Goal: Task Accomplishment & Management: Use online tool/utility

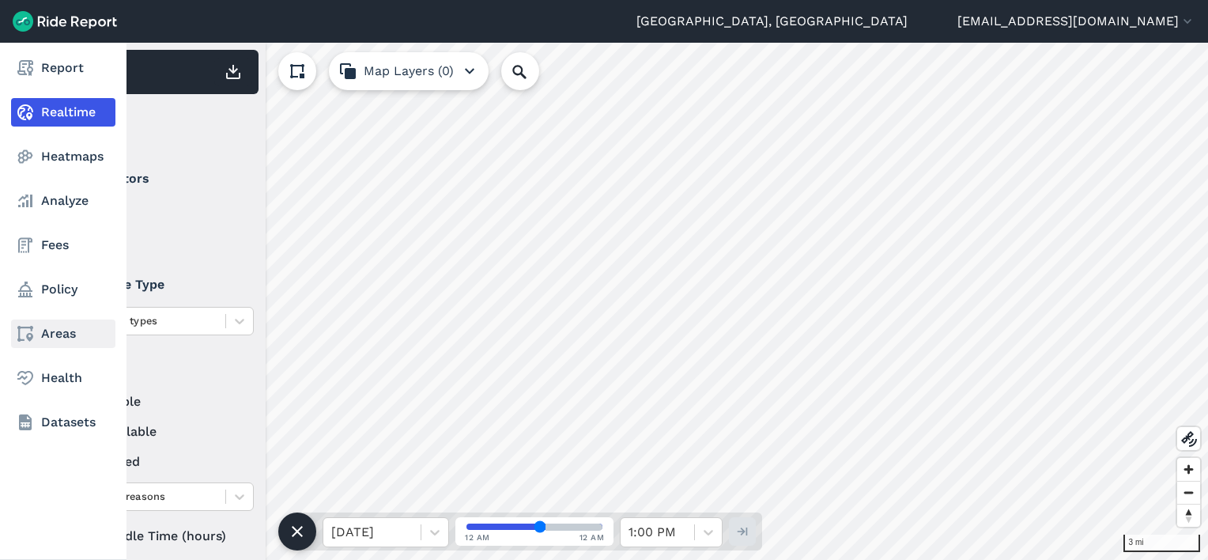
click at [51, 335] on link "Areas" at bounding box center [63, 333] width 104 height 28
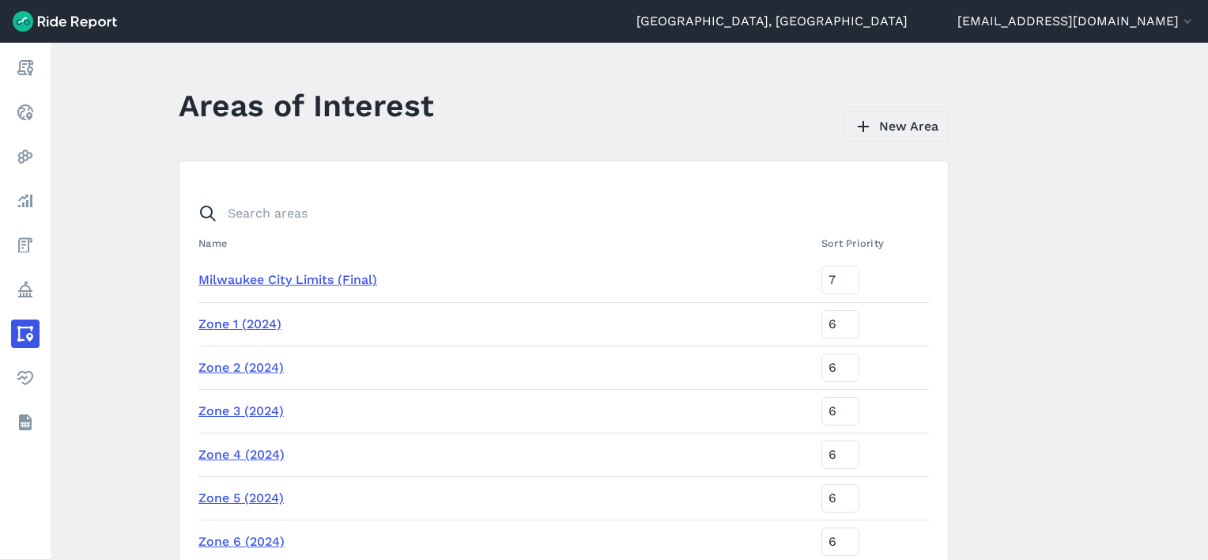
click at [906, 124] on link "New Area" at bounding box center [896, 126] width 105 height 30
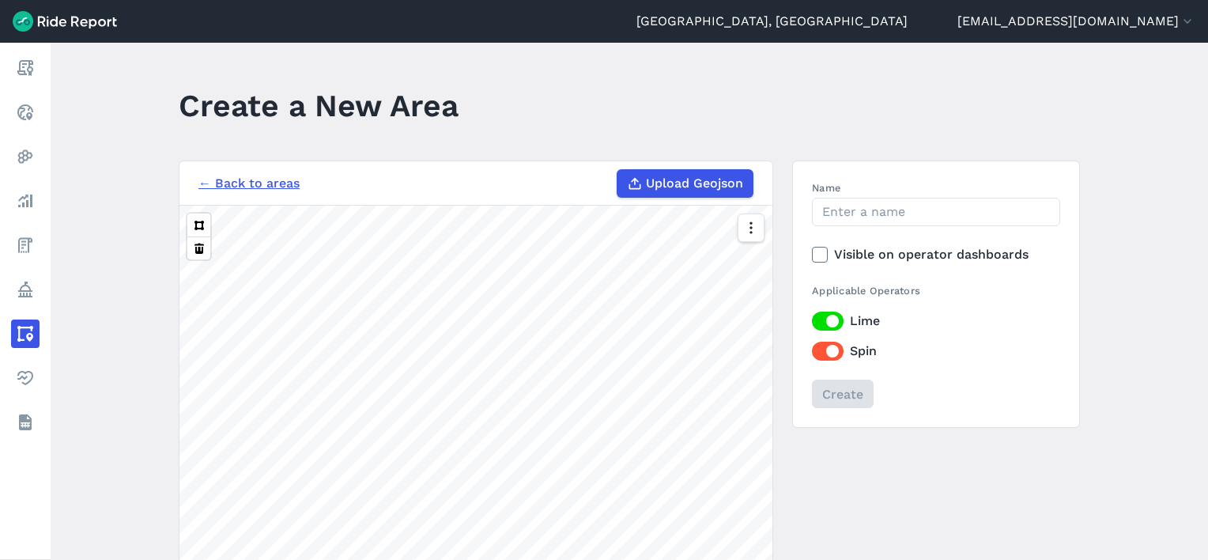
click at [702, 180] on span "Upload Geojson" at bounding box center [694, 183] width 97 height 19
click at [617, 170] on input "Upload Geojson" at bounding box center [617, 169] width 1 height 1
type input "C:\fakepath\streetcar_buffer.geojson"
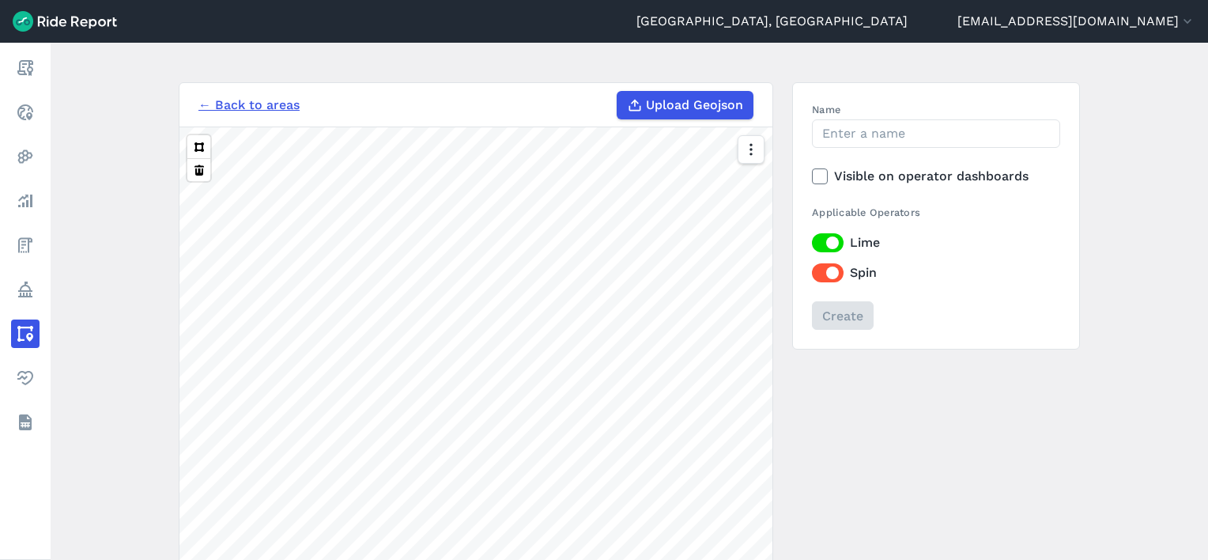
scroll to position [79, 0]
drag, startPoint x: 849, startPoint y: 131, endPoint x: 833, endPoint y: 134, distance: 16.9
click at [849, 130] on input "Name" at bounding box center [936, 133] width 248 height 28
type input "Streetcar 0.25 mi Buffer"
click at [834, 243] on label "Lime" at bounding box center [936, 241] width 248 height 19
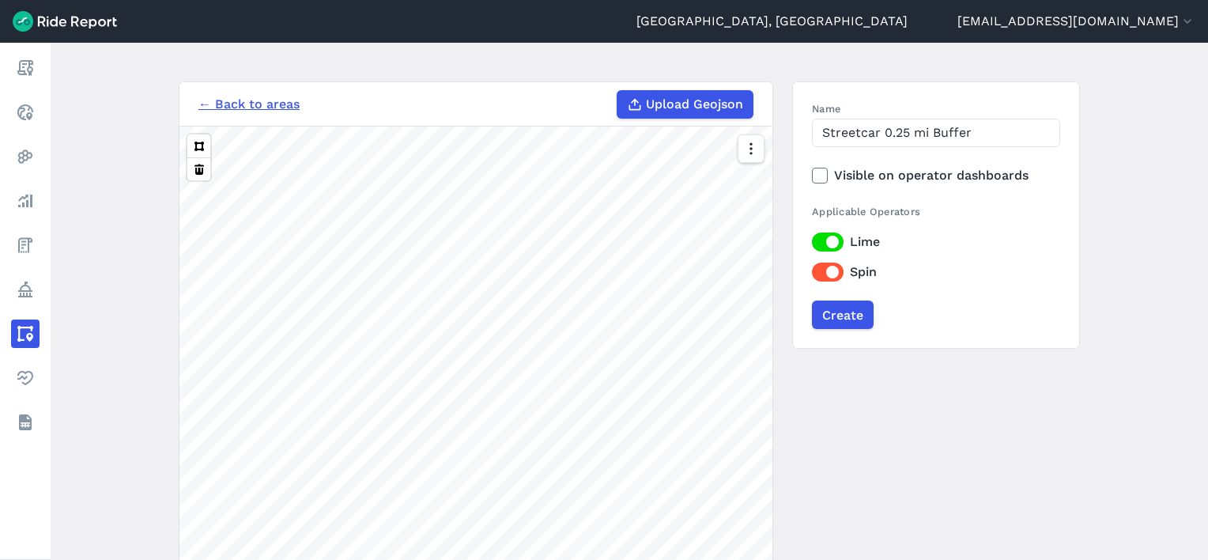
click at [812, 243] on input "Lime" at bounding box center [812, 237] width 0 height 10
click at [828, 277] on label "Spin" at bounding box center [936, 271] width 248 height 19
click at [812, 273] on input "Spin" at bounding box center [812, 267] width 0 height 10
click at [841, 314] on input "Create" at bounding box center [842, 314] width 62 height 28
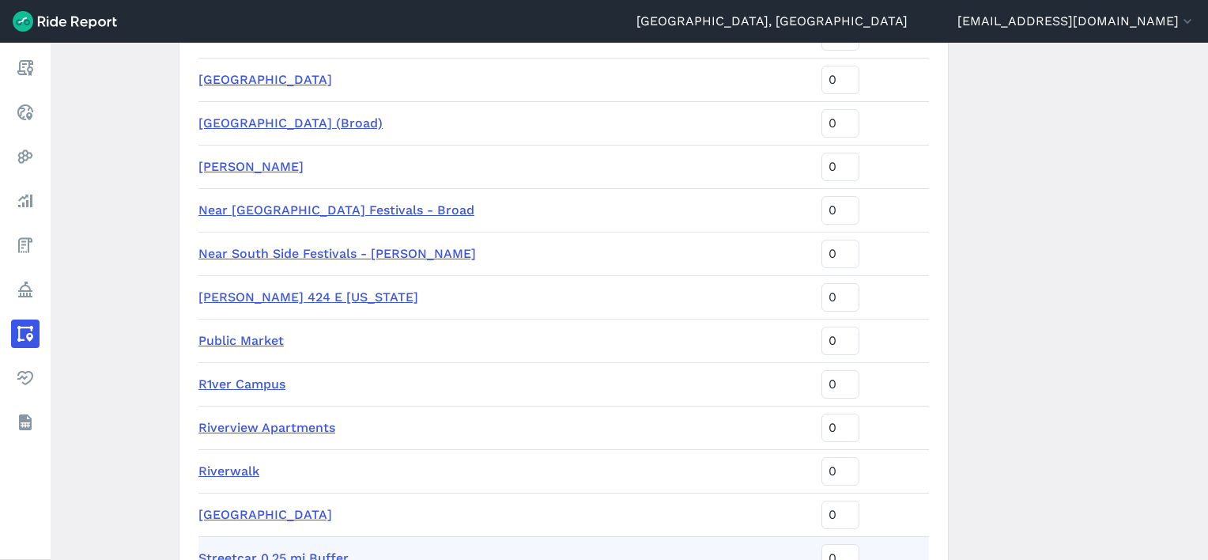
scroll to position [2766, 0]
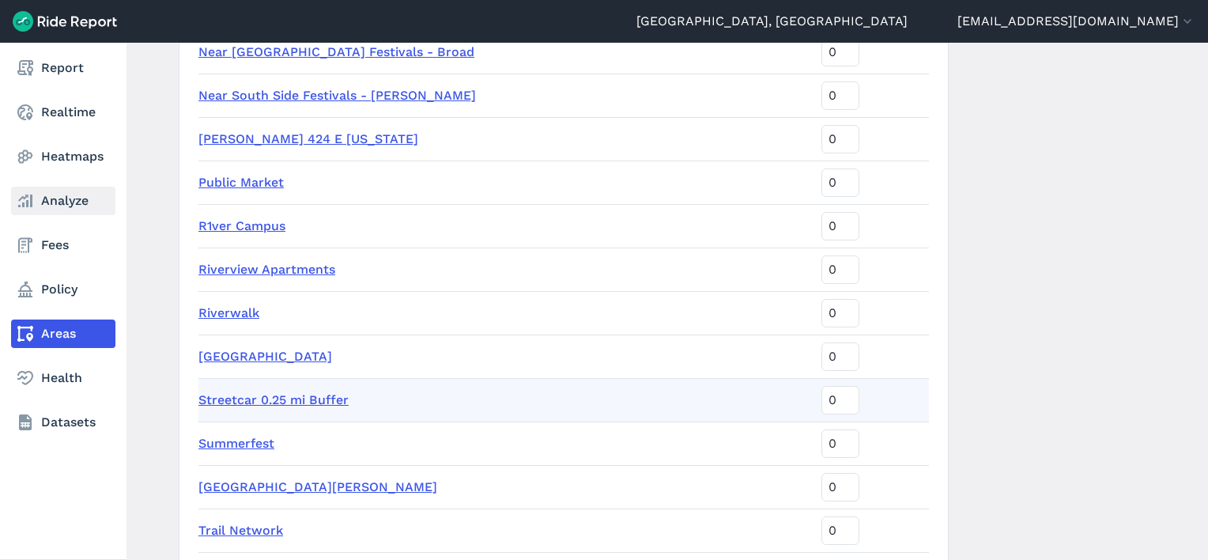
click at [52, 202] on link "Analyze" at bounding box center [63, 201] width 104 height 28
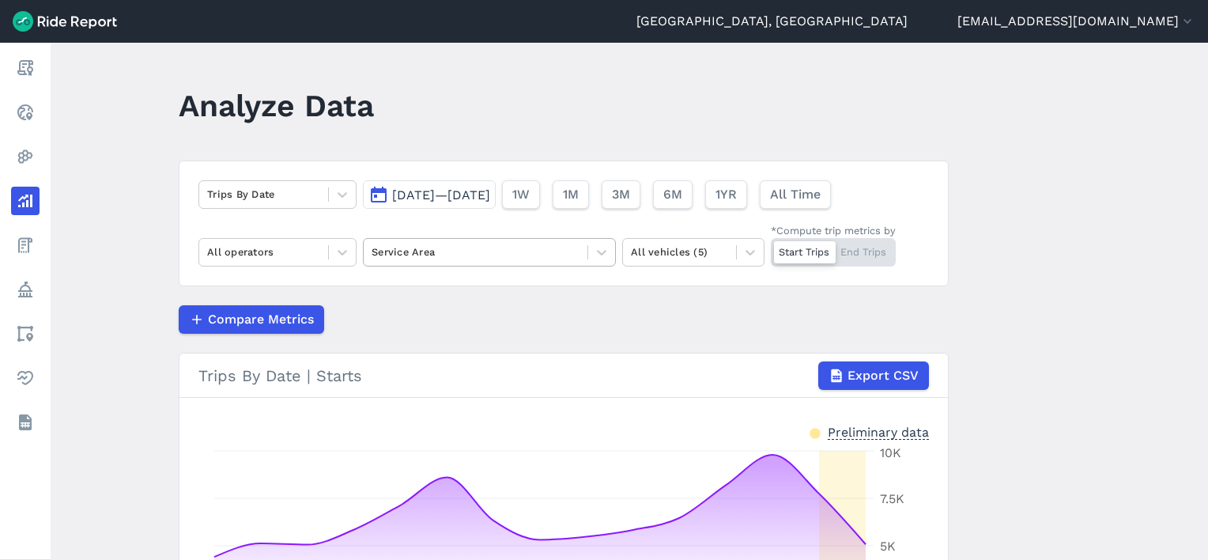
click at [447, 250] on div at bounding box center [476, 252] width 208 height 18
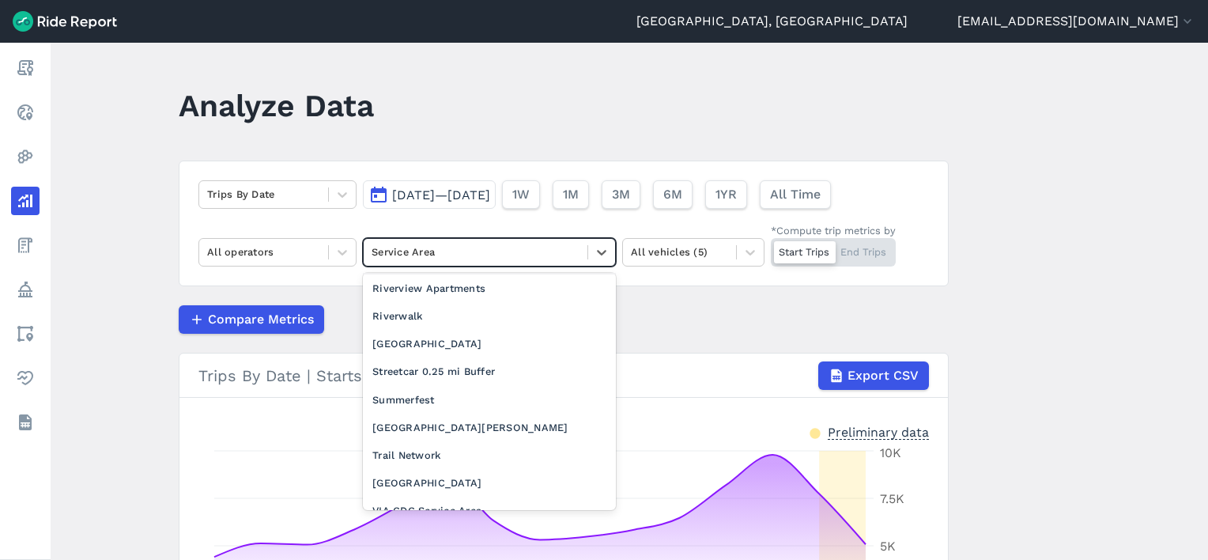
scroll to position [1739, 0]
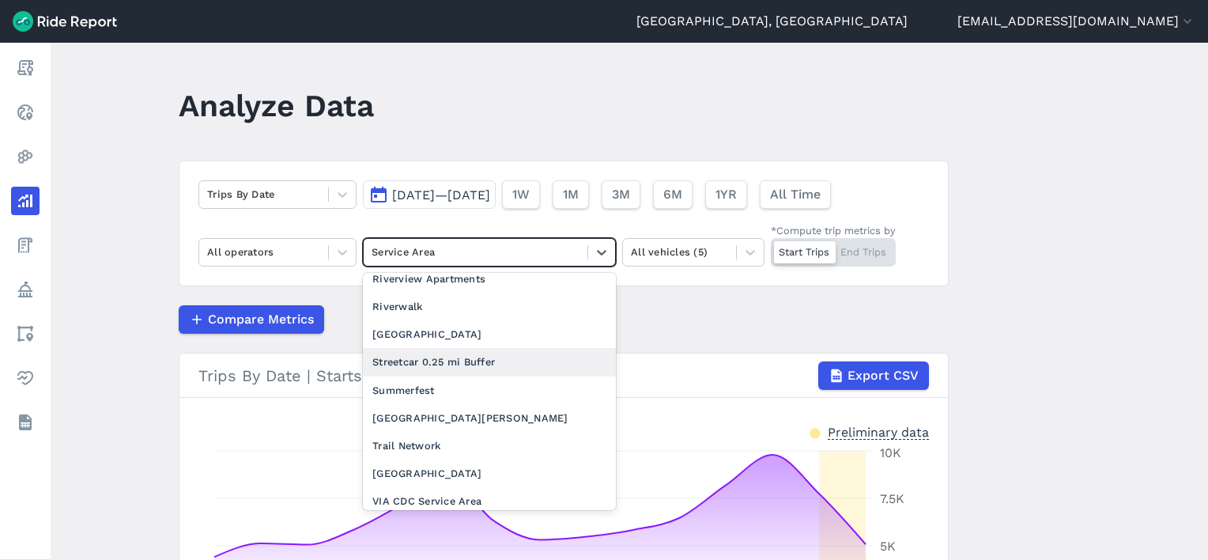
click at [422, 348] on div "Streetcar 0.25 mi Buffer" at bounding box center [489, 362] width 253 height 28
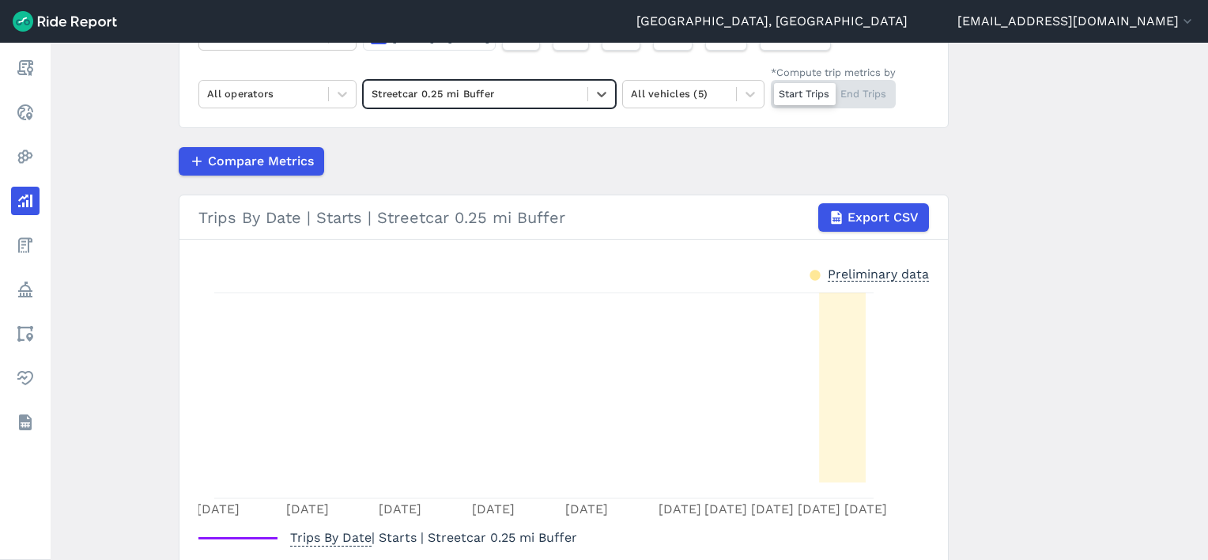
scroll to position [79, 0]
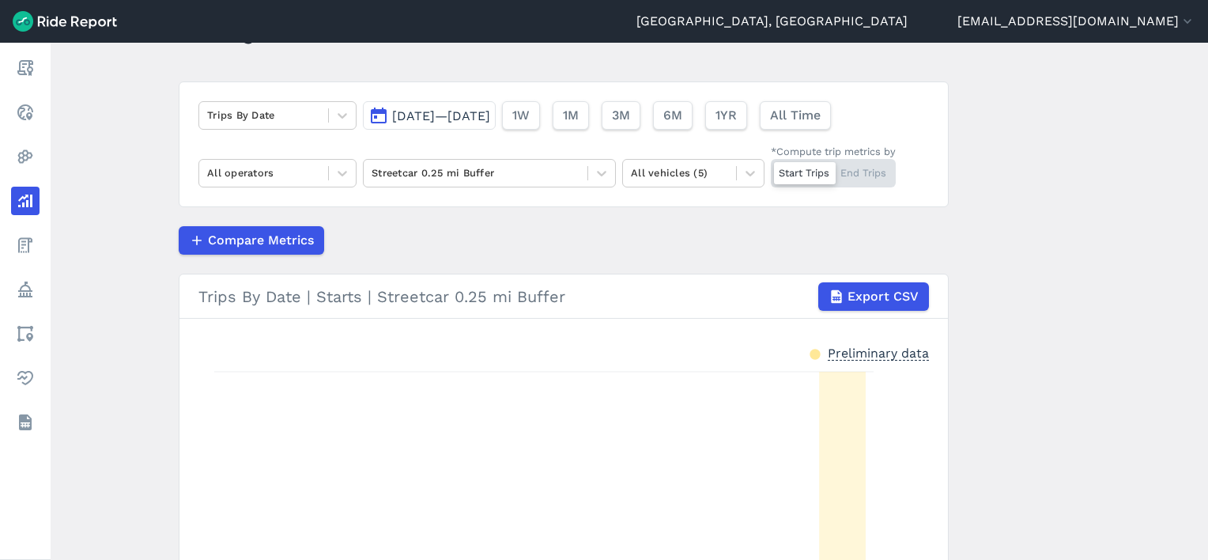
click at [455, 98] on div "Sep 22, 2025—Oct 6, 2025 1W 1M 3M 6M 1YR All Time" at bounding box center [600, 112] width 474 height 35
click at [461, 111] on span "[DATE]—[DATE]" at bounding box center [441, 115] width 98 height 15
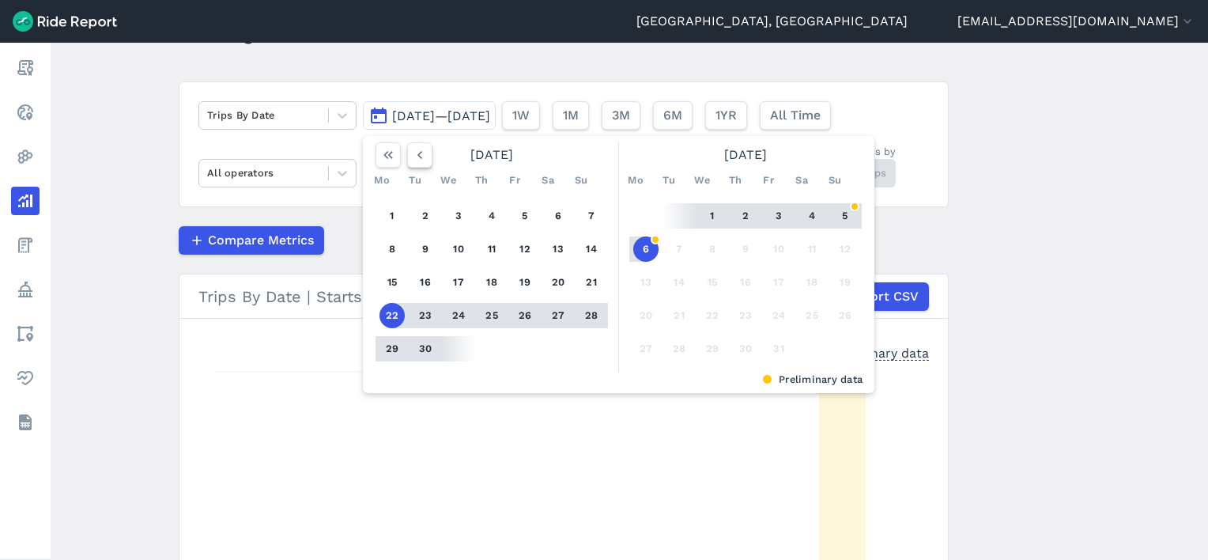
click at [415, 161] on icon "button" at bounding box center [420, 155] width 16 height 16
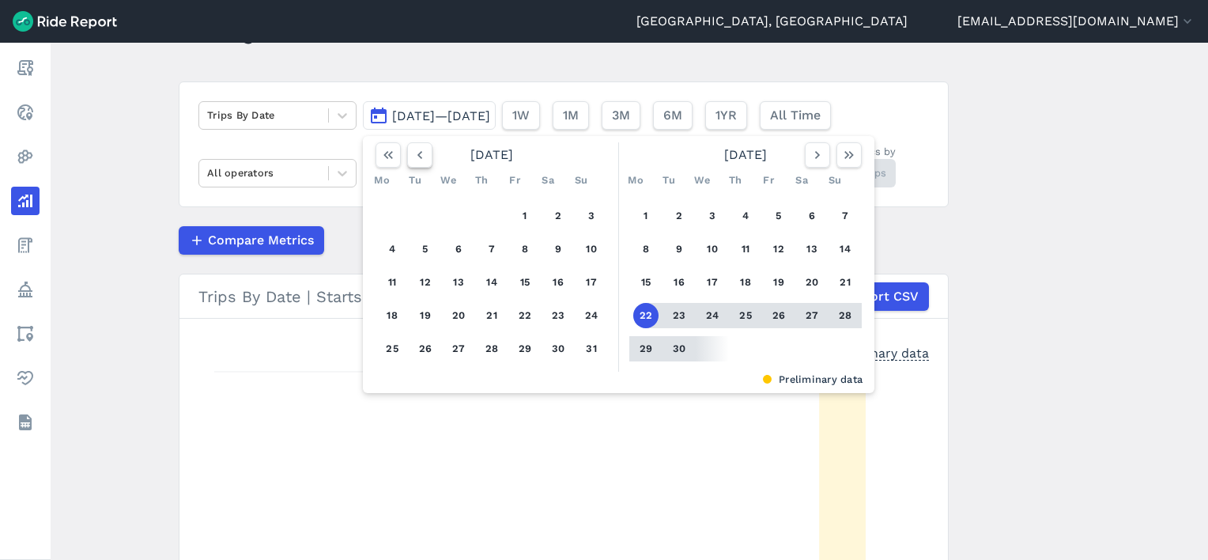
click at [415, 161] on icon "button" at bounding box center [420, 155] width 16 height 16
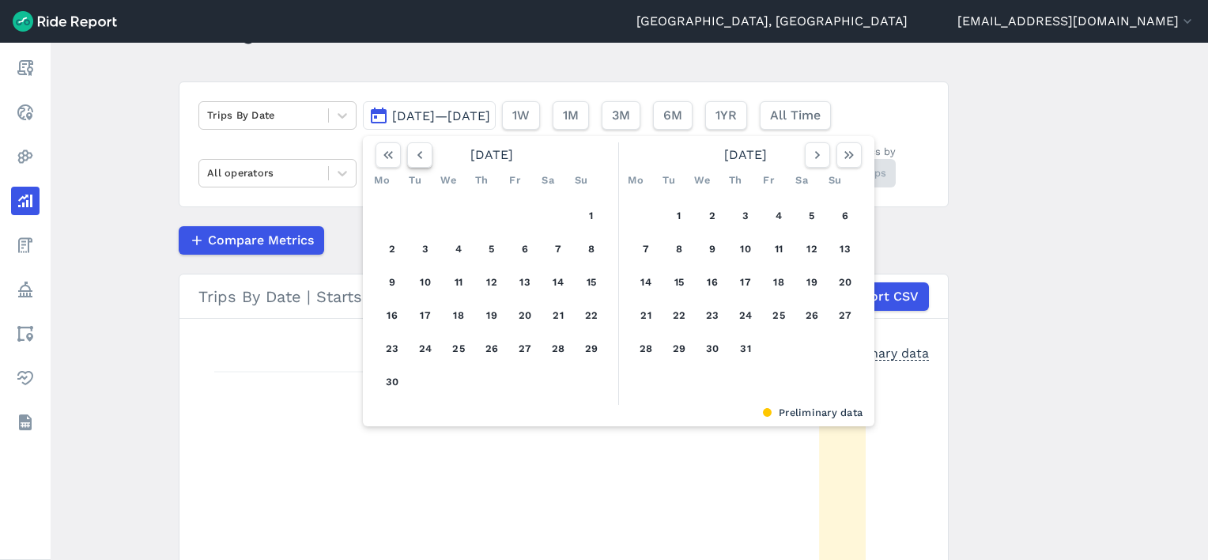
click at [415, 161] on icon "button" at bounding box center [420, 155] width 16 height 16
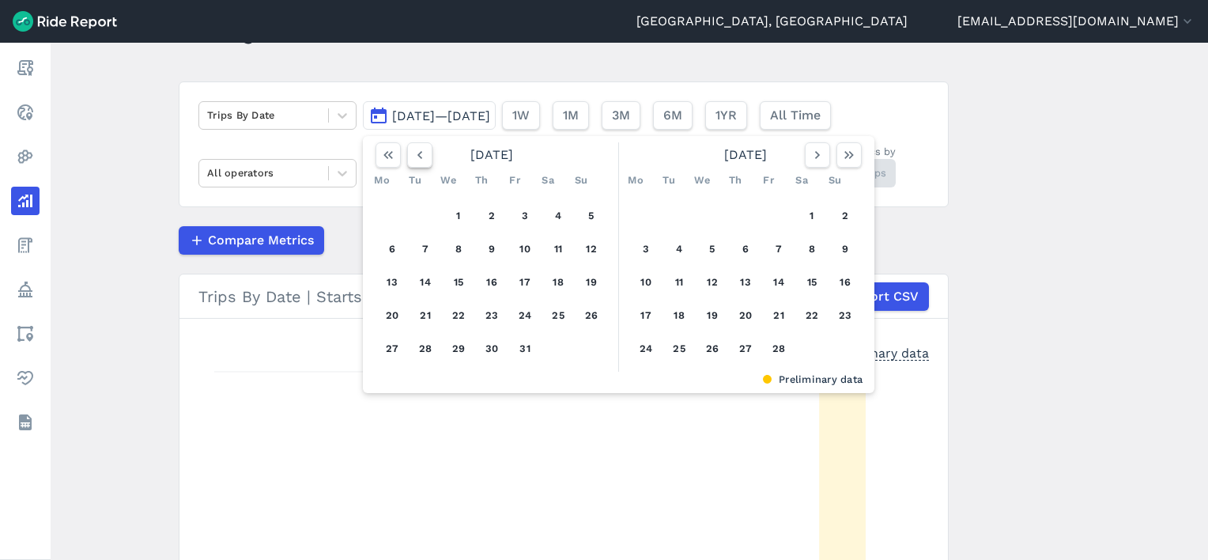
click at [415, 161] on icon "button" at bounding box center [420, 155] width 16 height 16
click at [842, 155] on icon "button" at bounding box center [849, 155] width 16 height 16
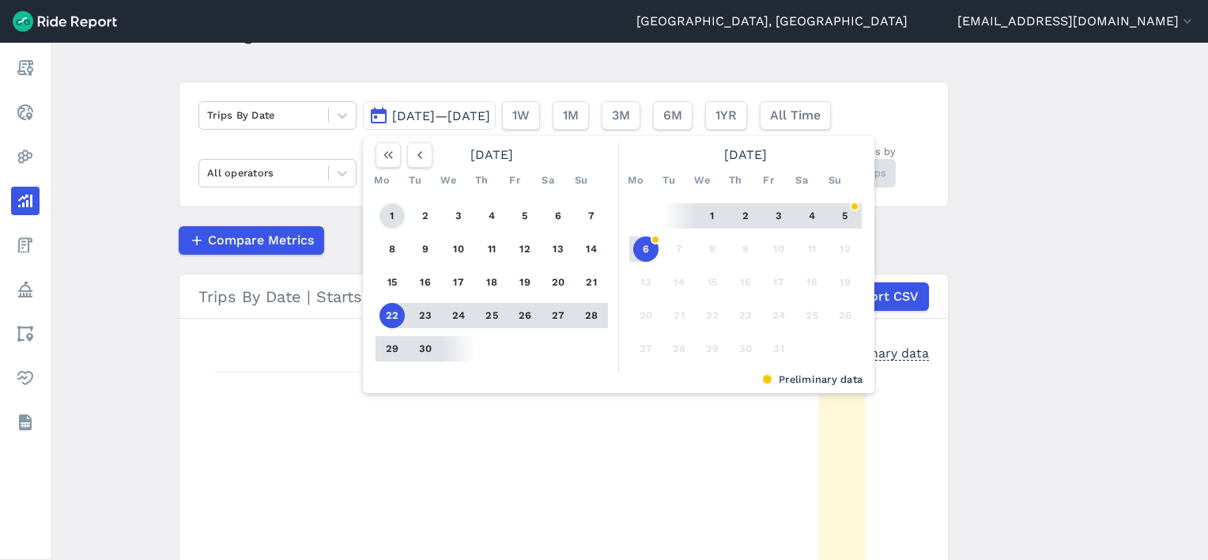
click at [392, 218] on button "1" at bounding box center [392, 215] width 25 height 25
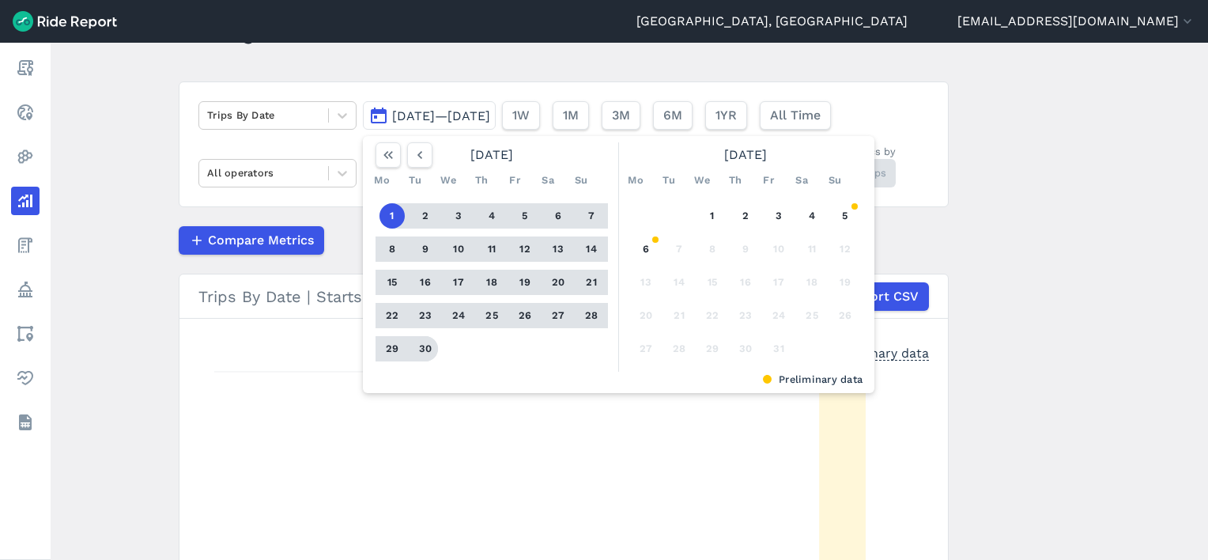
click at [425, 356] on button "30" at bounding box center [425, 348] width 25 height 25
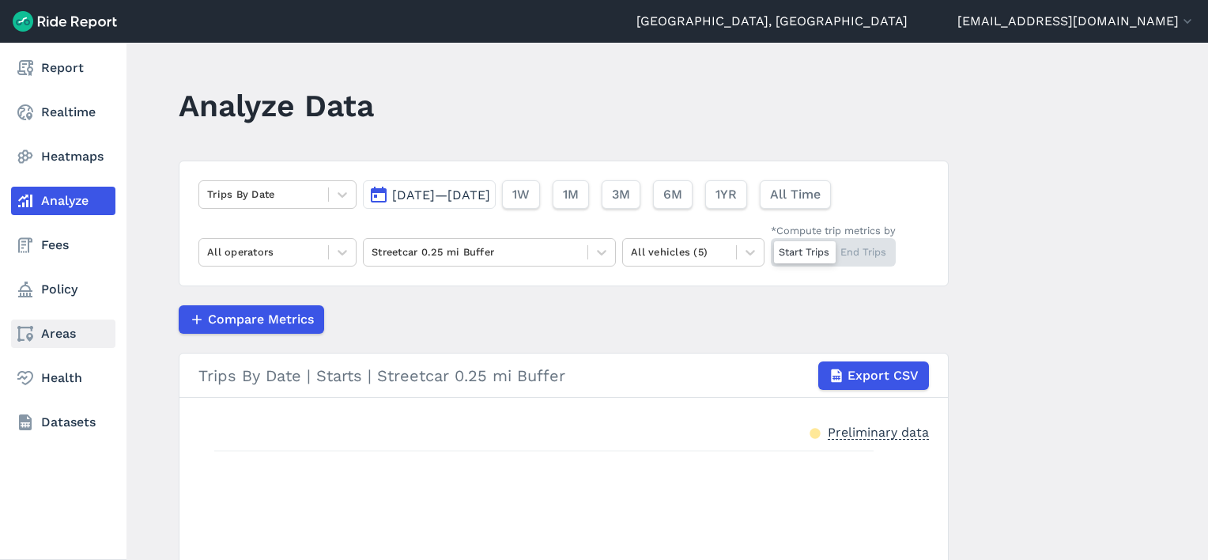
click at [50, 342] on link "Areas" at bounding box center [63, 333] width 104 height 28
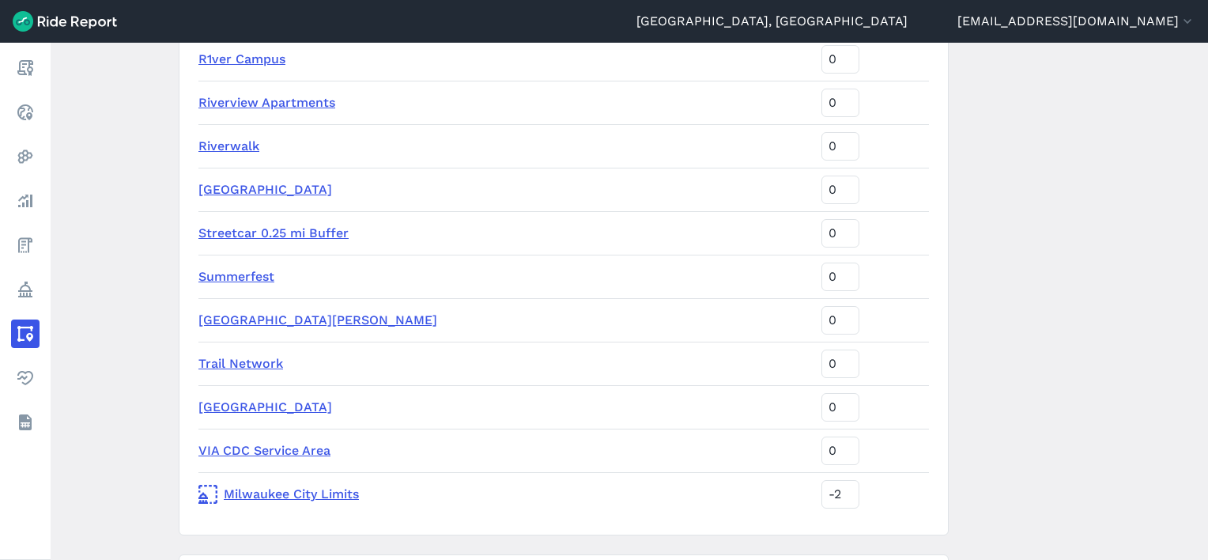
scroll to position [2846, 0]
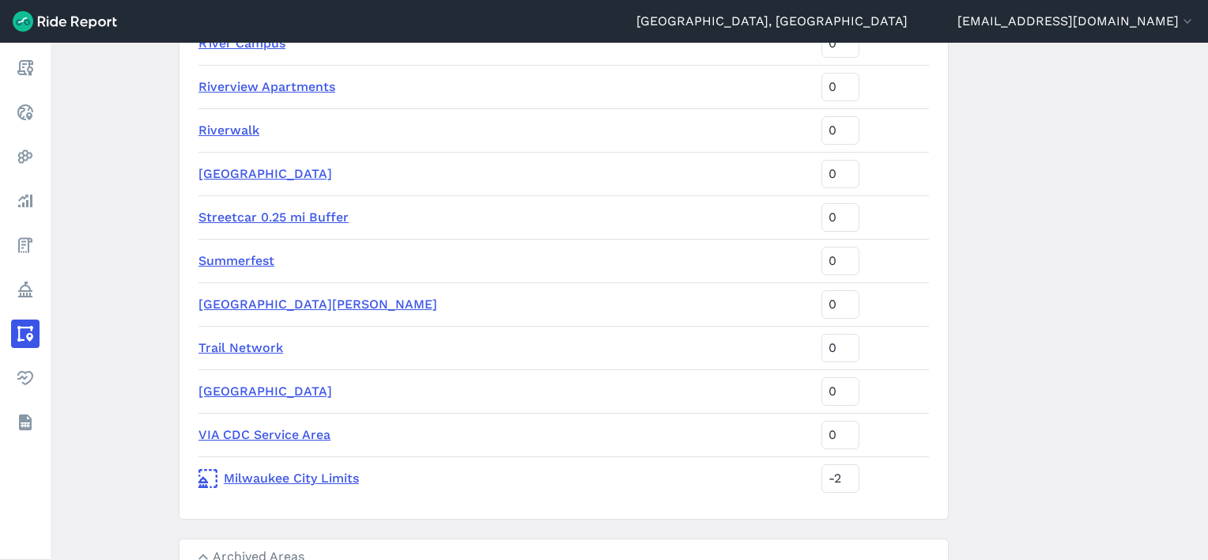
click at [278, 214] on link "Streetcar 0.25 mi Buffer" at bounding box center [273, 217] width 150 height 15
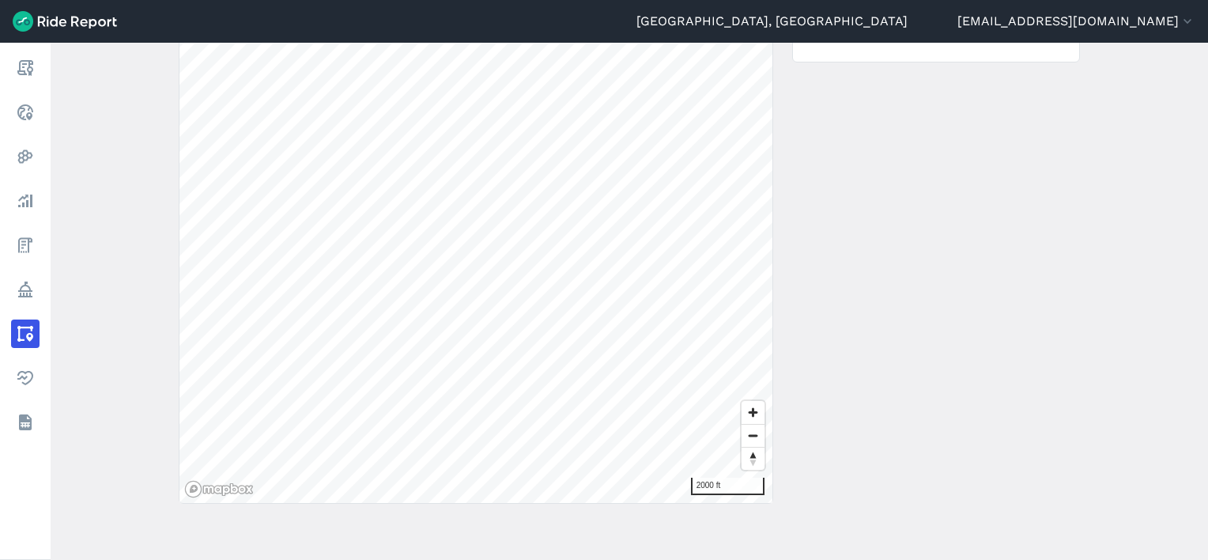
scroll to position [196, 0]
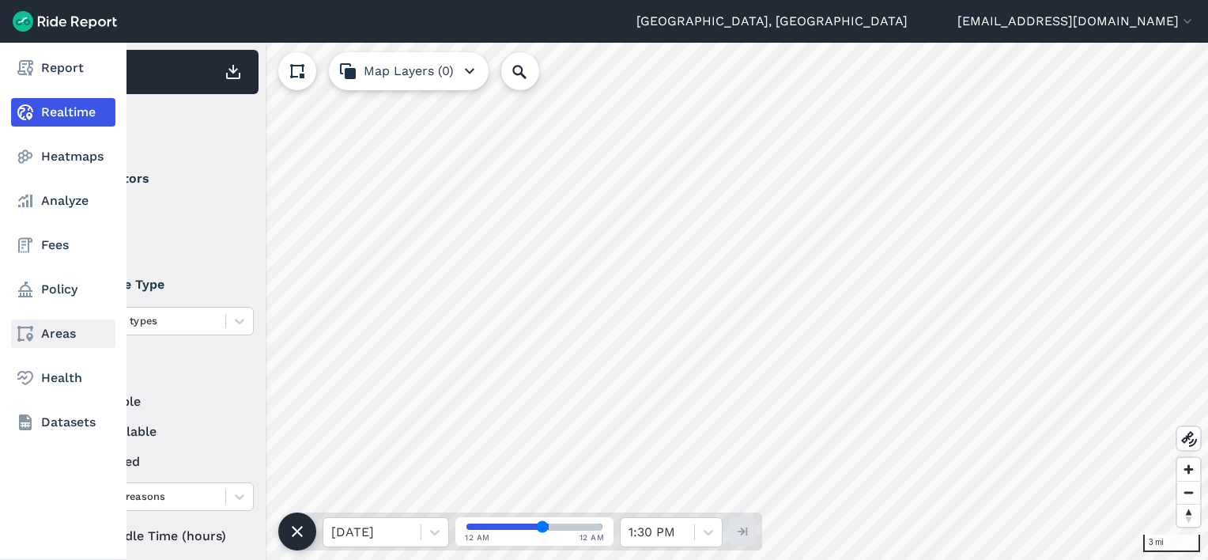
click at [52, 330] on link "Areas" at bounding box center [63, 333] width 104 height 28
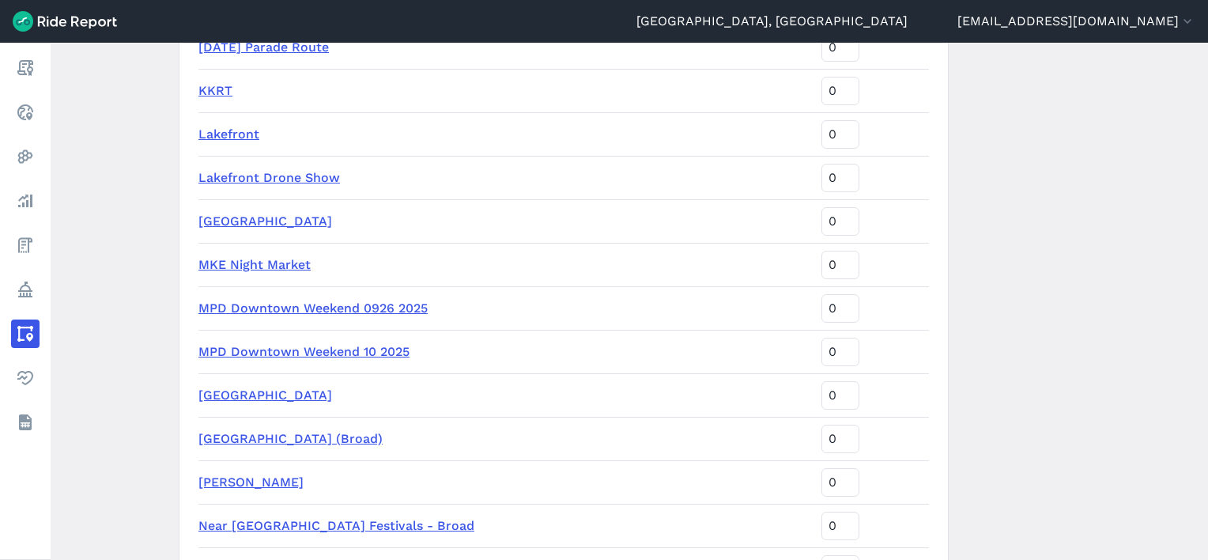
scroll to position [2271, 0]
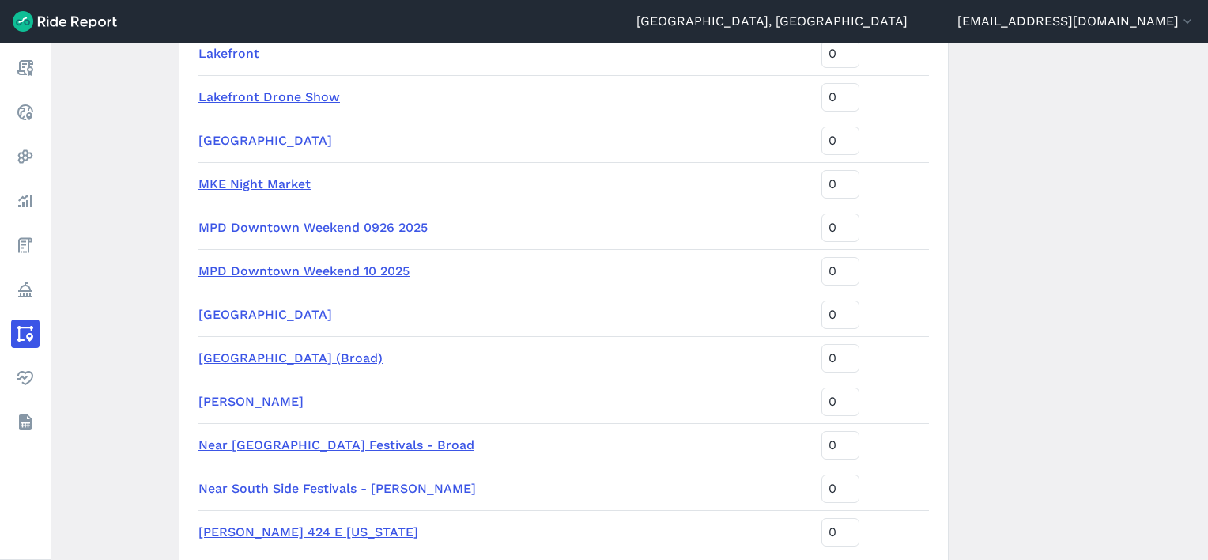
click at [314, 270] on link "MPD Downtown Weekend 10 2025" at bounding box center [303, 270] width 211 height 15
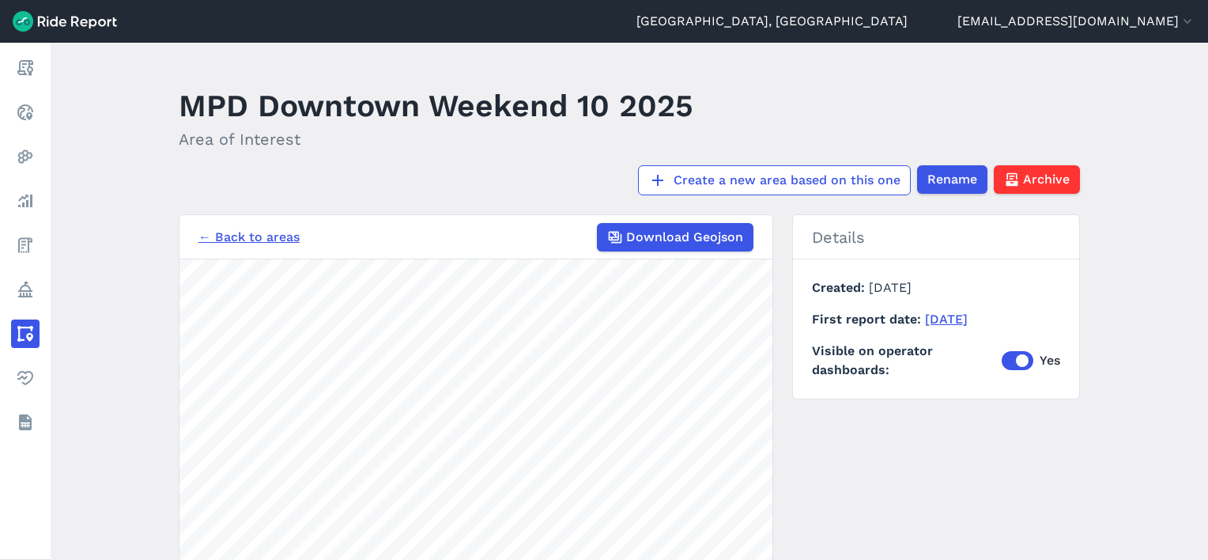
scroll to position [237, 0]
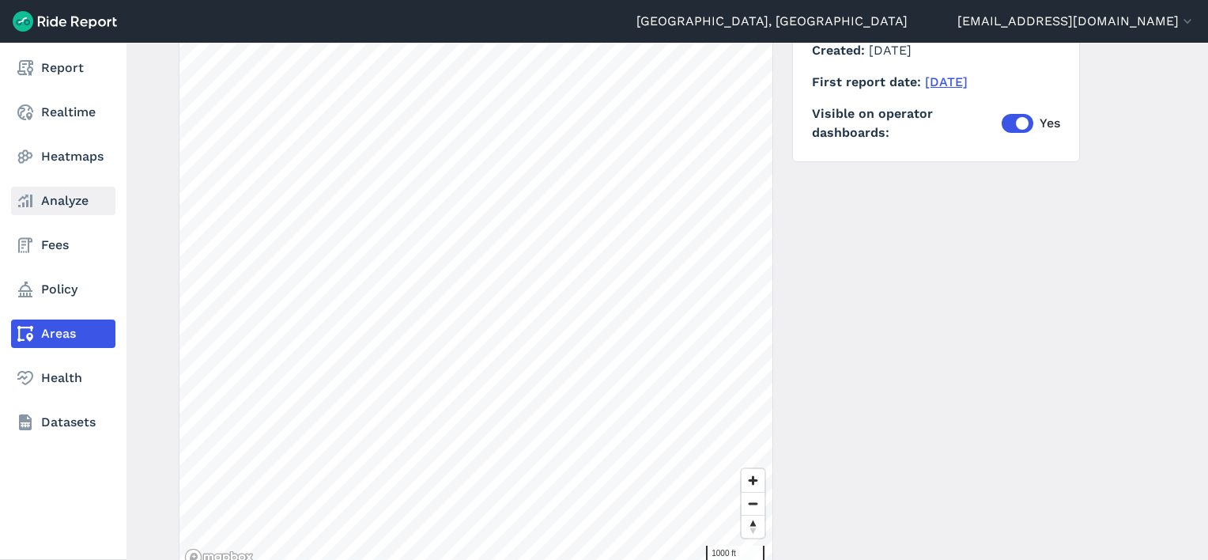
click at [54, 199] on link "Analyze" at bounding box center [63, 201] width 104 height 28
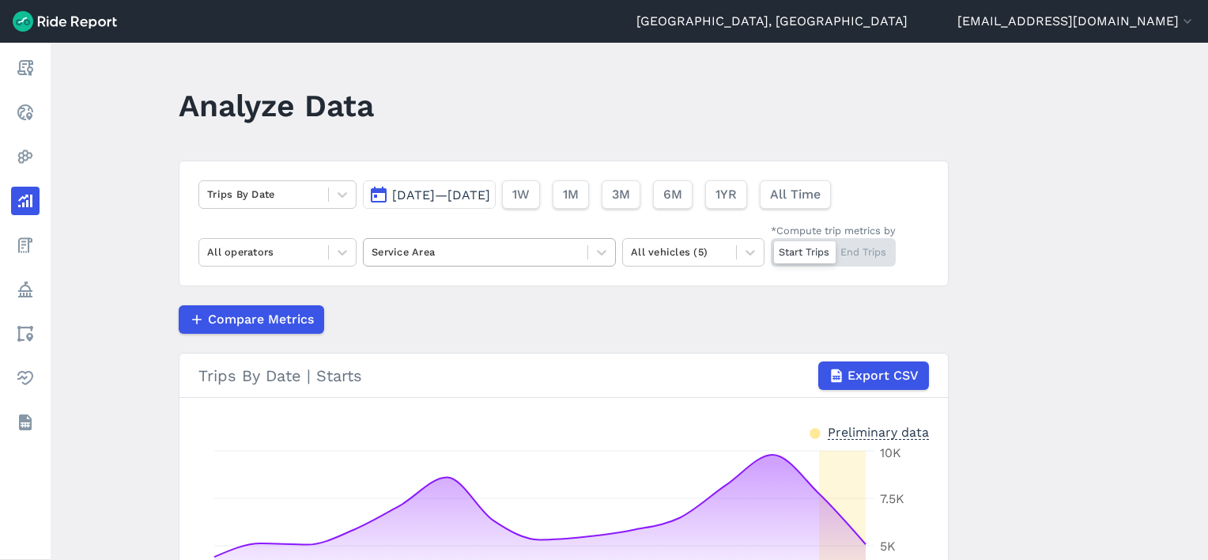
click at [478, 251] on div at bounding box center [476, 252] width 208 height 18
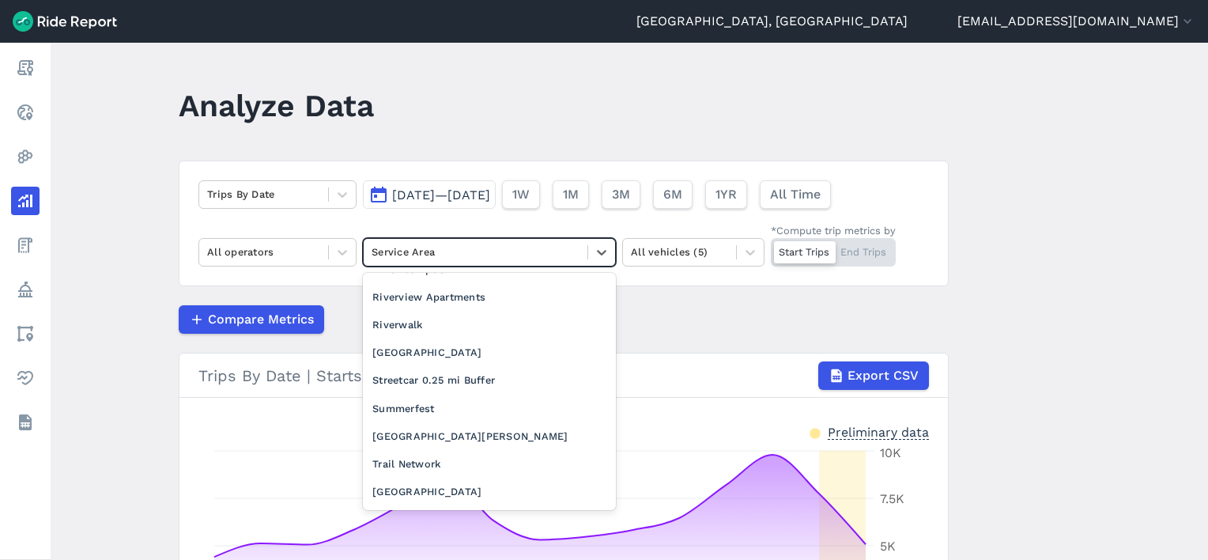
scroll to position [1739, 0]
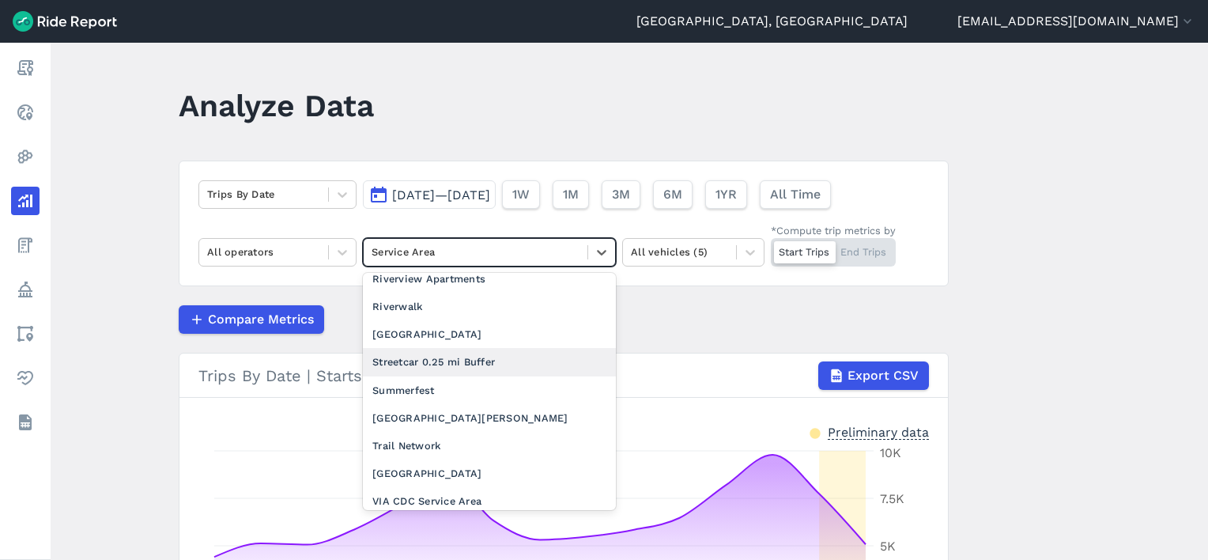
click at [456, 348] on div "Streetcar 0.25 mi Buffer" at bounding box center [489, 362] width 253 height 28
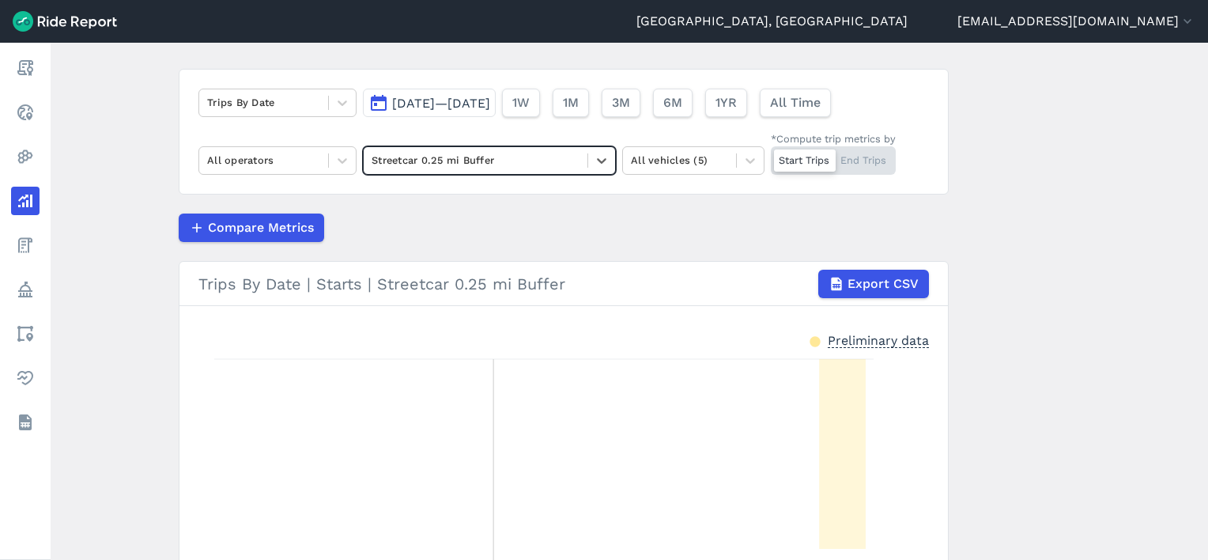
scroll to position [158, 0]
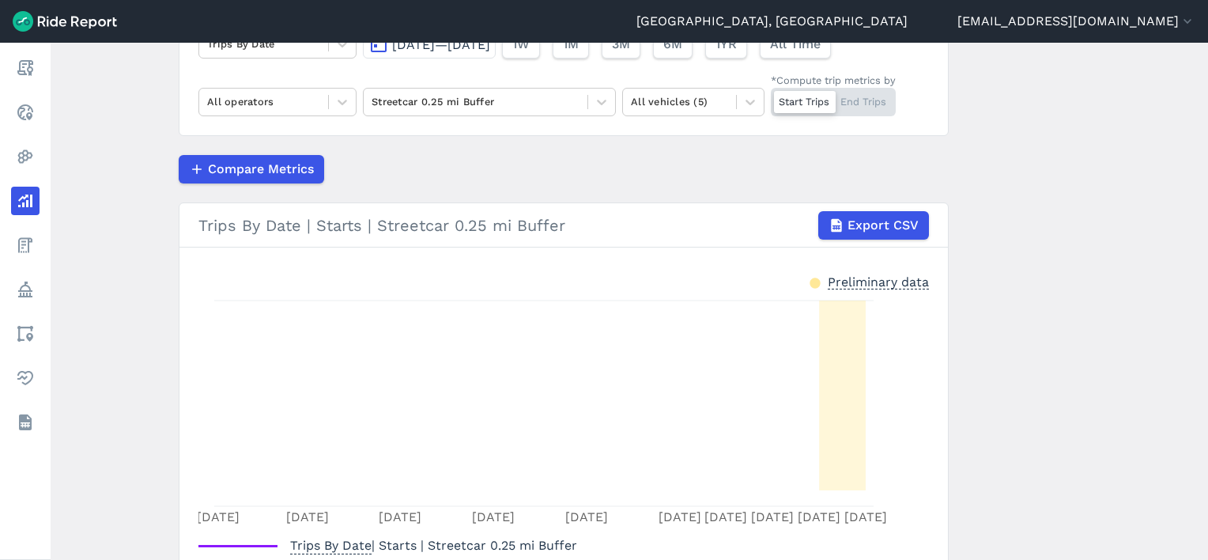
scroll to position [158, 0]
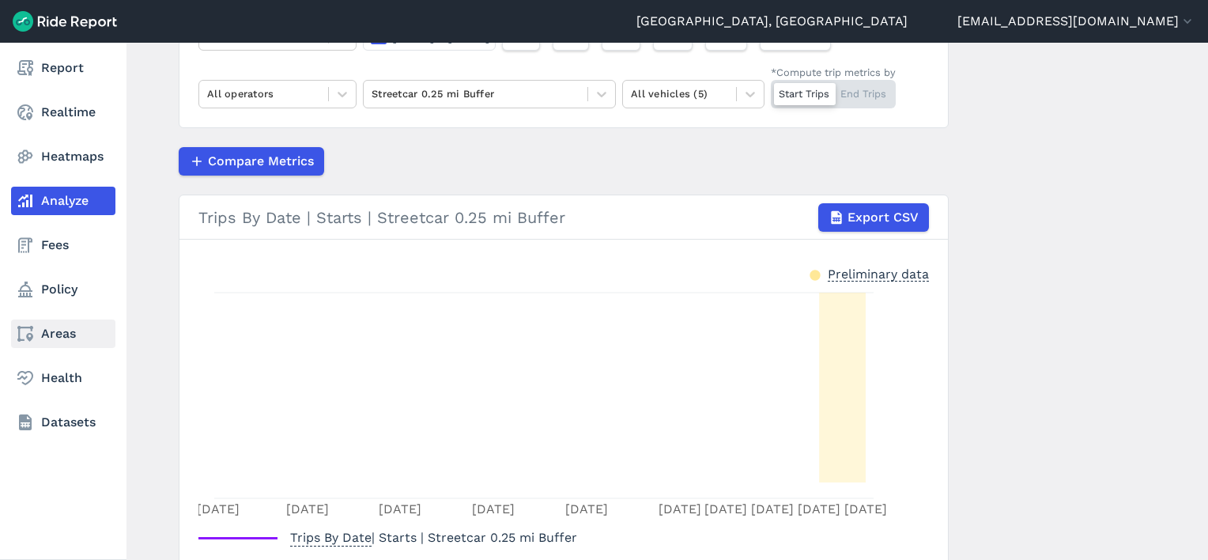
click at [62, 325] on link "Areas" at bounding box center [63, 333] width 104 height 28
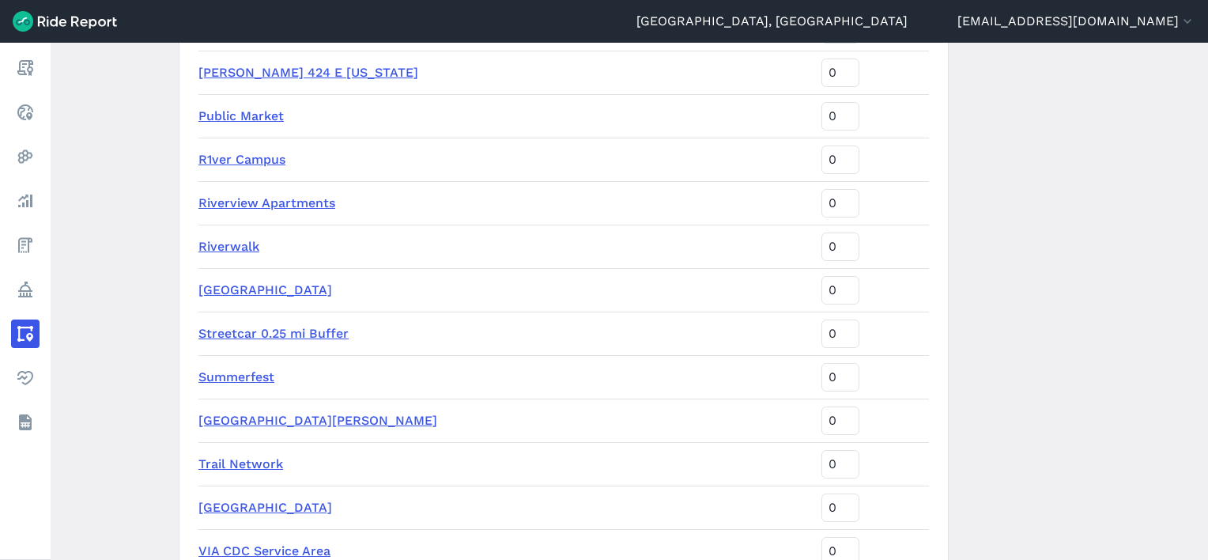
scroll to position [2767, 0]
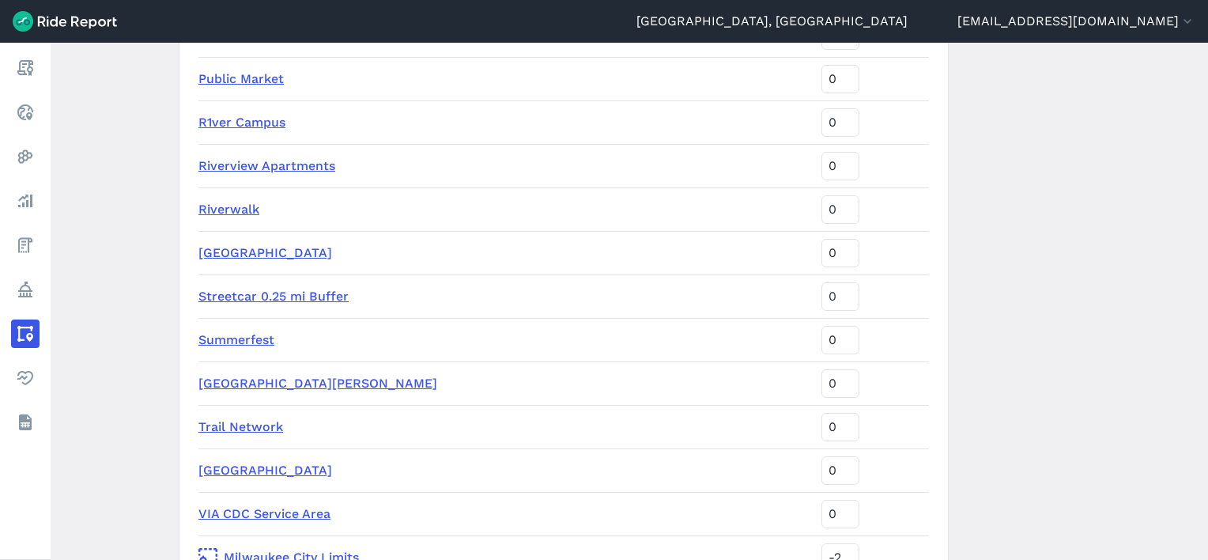
click at [250, 292] on link "Streetcar 0.25 mi Buffer" at bounding box center [273, 296] width 150 height 15
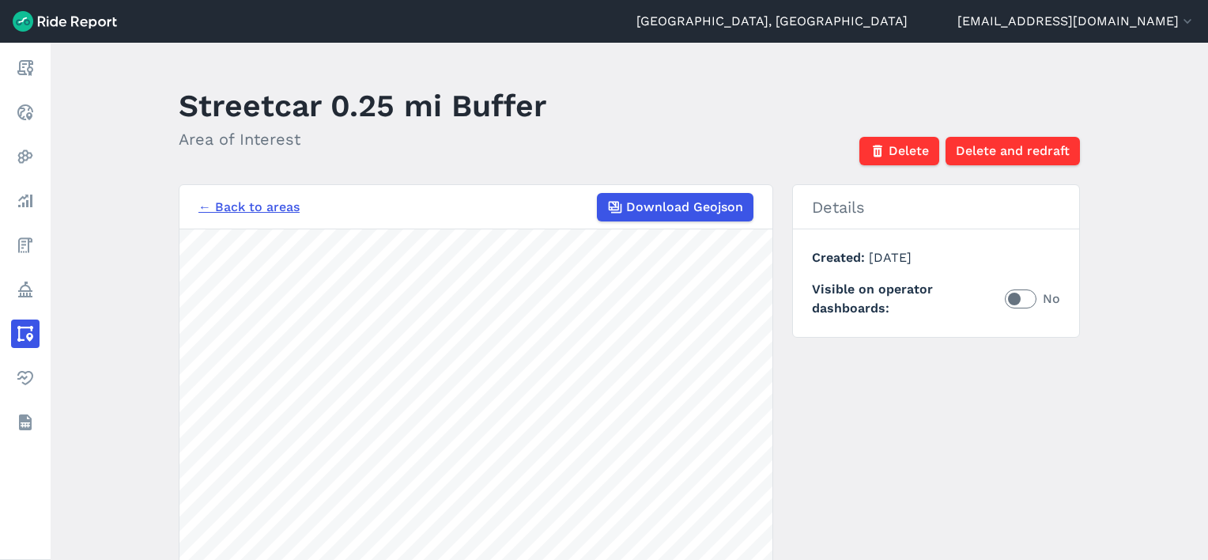
click at [1019, 289] on label "No" at bounding box center [1032, 298] width 55 height 19
click at [1005, 289] on input "No" at bounding box center [1005, 294] width 0 height 10
click at [238, 208] on link "← Back to areas" at bounding box center [248, 207] width 101 height 19
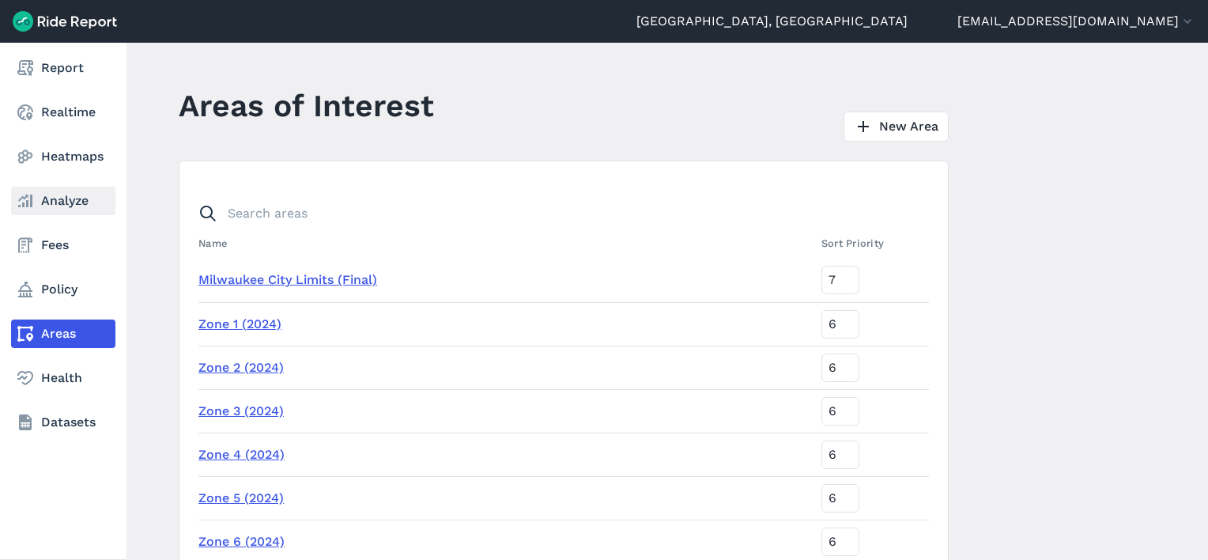
click at [51, 196] on link "Analyze" at bounding box center [63, 201] width 104 height 28
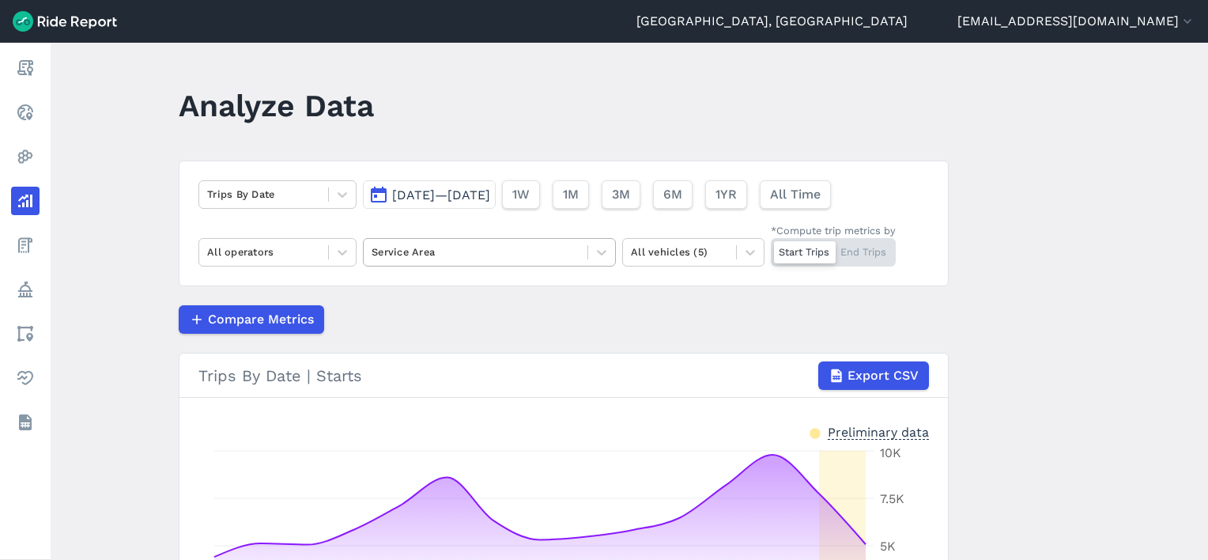
drag, startPoint x: 460, startPoint y: 267, endPoint x: 463, endPoint y: 256, distance: 11.5
click at [461, 264] on div "Trips By Date Sep 22, 2025—Oct 6, 2025 1W 1M 3M 6M 1YR All Time All operators S…" at bounding box center [564, 223] width 770 height 126
click at [464, 255] on div at bounding box center [476, 252] width 208 height 18
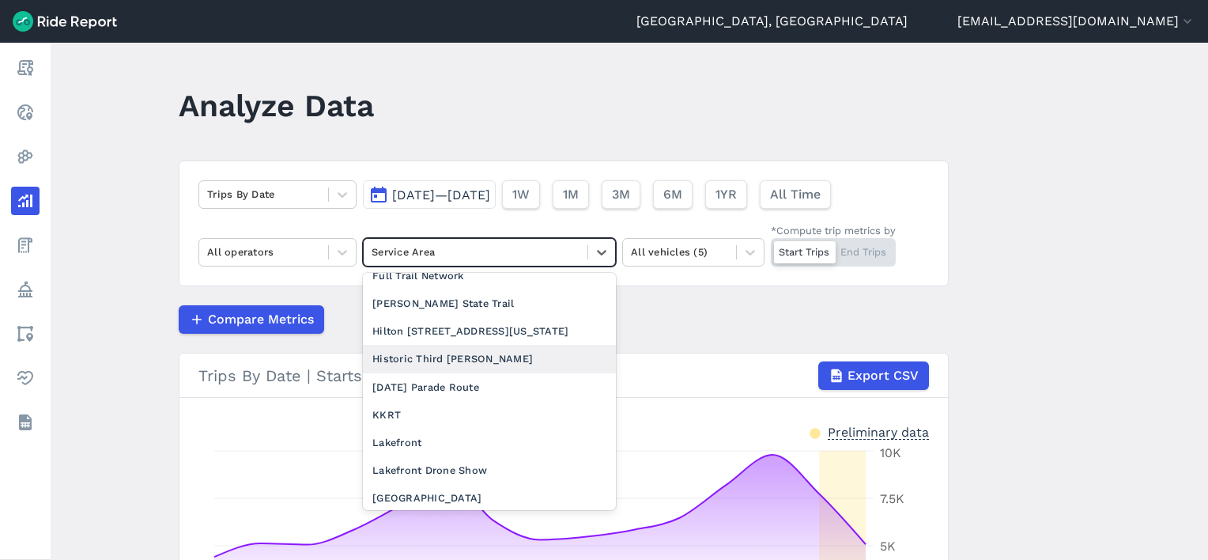
scroll to position [1660, 0]
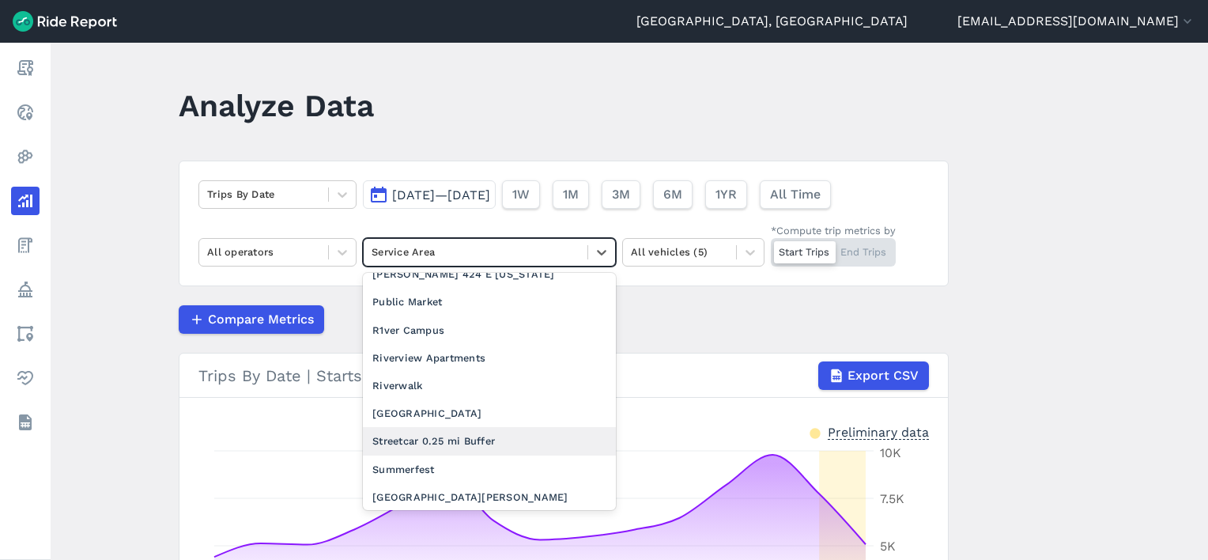
click at [456, 427] on div "Streetcar 0.25 mi Buffer" at bounding box center [489, 441] width 253 height 28
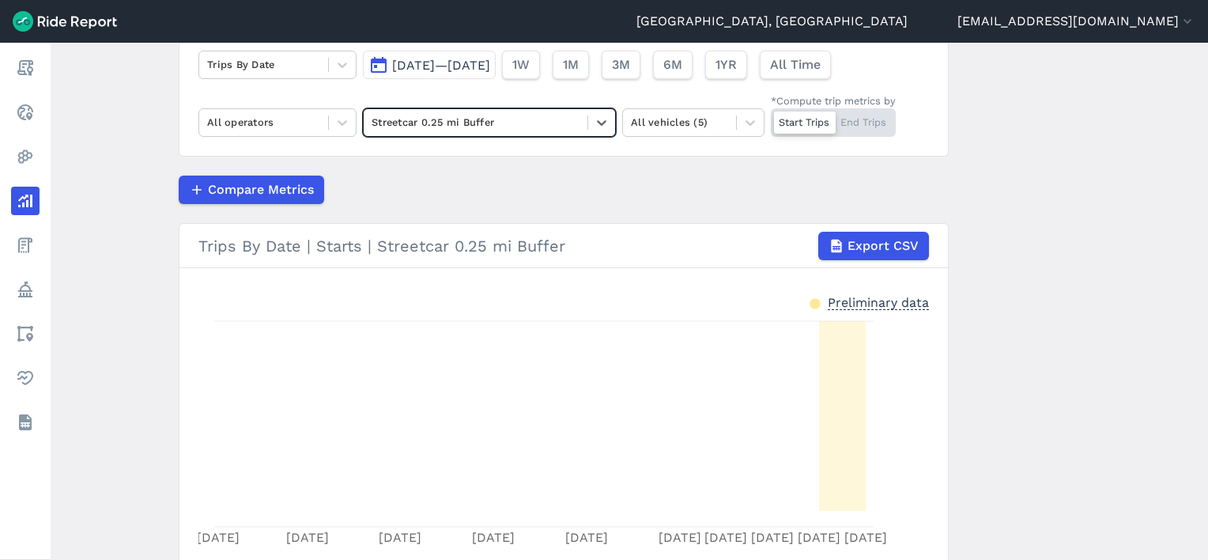
scroll to position [158, 0]
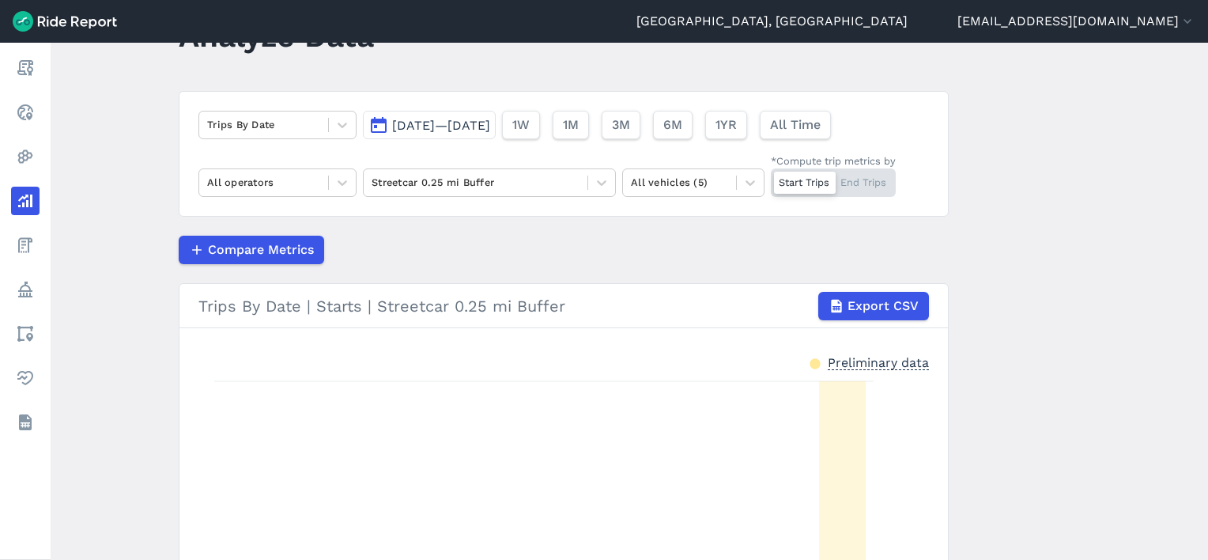
scroll to position [67, 0]
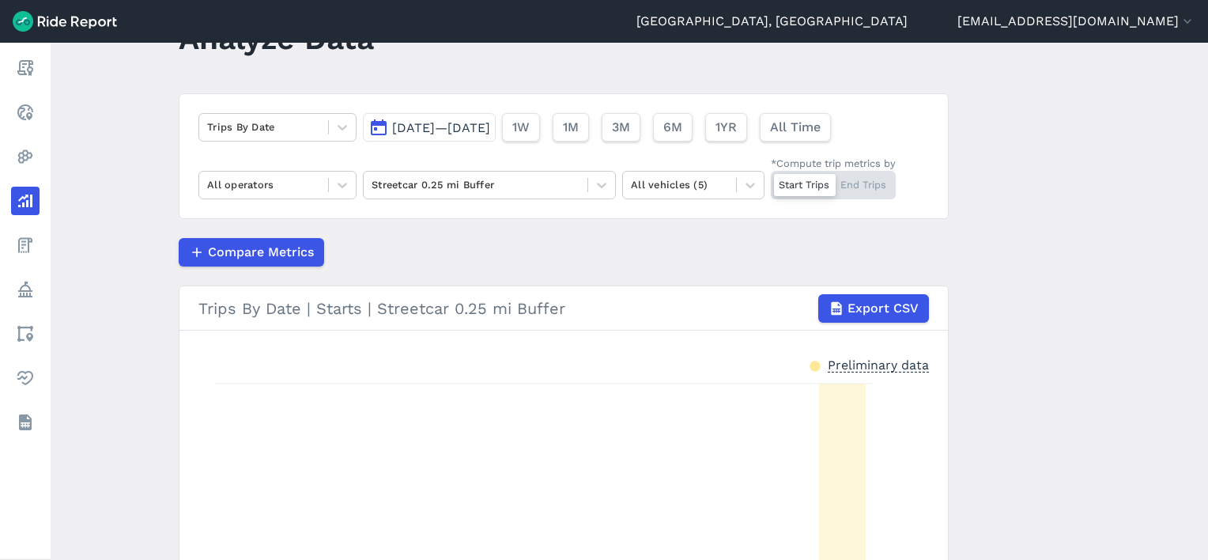
click at [444, 140] on button "[DATE]—[DATE]" at bounding box center [429, 127] width 133 height 28
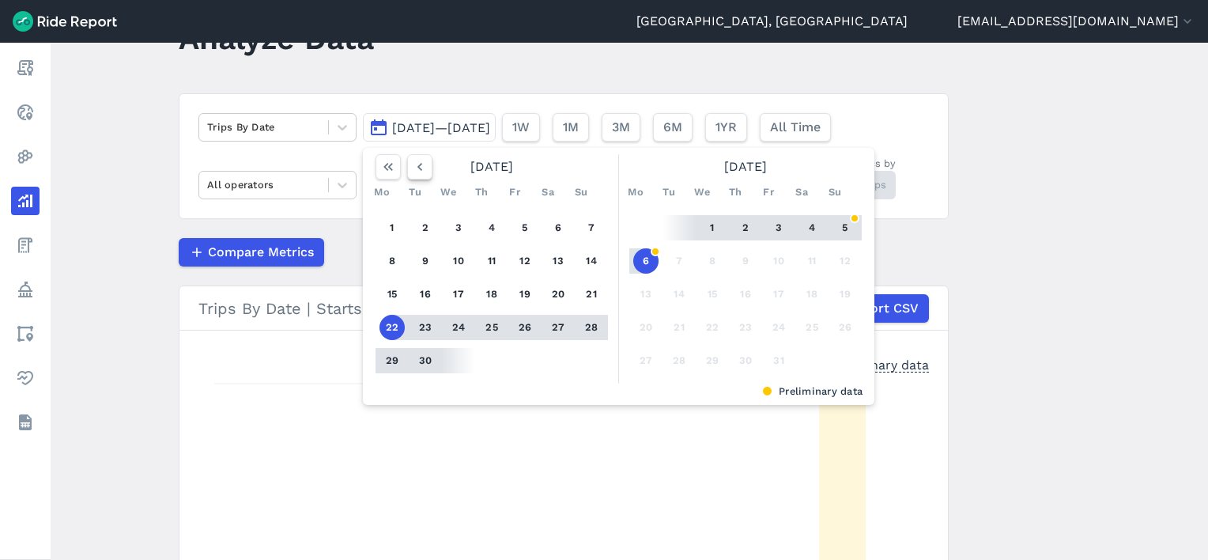
click at [407, 166] on button "button" at bounding box center [419, 166] width 25 height 25
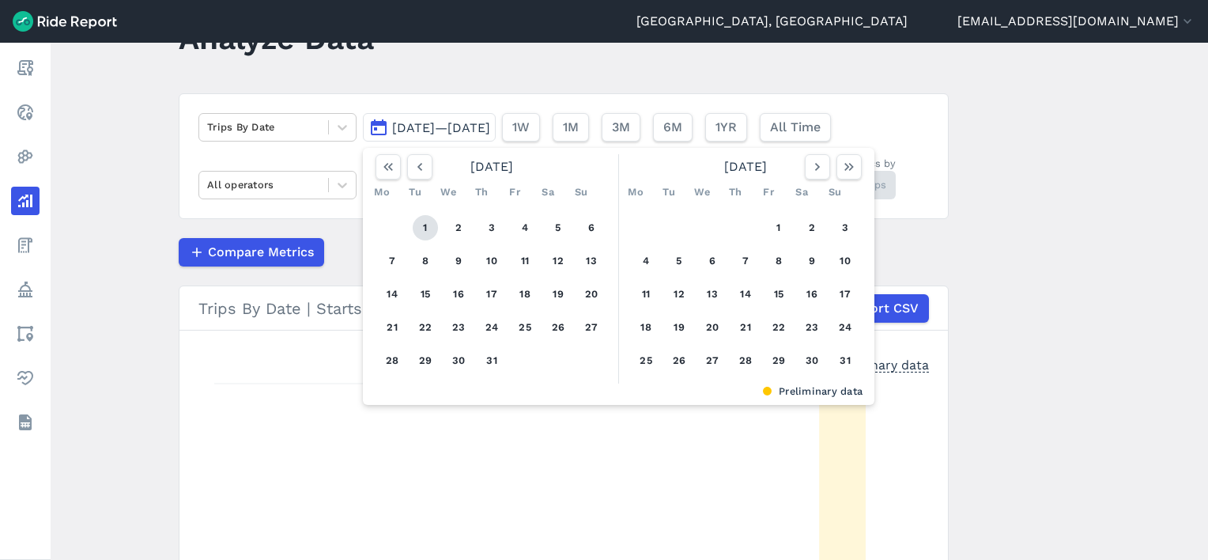
click at [425, 215] on button "1" at bounding box center [425, 227] width 25 height 25
click at [849, 169] on icon "button" at bounding box center [849, 167] width 16 height 16
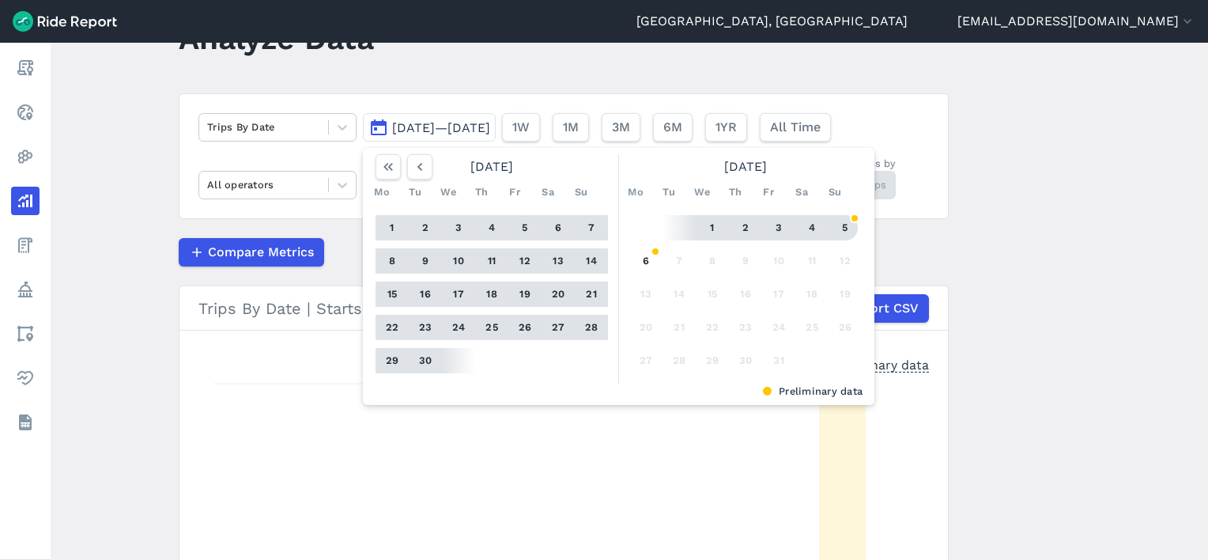
click at [844, 228] on button "5" at bounding box center [845, 227] width 25 height 25
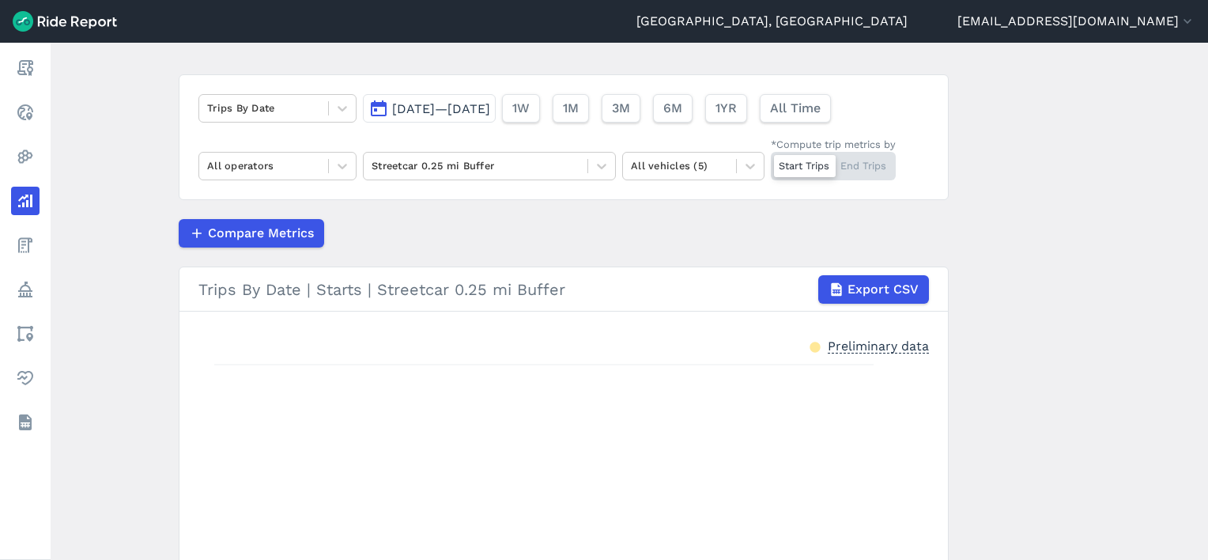
scroll to position [67, 0]
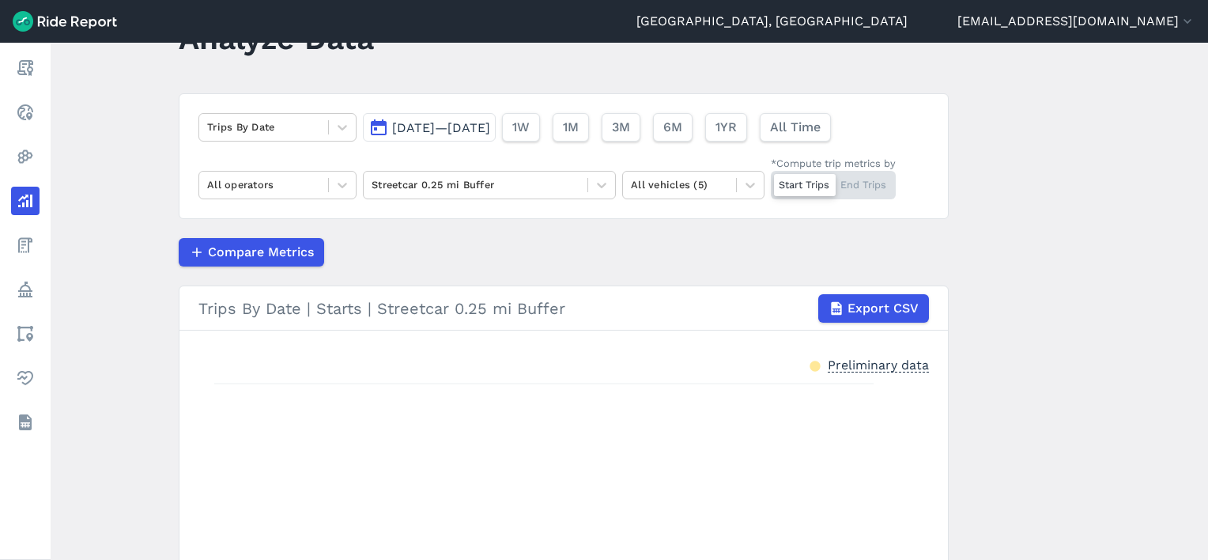
click at [455, 135] on span "[DATE]—[DATE]" at bounding box center [441, 127] width 98 height 15
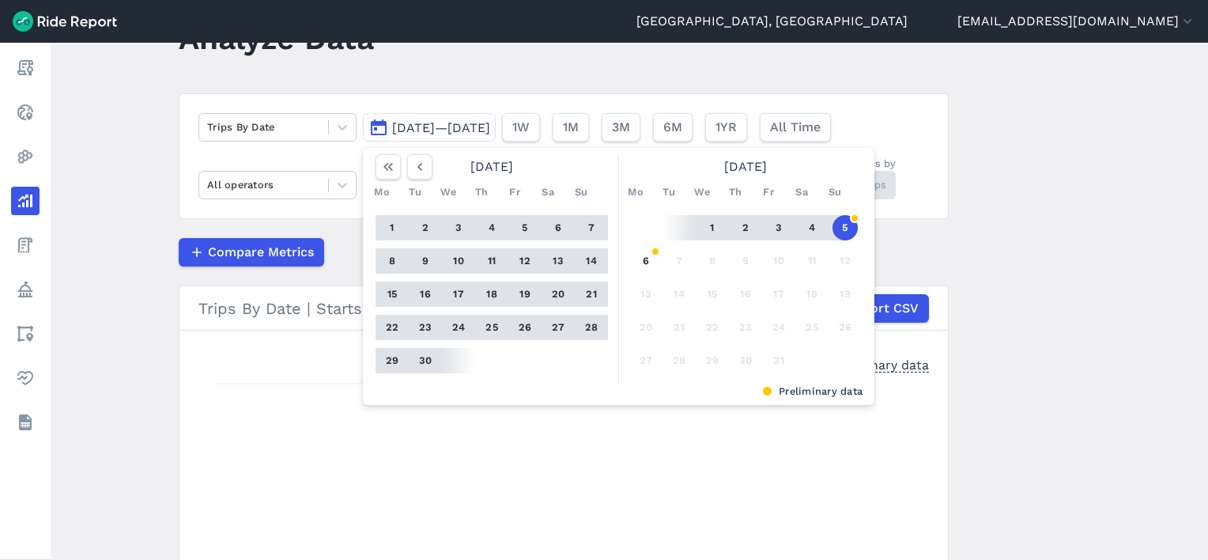
click at [453, 134] on span "Jul 1, 2025—Oct 5, 2025" at bounding box center [441, 127] width 98 height 15
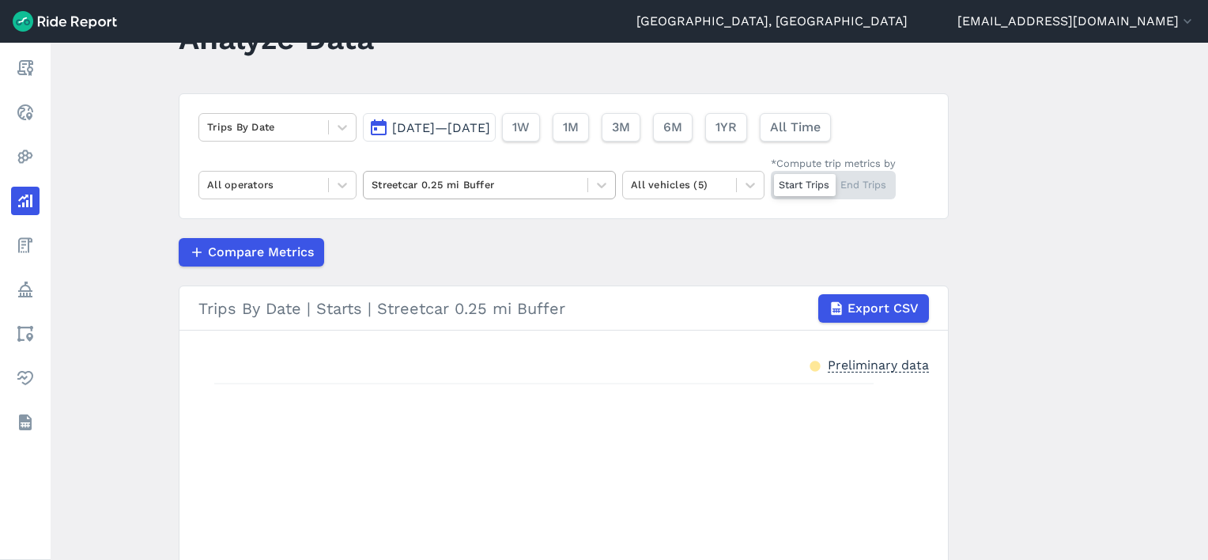
click at [433, 196] on div "Streetcar 0.25 mi Buffer" at bounding box center [489, 185] width 253 height 28
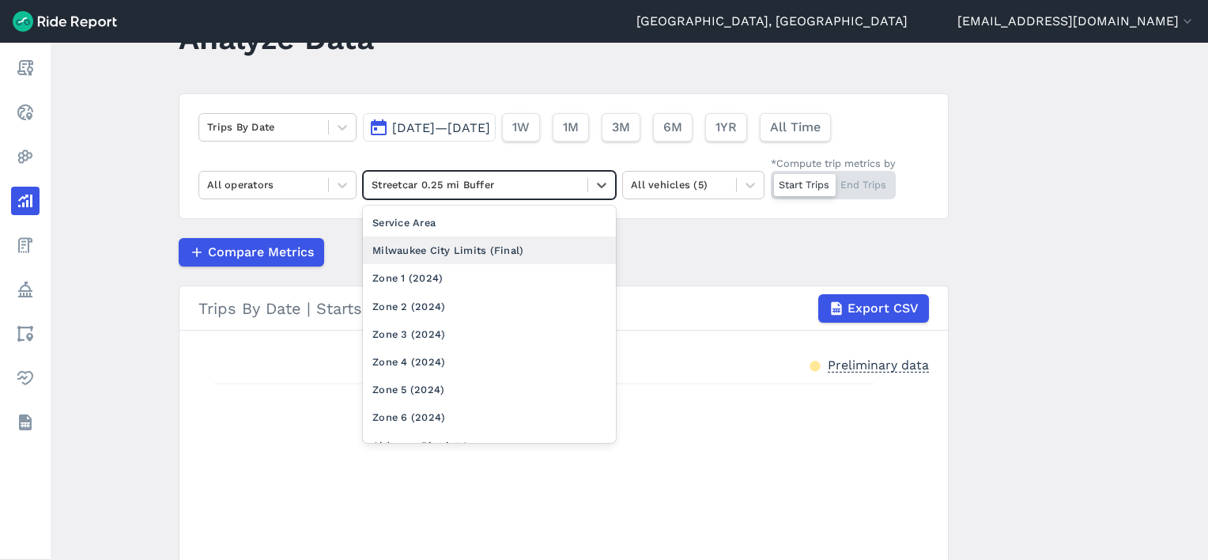
click at [436, 242] on div "Milwaukee City Limits (Final)" at bounding box center [489, 250] width 253 height 28
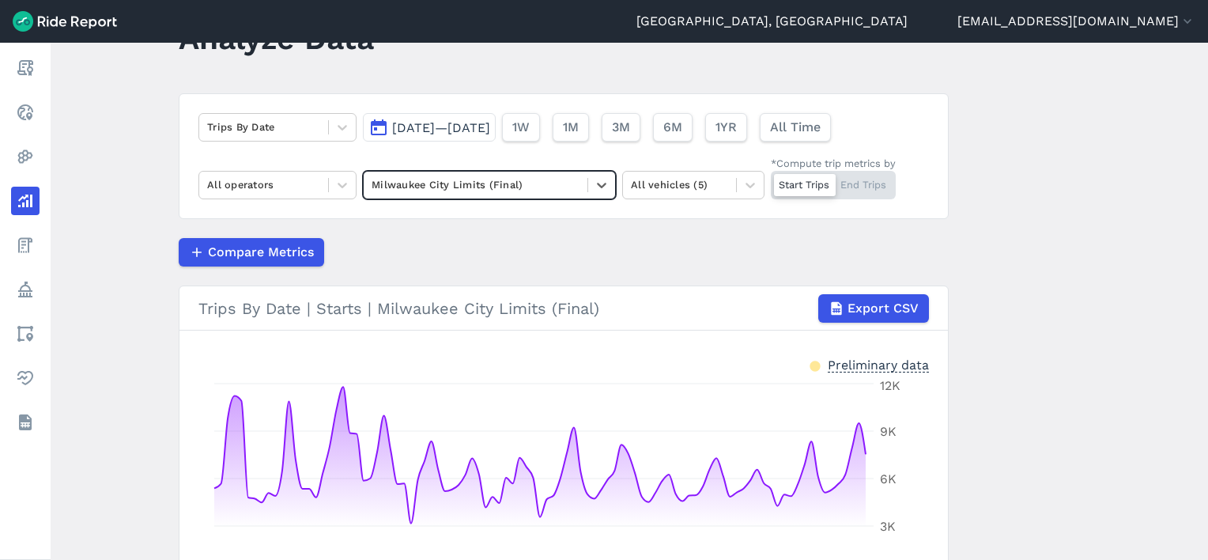
click at [442, 134] on span "Jul 1, 2025—Oct 5, 2025" at bounding box center [441, 127] width 98 height 15
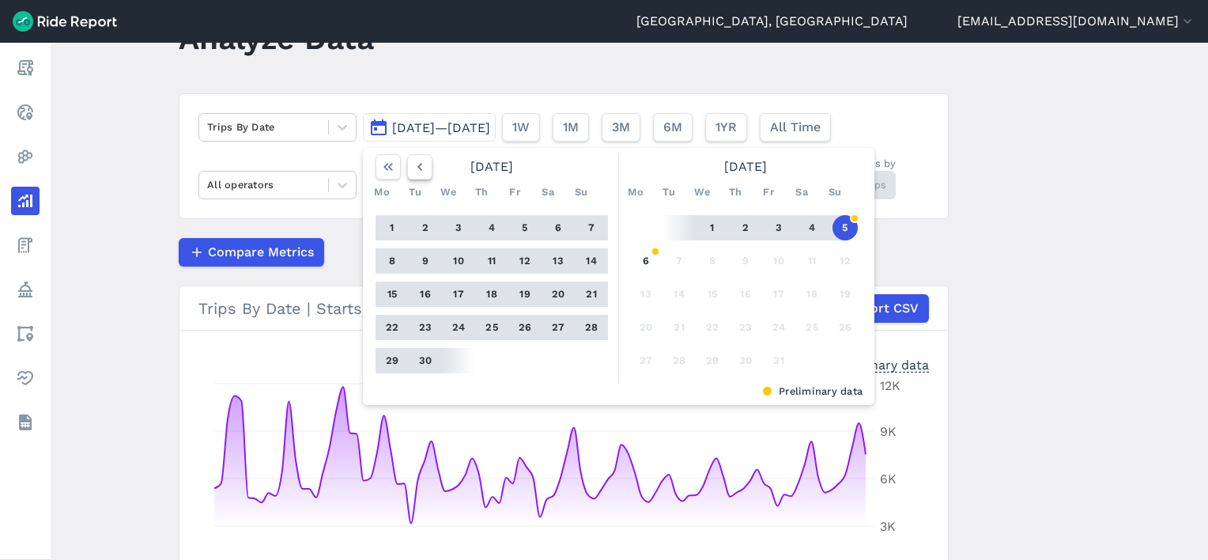
click at [412, 165] on icon "button" at bounding box center [420, 167] width 16 height 16
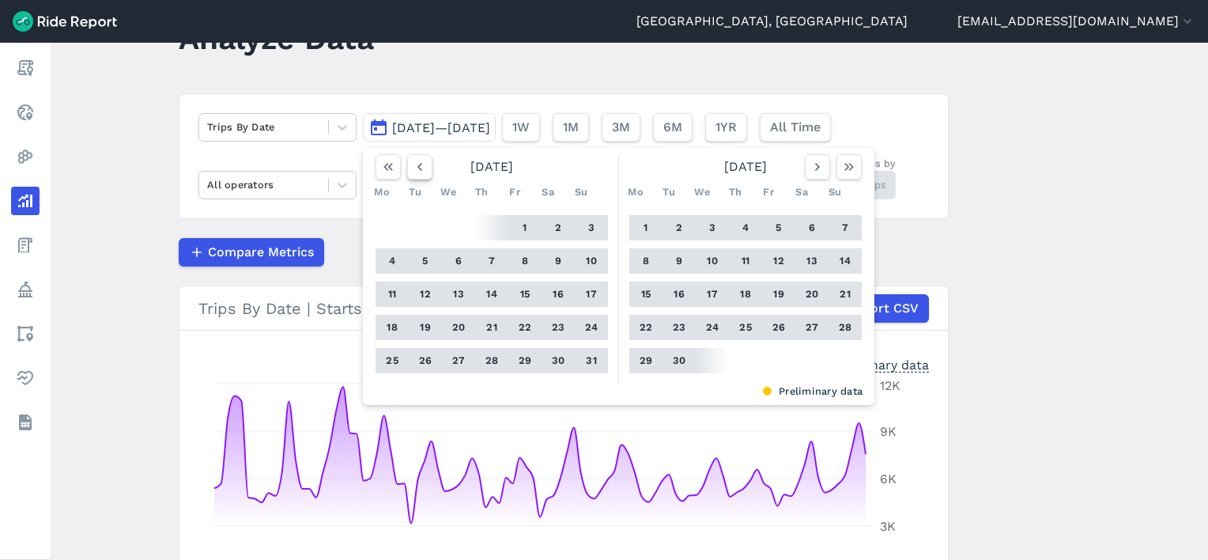
click at [412, 165] on icon "button" at bounding box center [420, 167] width 16 height 16
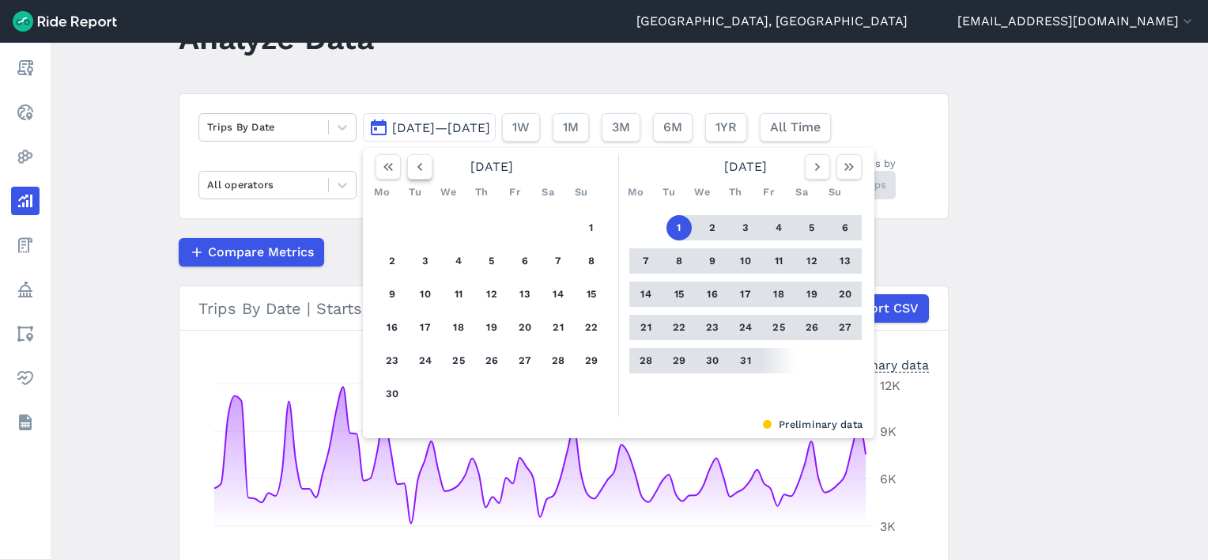
click at [412, 165] on icon "button" at bounding box center [420, 167] width 16 height 16
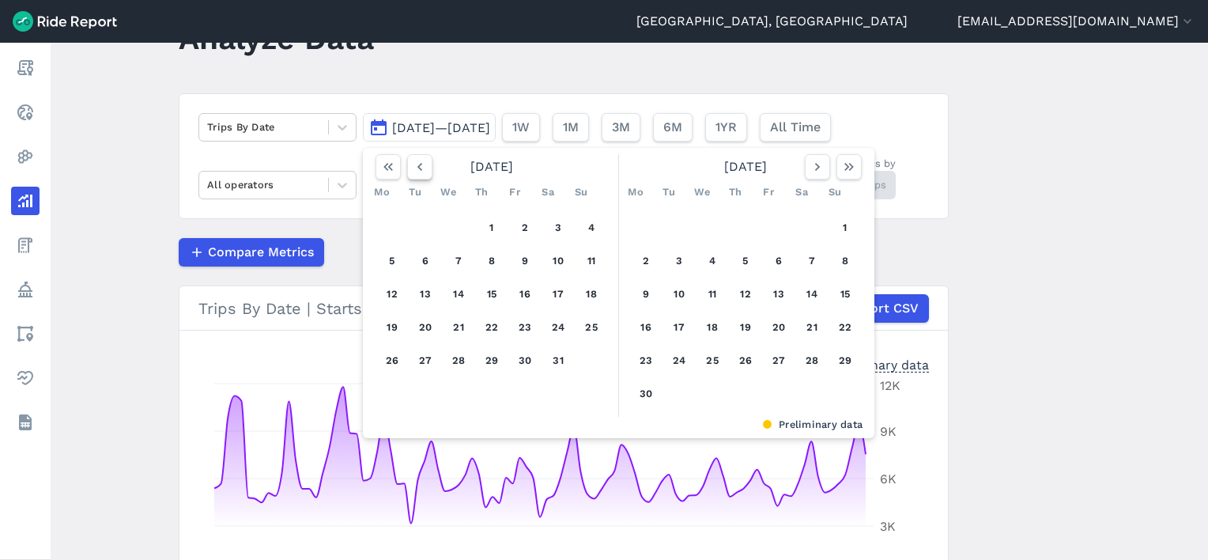
click at [412, 165] on icon "button" at bounding box center [420, 167] width 16 height 16
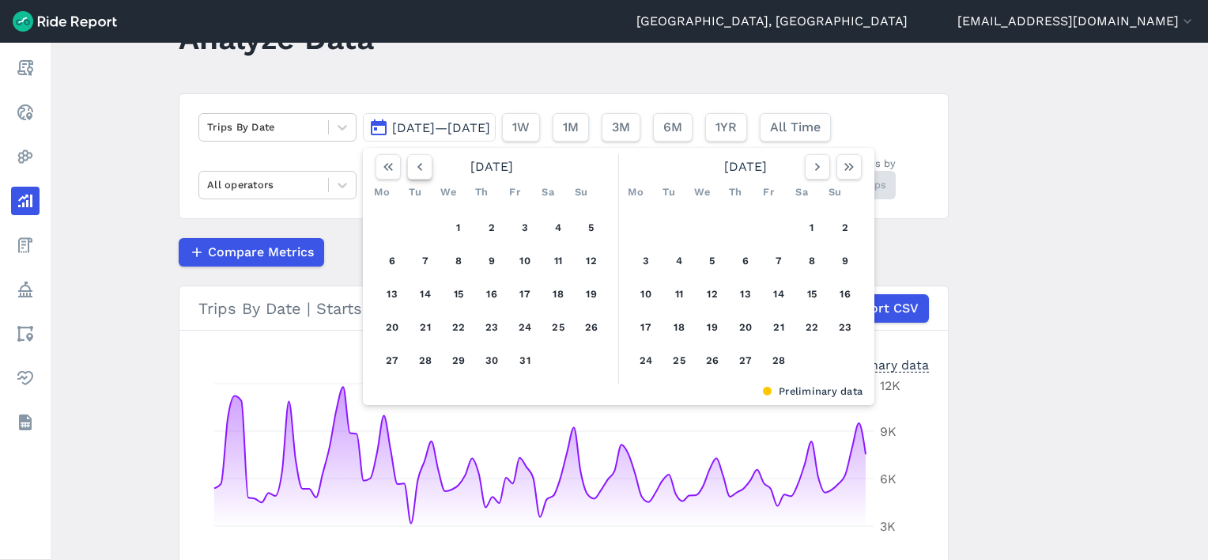
click at [412, 165] on icon "button" at bounding box center [420, 167] width 16 height 16
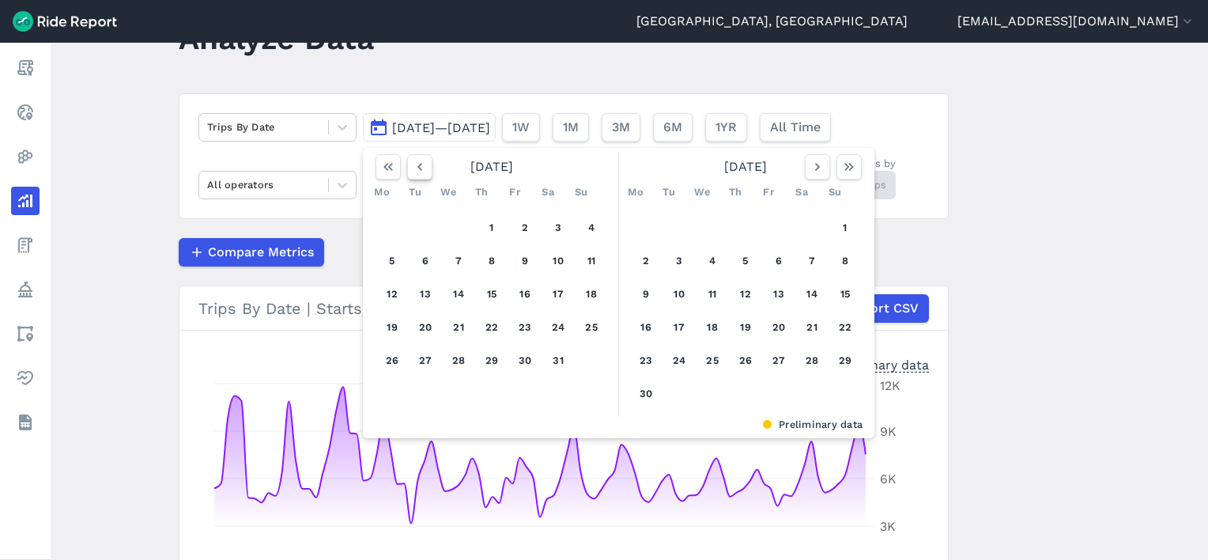
click at [412, 165] on icon "button" at bounding box center [420, 167] width 16 height 16
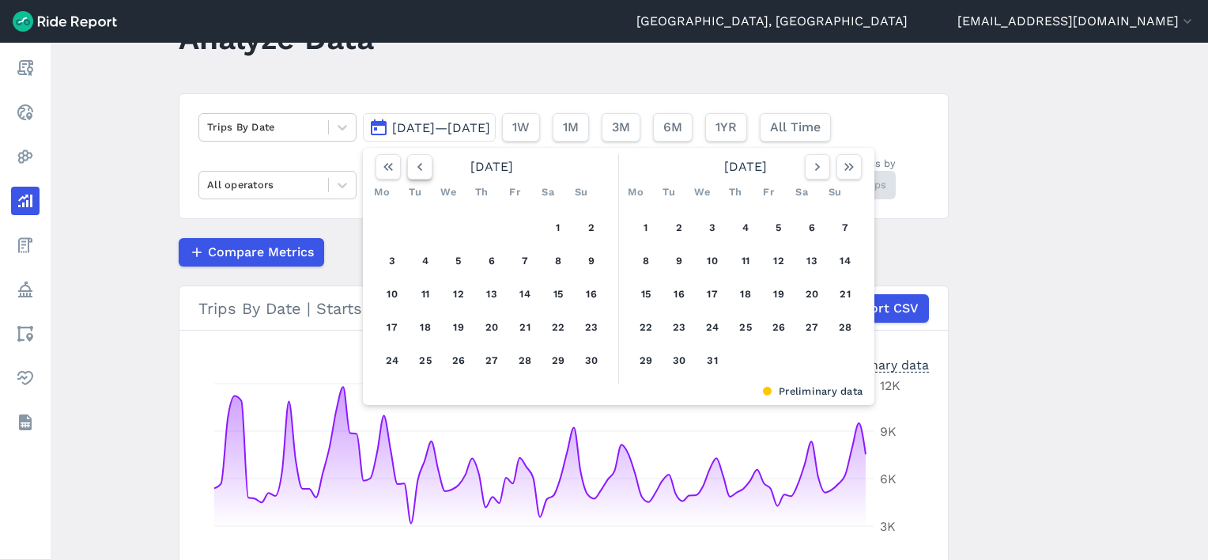
click at [412, 165] on icon "button" at bounding box center [420, 167] width 16 height 16
click at [412, 166] on icon "button" at bounding box center [420, 167] width 16 height 16
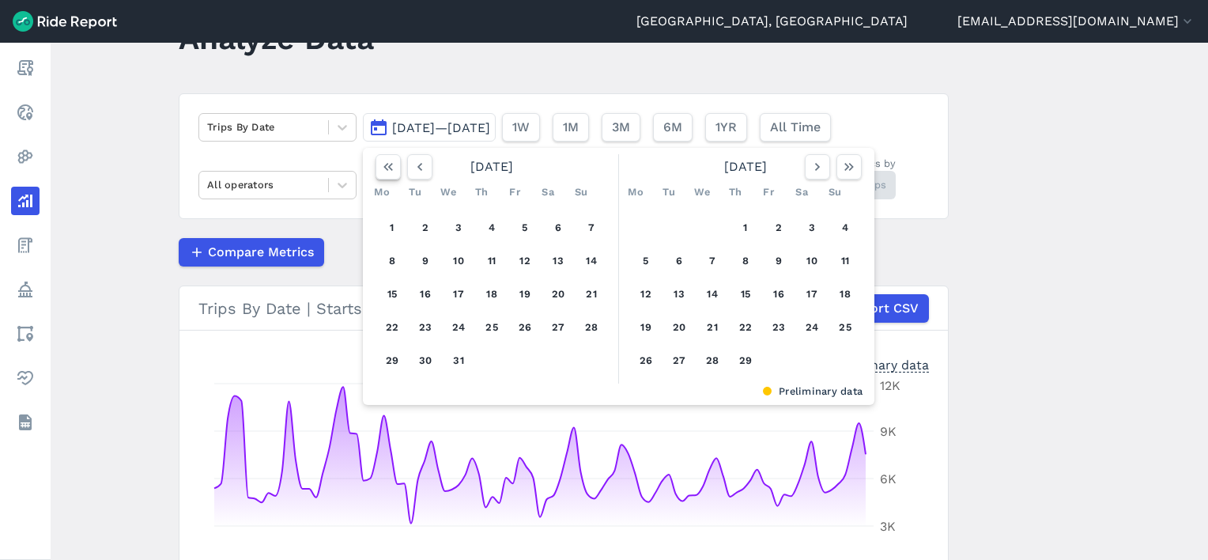
click at [395, 168] on button "button" at bounding box center [388, 166] width 25 height 25
click at [825, 170] on button "button" at bounding box center [817, 166] width 25 height 25
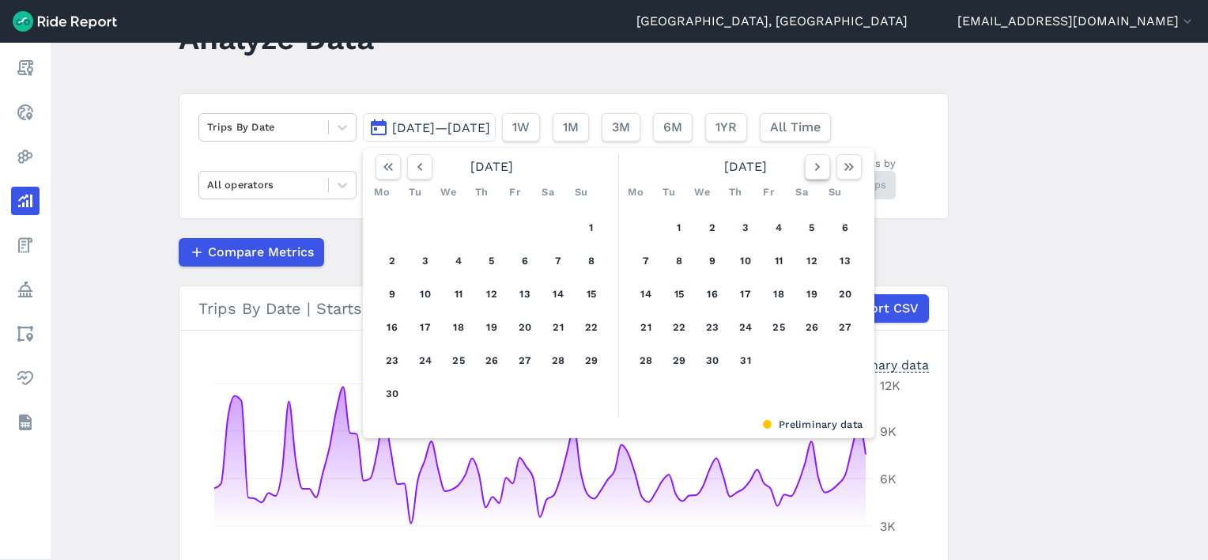
click at [825, 170] on button "button" at bounding box center [817, 166] width 25 height 25
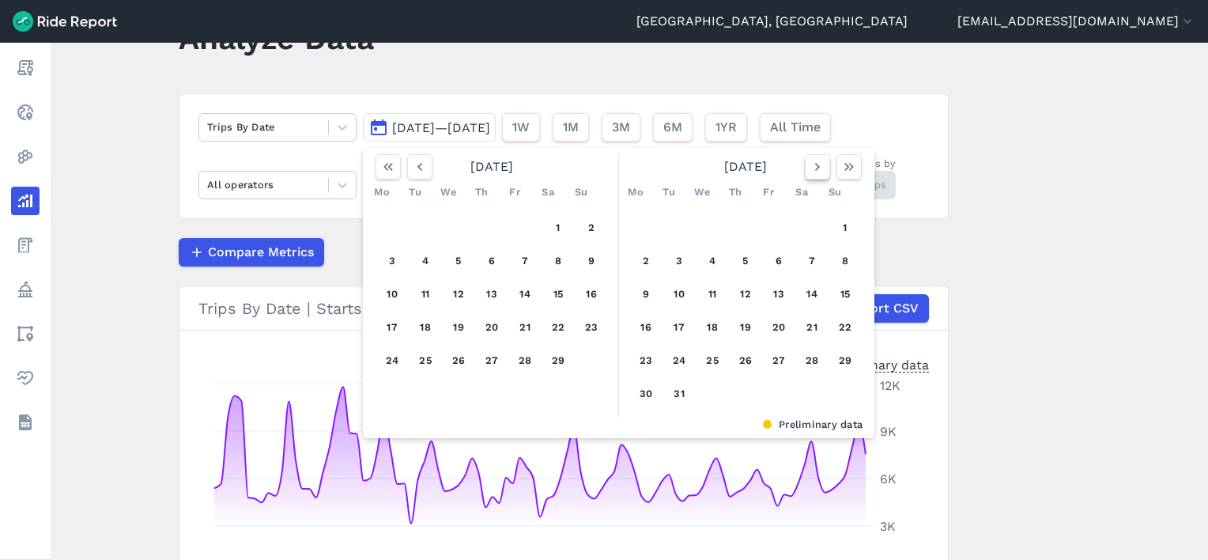
click at [825, 170] on button "button" at bounding box center [817, 166] width 25 height 25
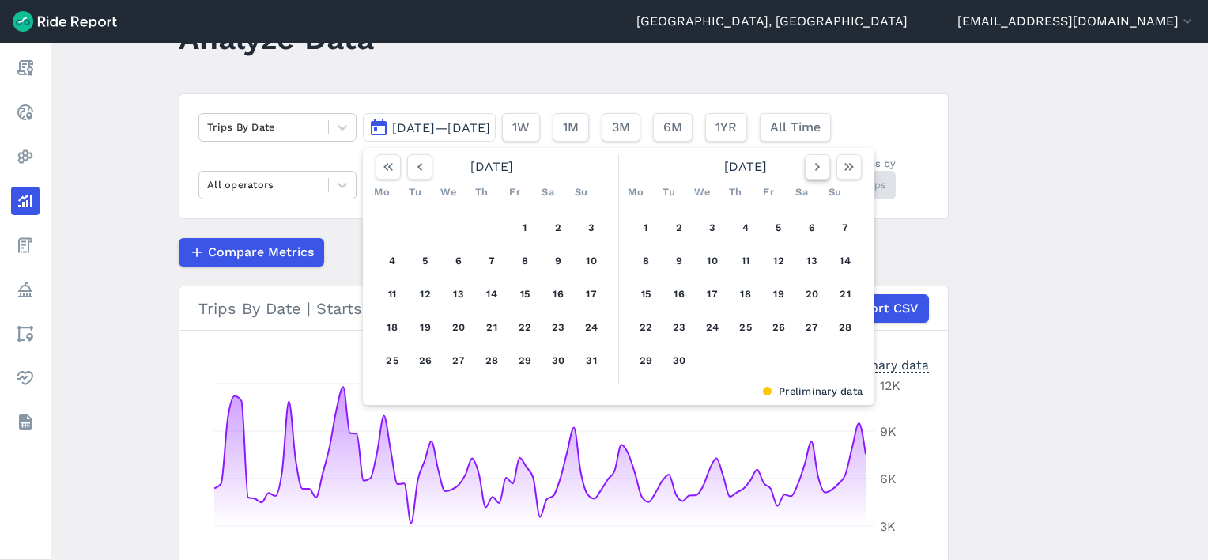
click at [825, 170] on button "button" at bounding box center [817, 166] width 25 height 25
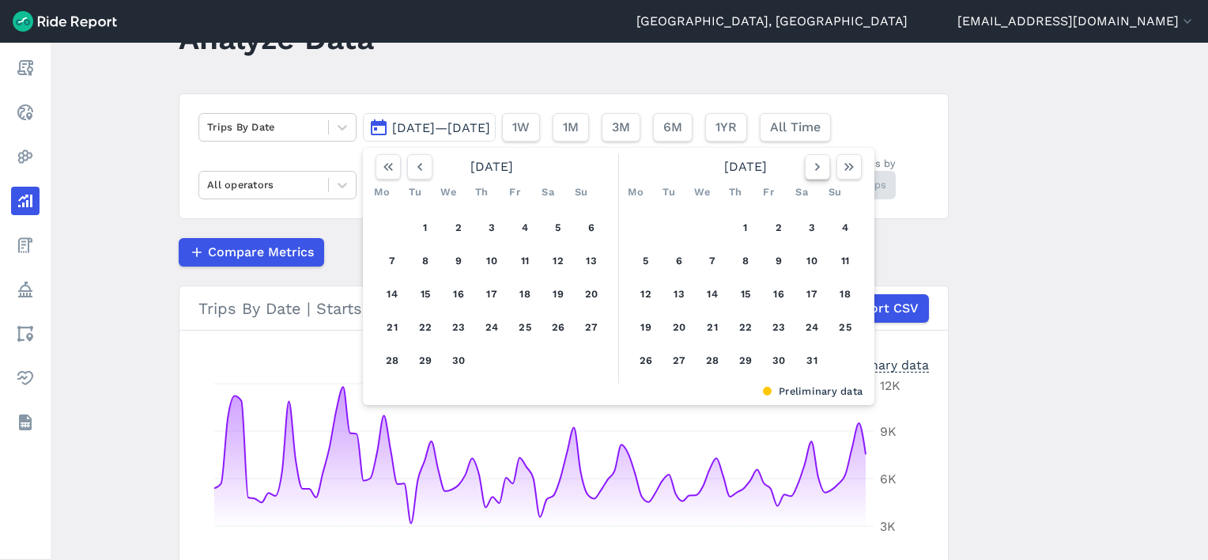
click at [825, 170] on button "button" at bounding box center [817, 166] width 25 height 25
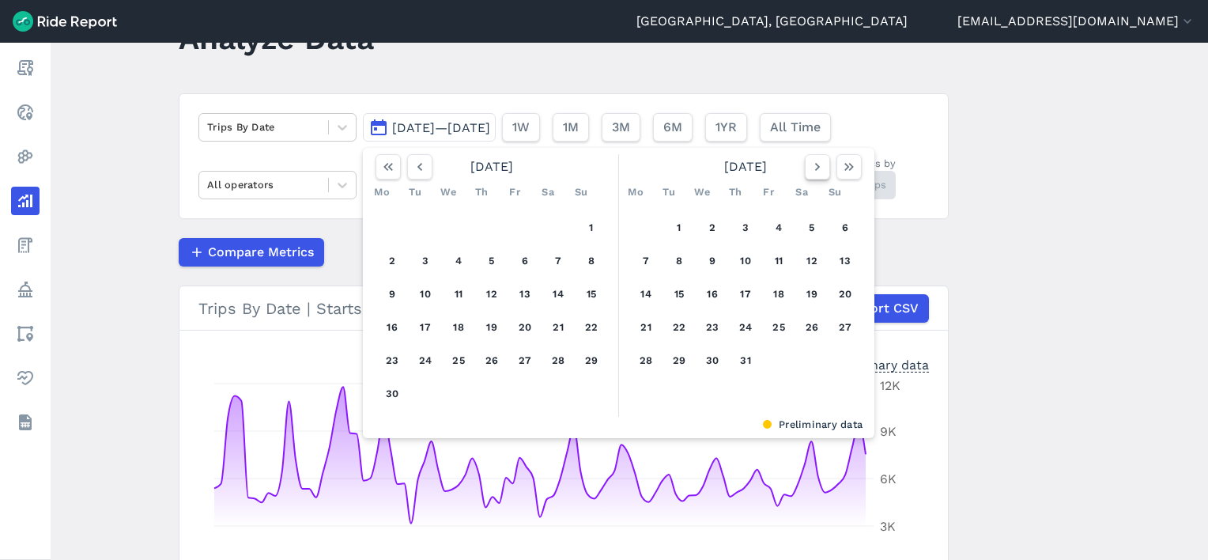
click at [825, 170] on button "button" at bounding box center [817, 166] width 25 height 25
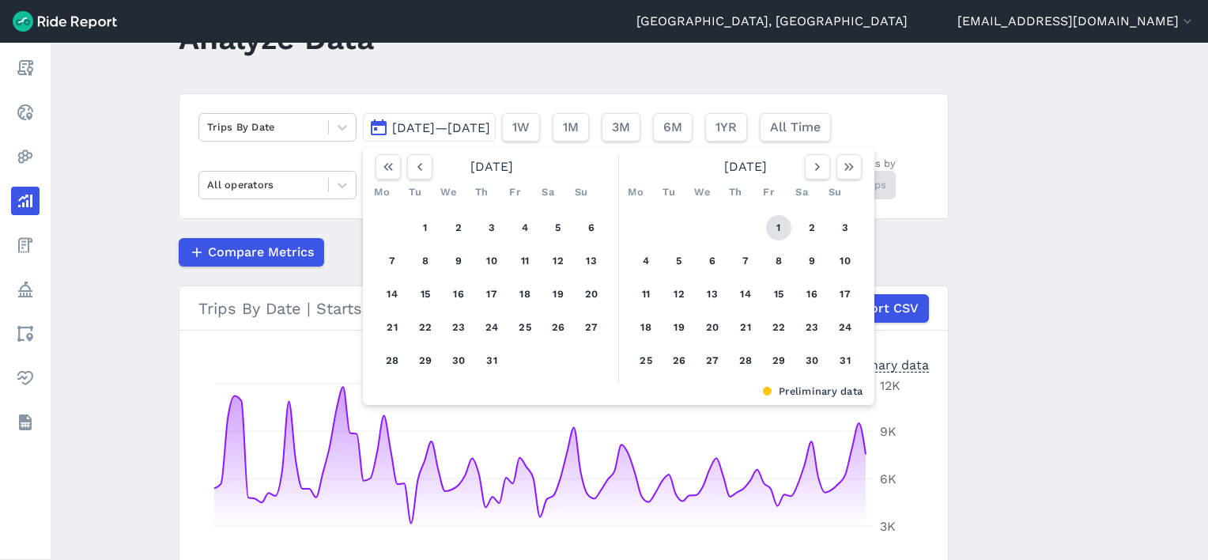
click at [779, 225] on button "1" at bounding box center [778, 227] width 25 height 25
click at [814, 174] on icon "button" at bounding box center [818, 167] width 16 height 16
click at [814, 173] on icon "button" at bounding box center [818, 167] width 16 height 16
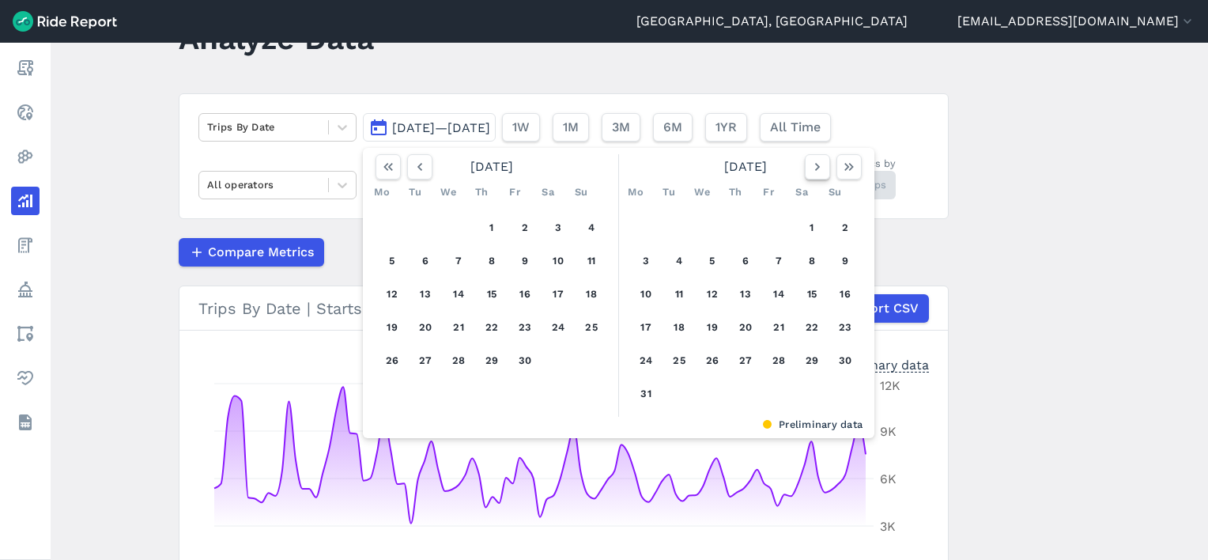
click at [814, 173] on icon "button" at bounding box center [818, 167] width 16 height 16
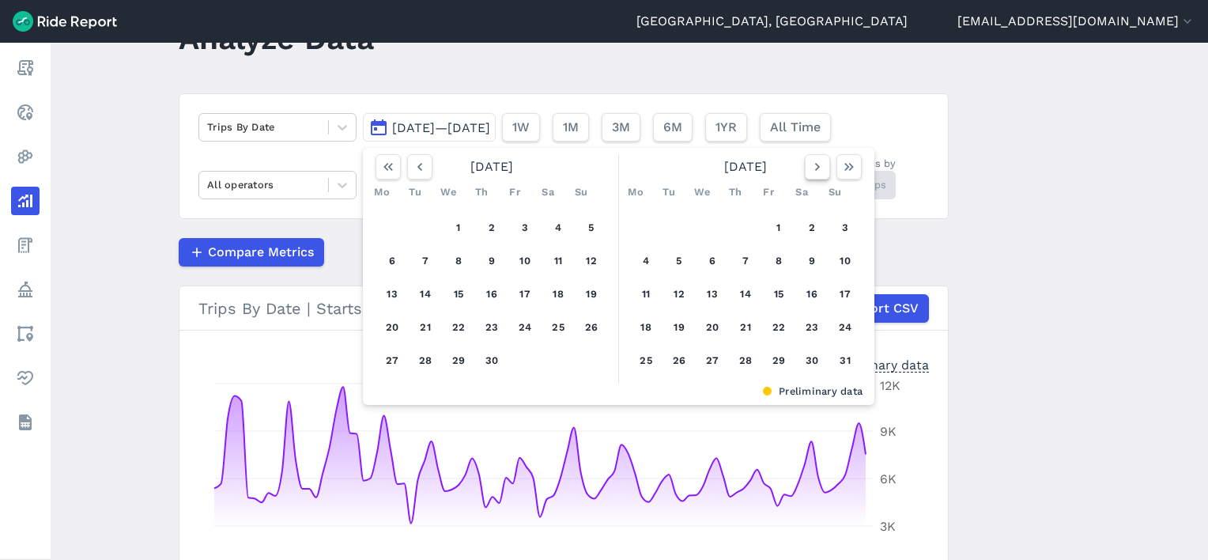
click at [814, 173] on icon "button" at bounding box center [818, 167] width 16 height 16
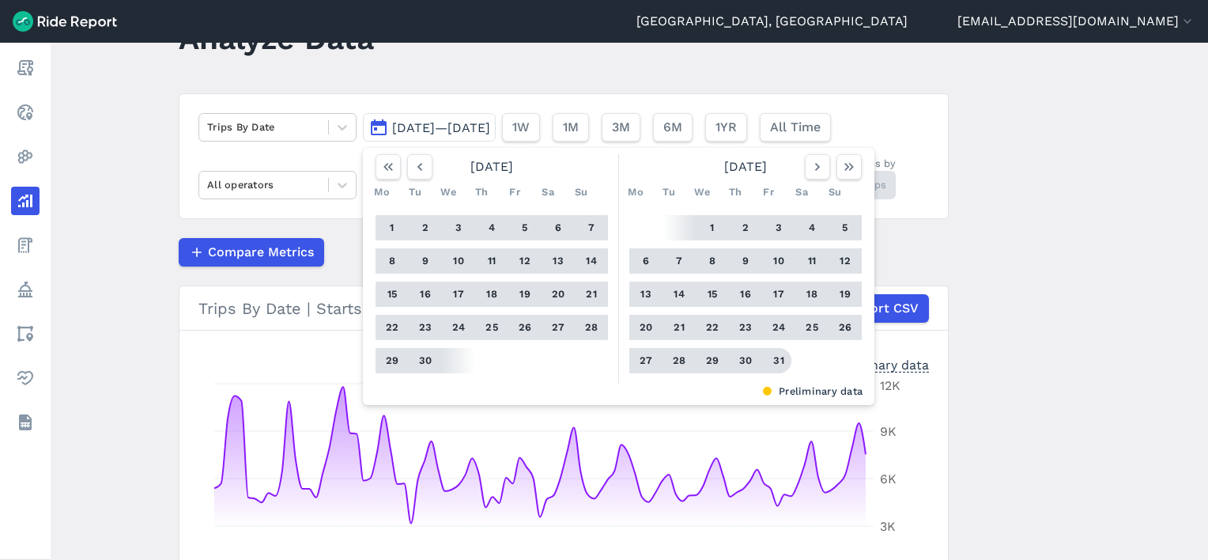
click at [775, 359] on button "31" at bounding box center [778, 360] width 25 height 25
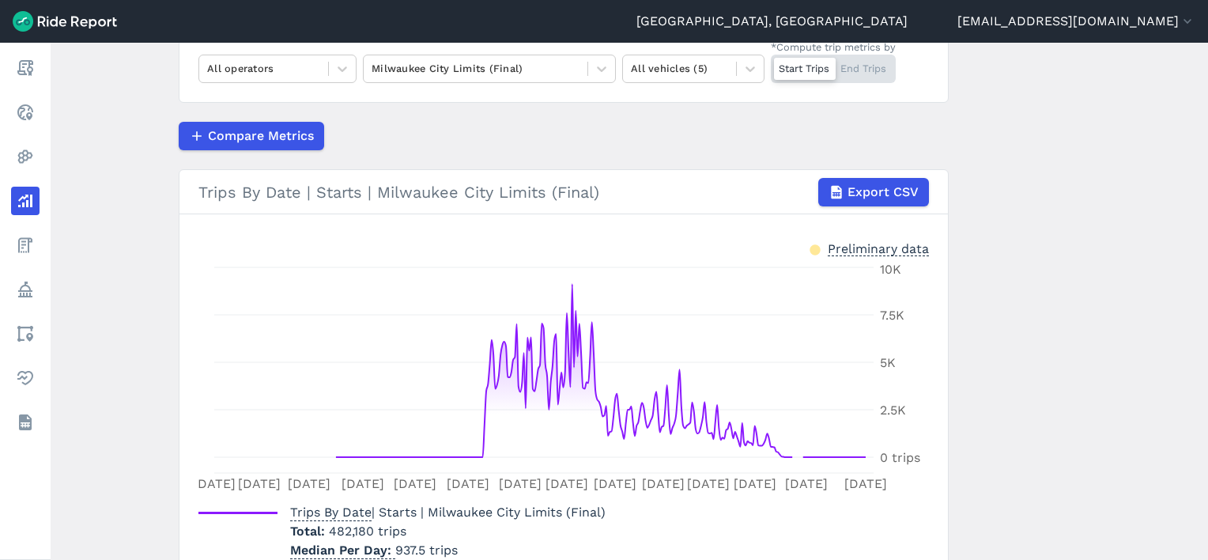
scroll to position [146, 0]
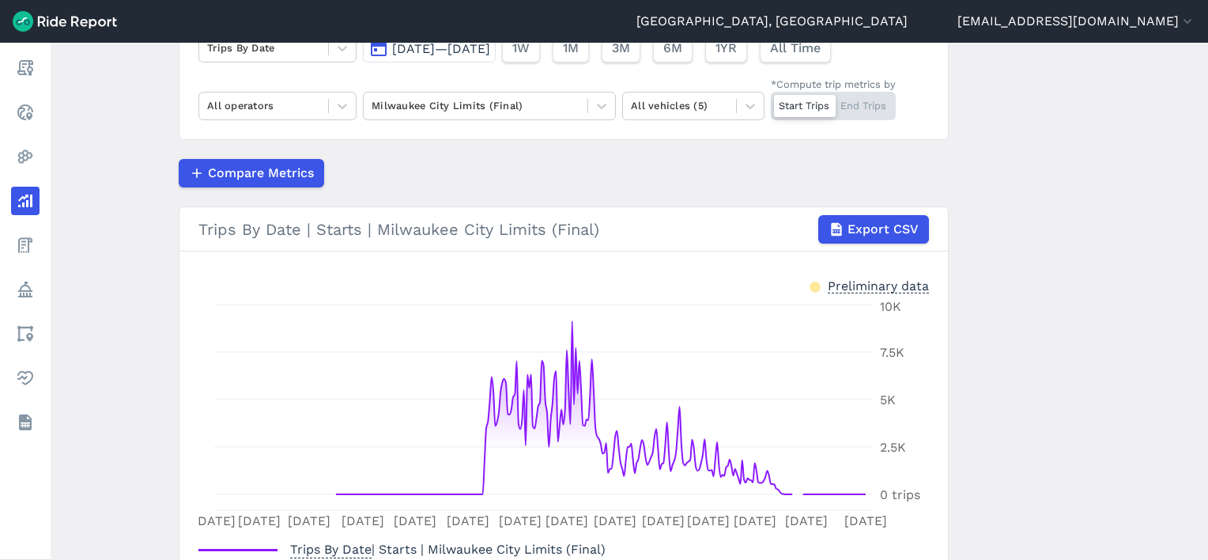
click at [469, 58] on button "Jan 1, 2021—Dec 31, 2021" at bounding box center [429, 48] width 133 height 28
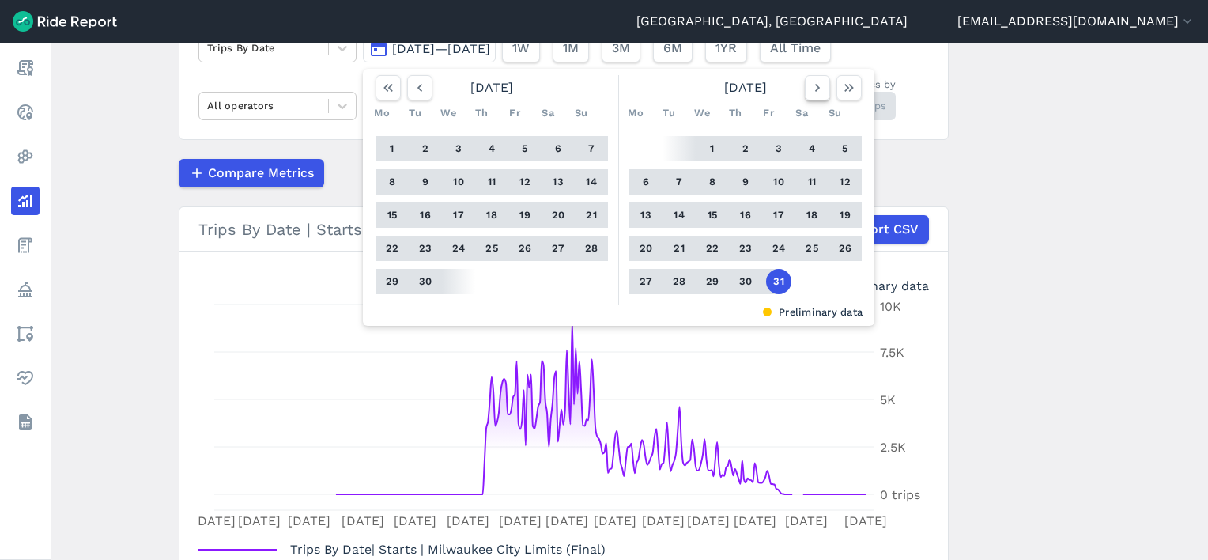
click at [813, 92] on icon "button" at bounding box center [818, 88] width 16 height 16
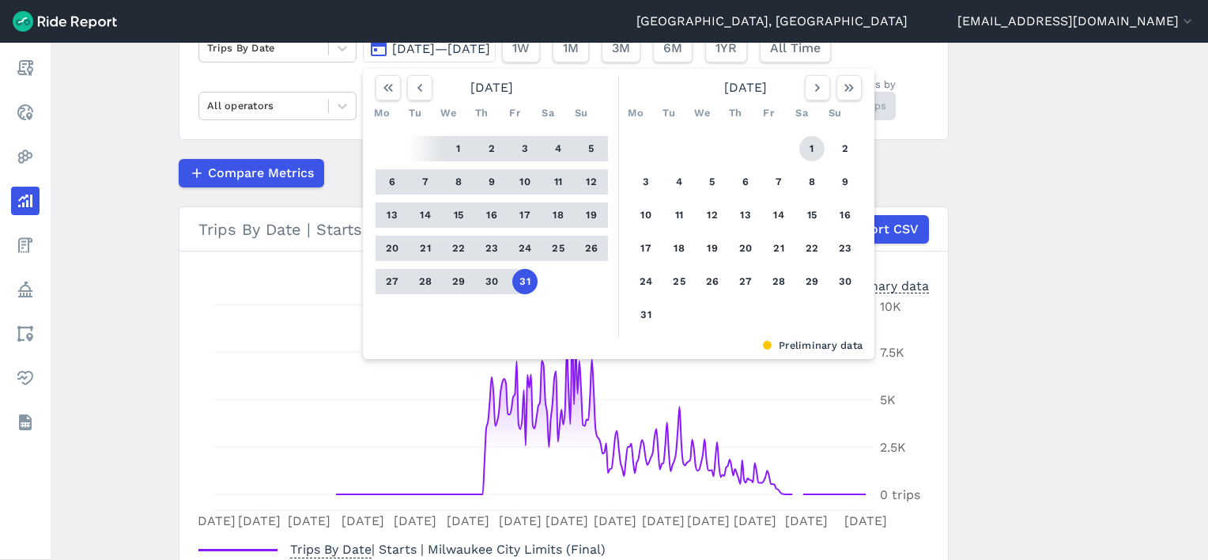
click at [805, 149] on button "1" at bounding box center [811, 148] width 25 height 25
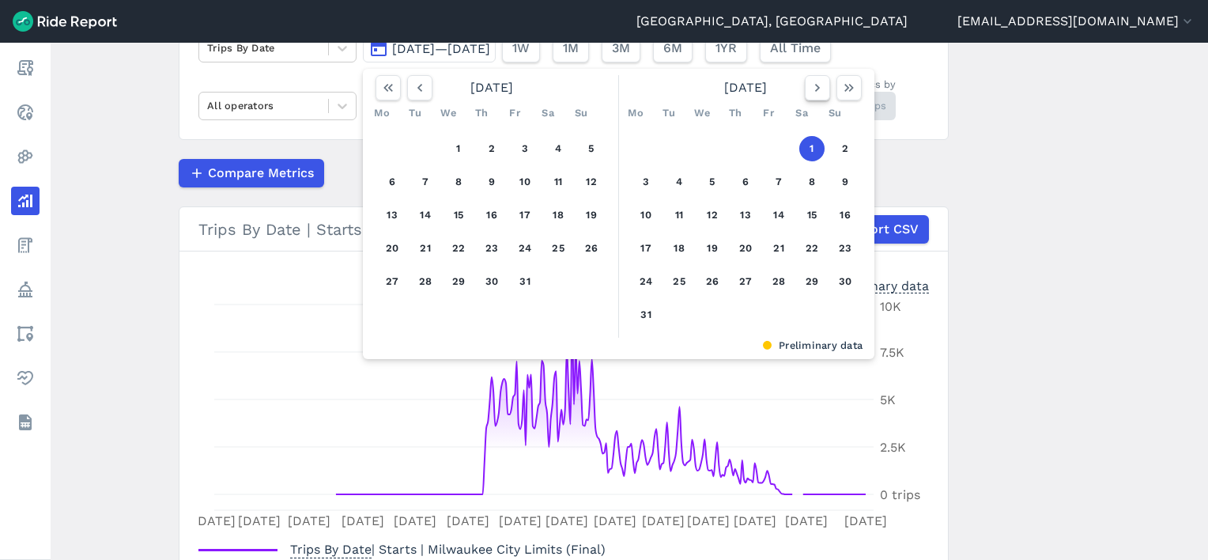
click at [819, 89] on icon "button" at bounding box center [818, 88] width 16 height 16
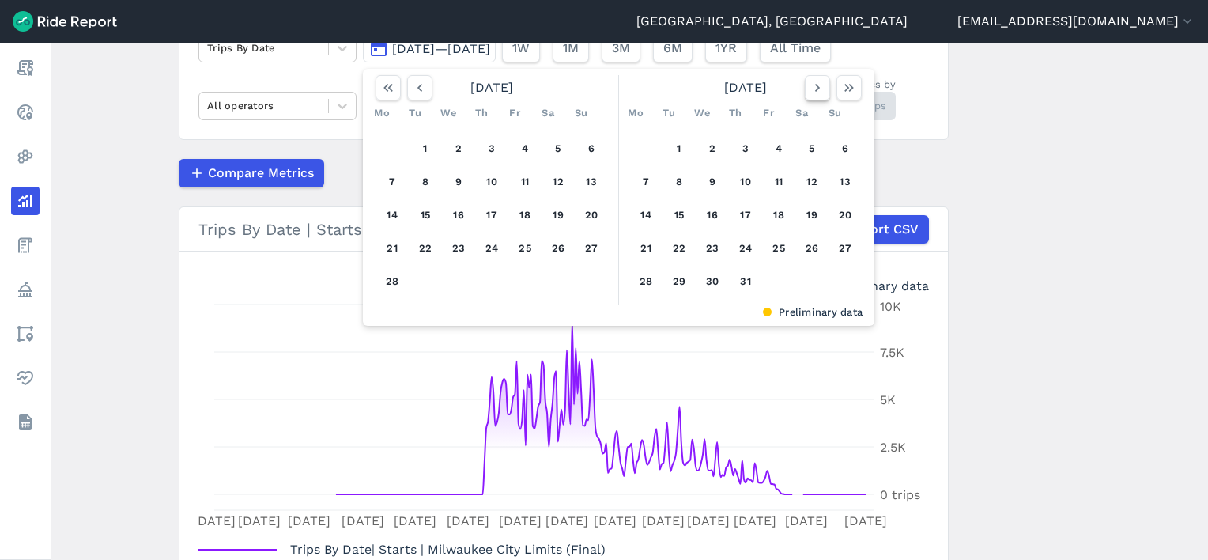
click at [819, 89] on icon "button" at bounding box center [818, 88] width 16 height 16
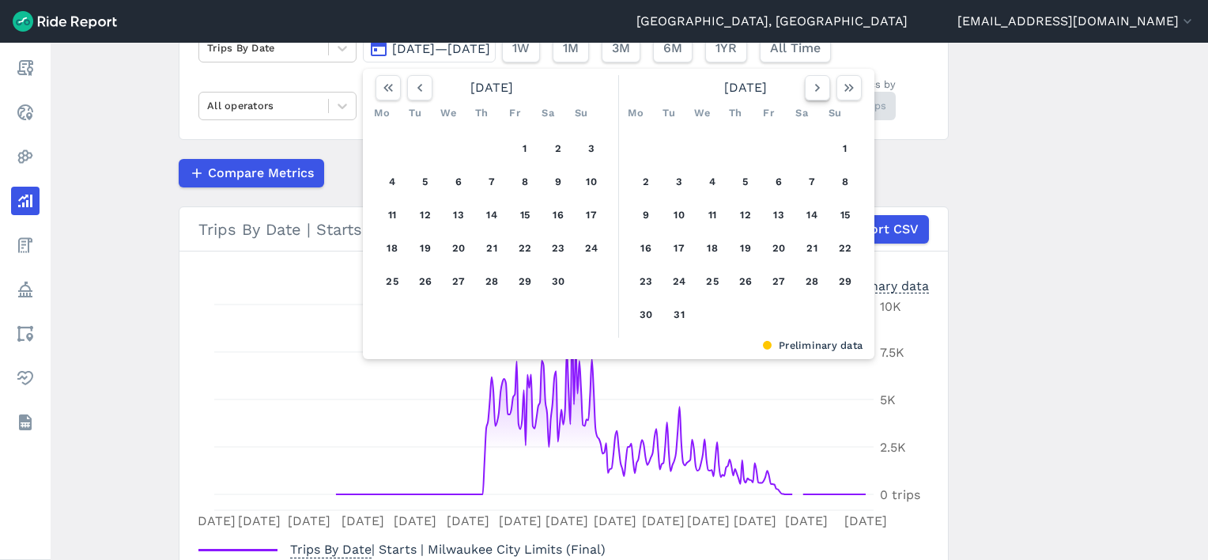
click at [819, 89] on icon "button" at bounding box center [818, 88] width 16 height 16
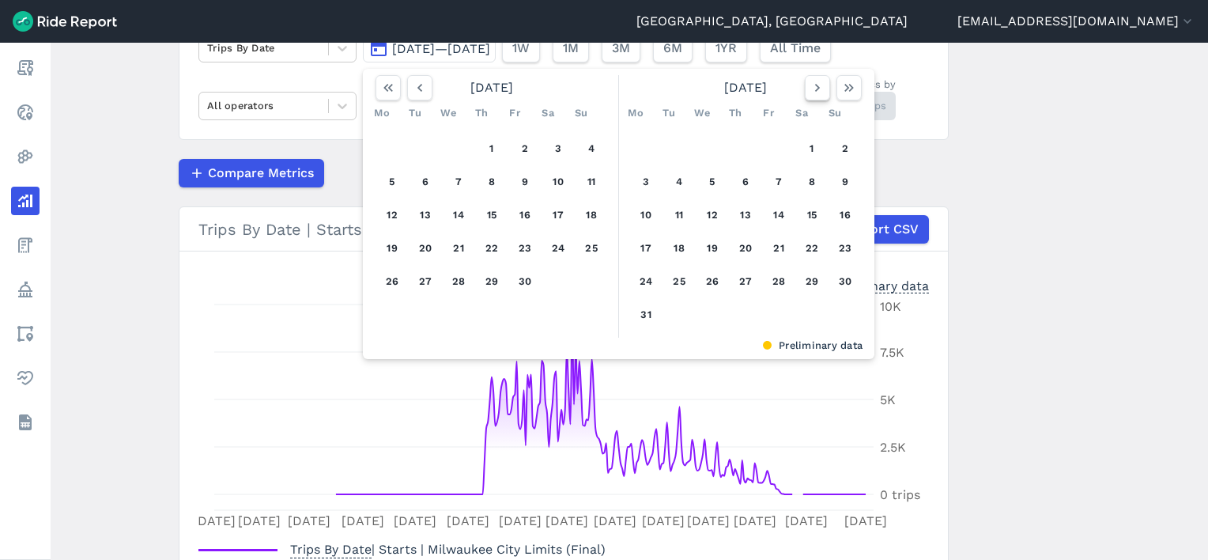
click at [819, 89] on icon "button" at bounding box center [818, 88] width 16 height 16
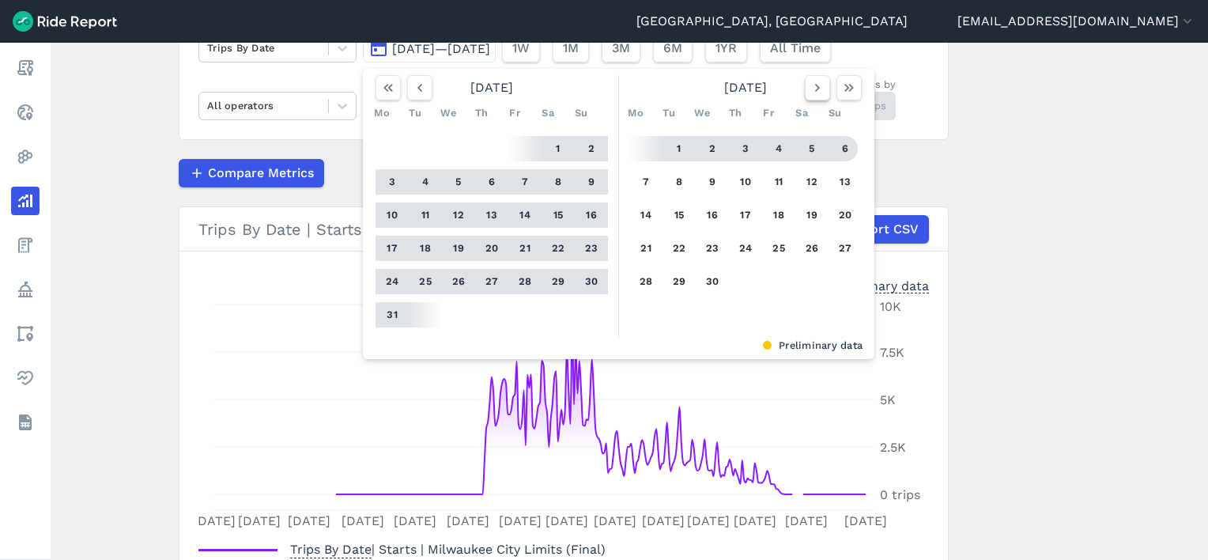
click at [817, 86] on icon "button" at bounding box center [818, 88] width 16 height 16
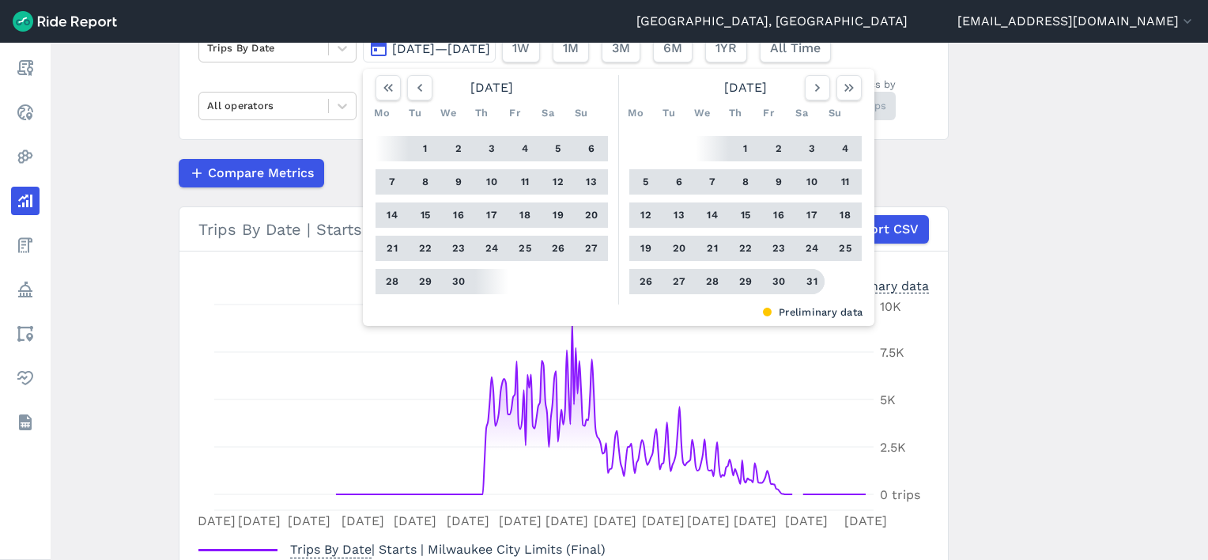
click at [806, 281] on button "31" at bounding box center [811, 281] width 25 height 25
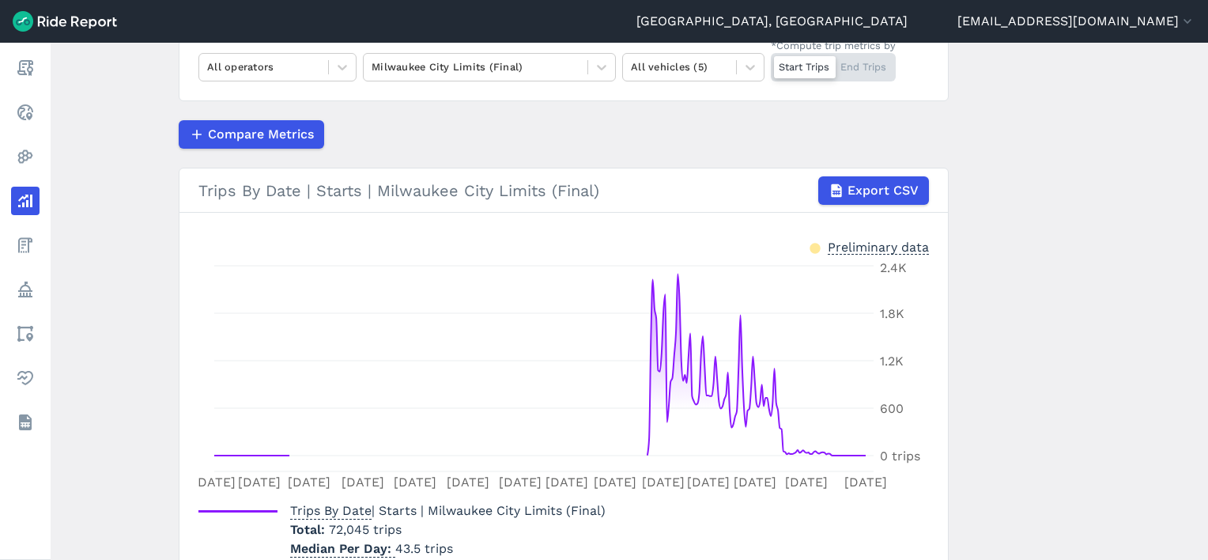
scroll to position [146, 0]
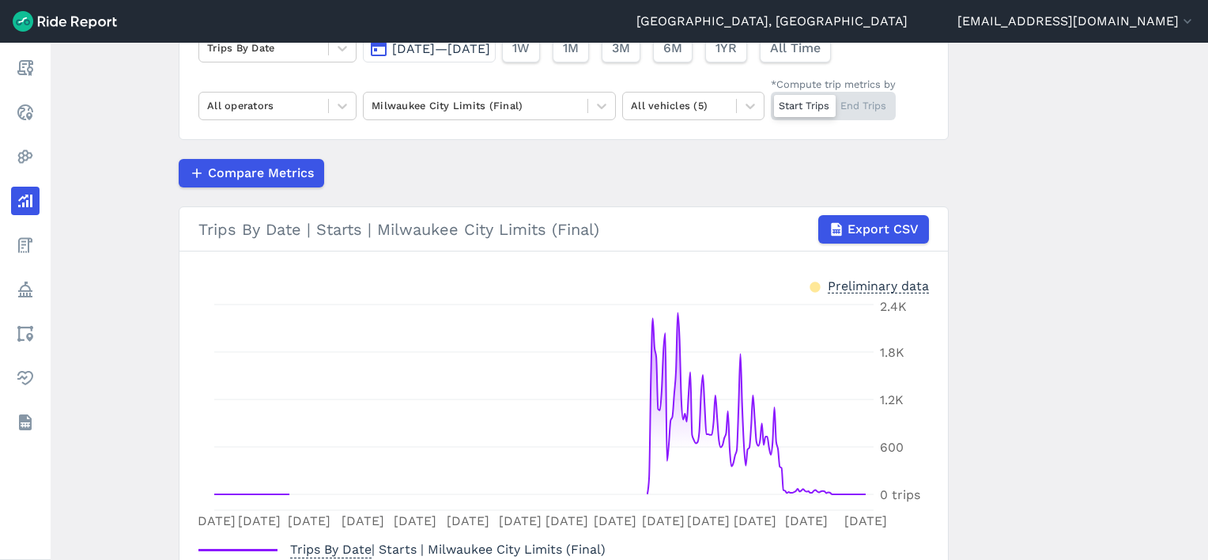
click at [490, 55] on span "Jan 1, 2022—Dec 31, 2022" at bounding box center [441, 48] width 98 height 15
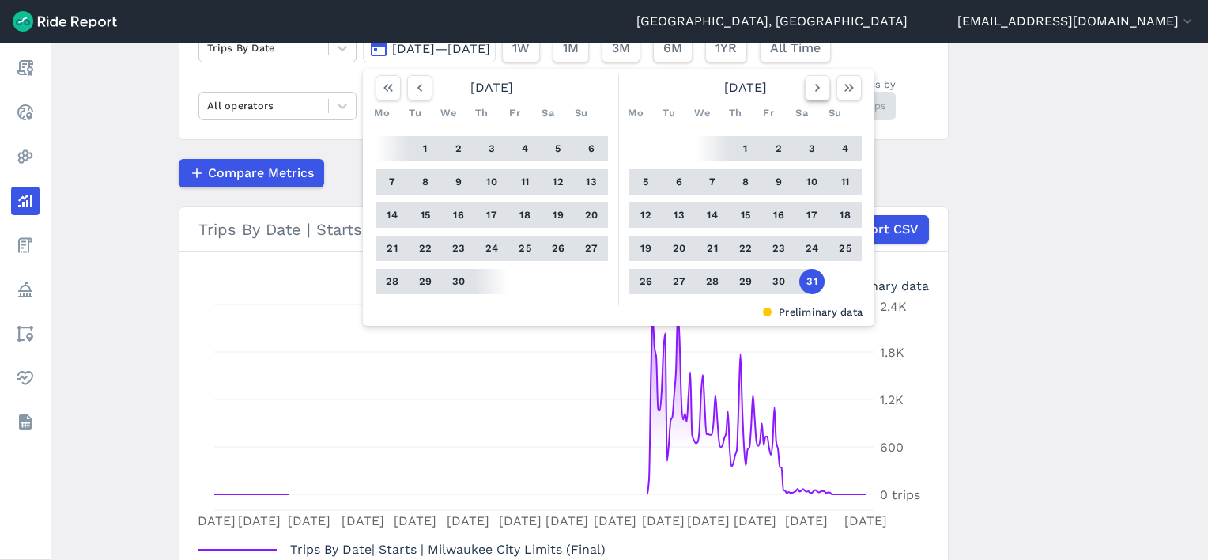
click at [817, 91] on icon "button" at bounding box center [818, 88] width 16 height 16
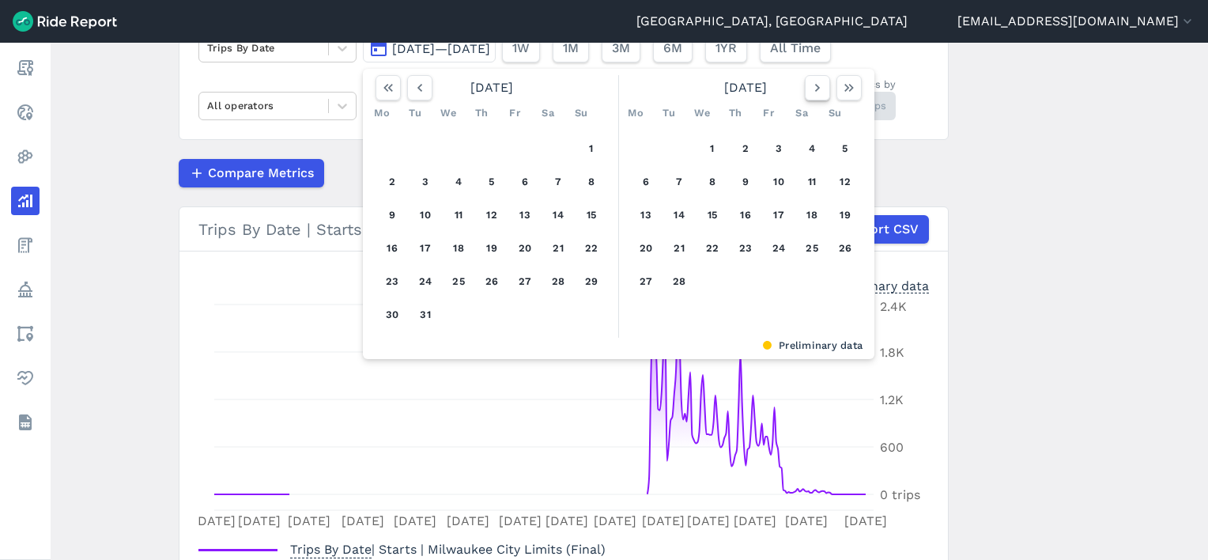
click at [817, 91] on icon "button" at bounding box center [818, 88] width 16 height 16
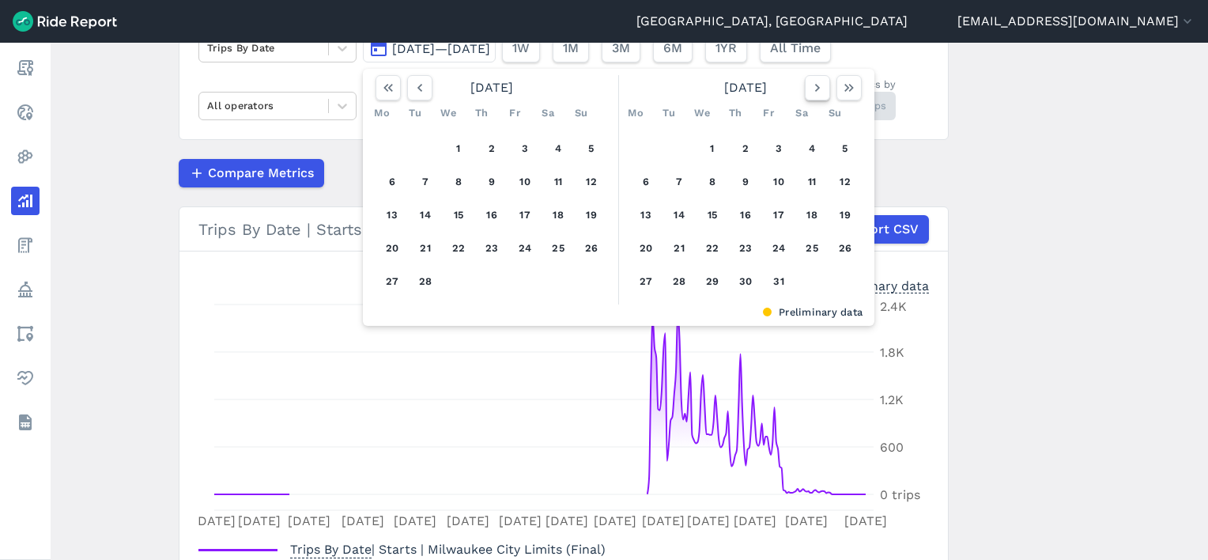
click at [817, 91] on icon "button" at bounding box center [818, 88] width 16 height 16
drag, startPoint x: 836, startPoint y: 89, endPoint x: 807, endPoint y: 93, distance: 29.6
click at [837, 89] on button "button" at bounding box center [848, 87] width 25 height 25
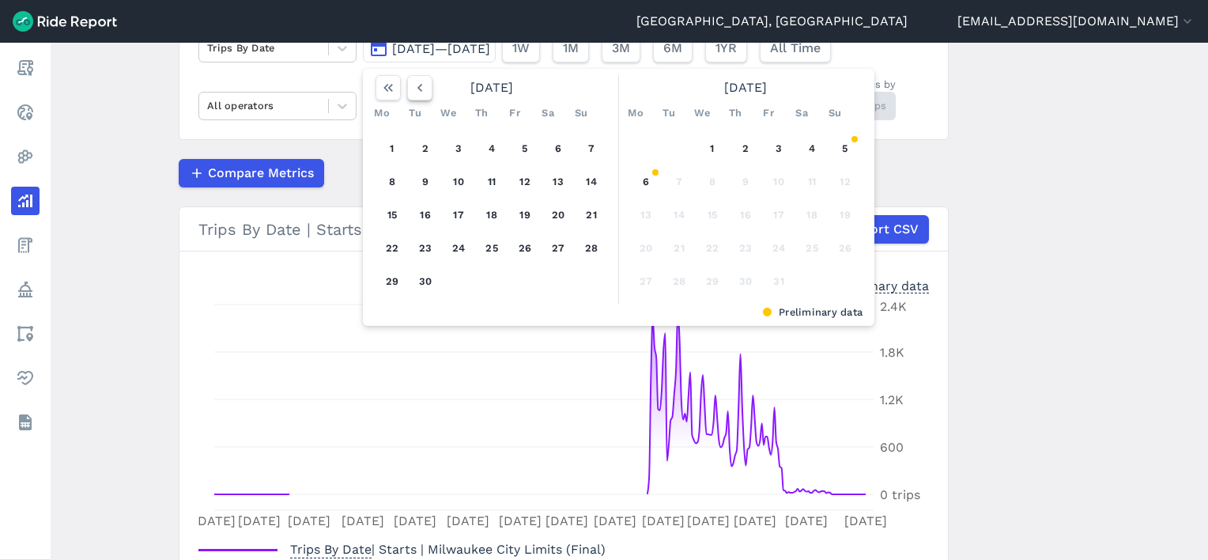
click at [416, 92] on icon "button" at bounding box center [420, 88] width 16 height 16
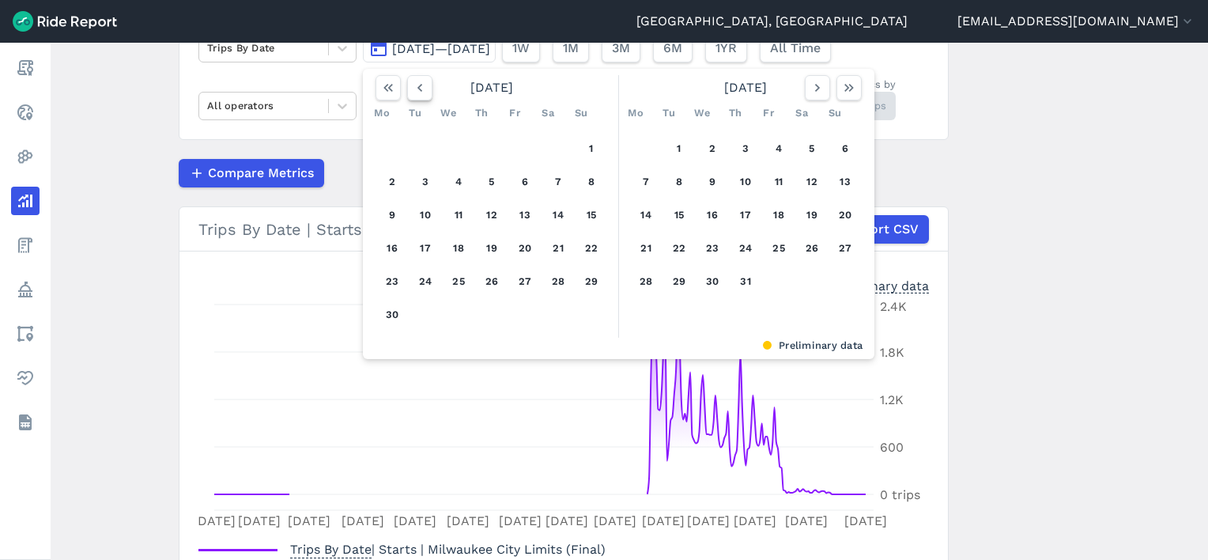
click at [416, 92] on icon "button" at bounding box center [420, 88] width 16 height 16
click at [417, 92] on icon "button" at bounding box center [420, 88] width 16 height 16
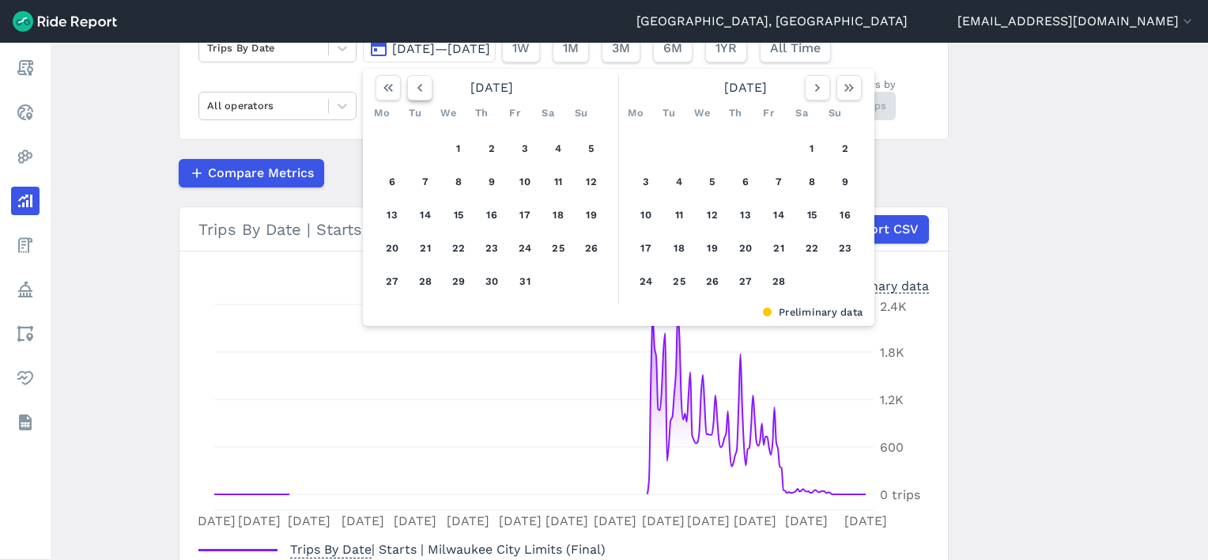
click at [417, 92] on icon "button" at bounding box center [420, 88] width 16 height 16
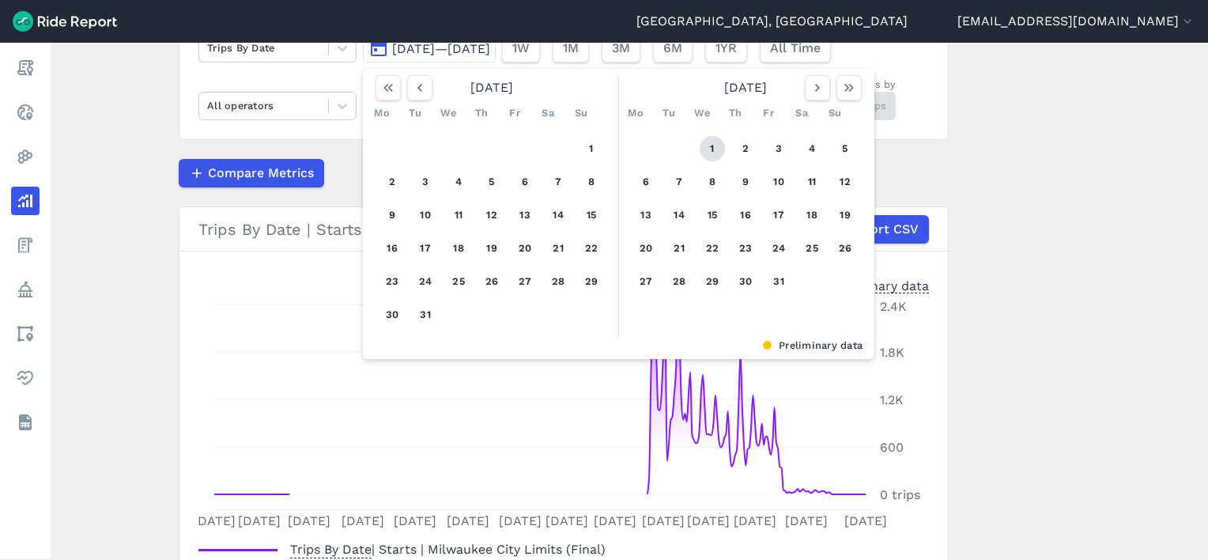
drag, startPoint x: 708, startPoint y: 145, endPoint x: 825, endPoint y: 92, distance: 129.2
click at [708, 144] on button "1" at bounding box center [712, 148] width 25 height 25
click at [862, 92] on div "January 2025" at bounding box center [745, 87] width 245 height 25
click at [853, 92] on button "button" at bounding box center [848, 87] width 25 height 25
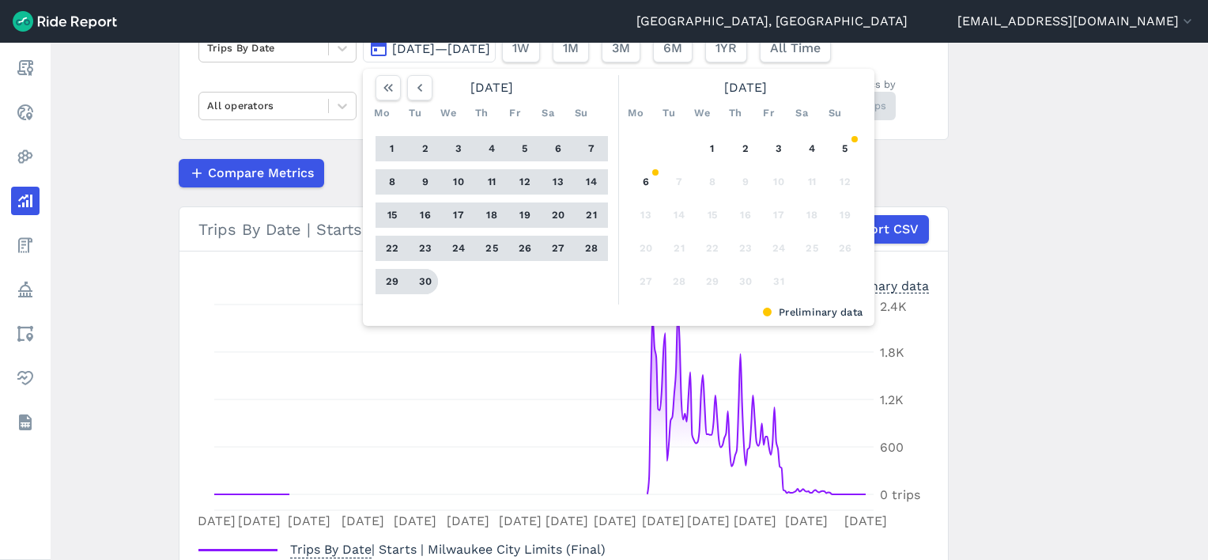
click at [424, 285] on button "30" at bounding box center [425, 281] width 25 height 25
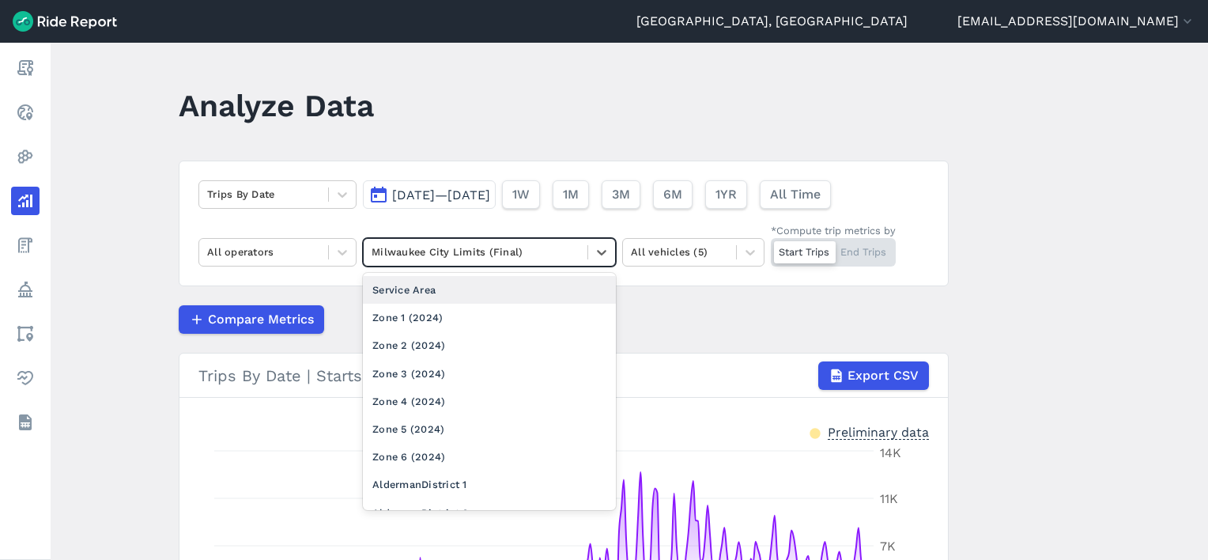
click at [468, 250] on div at bounding box center [476, 252] width 208 height 18
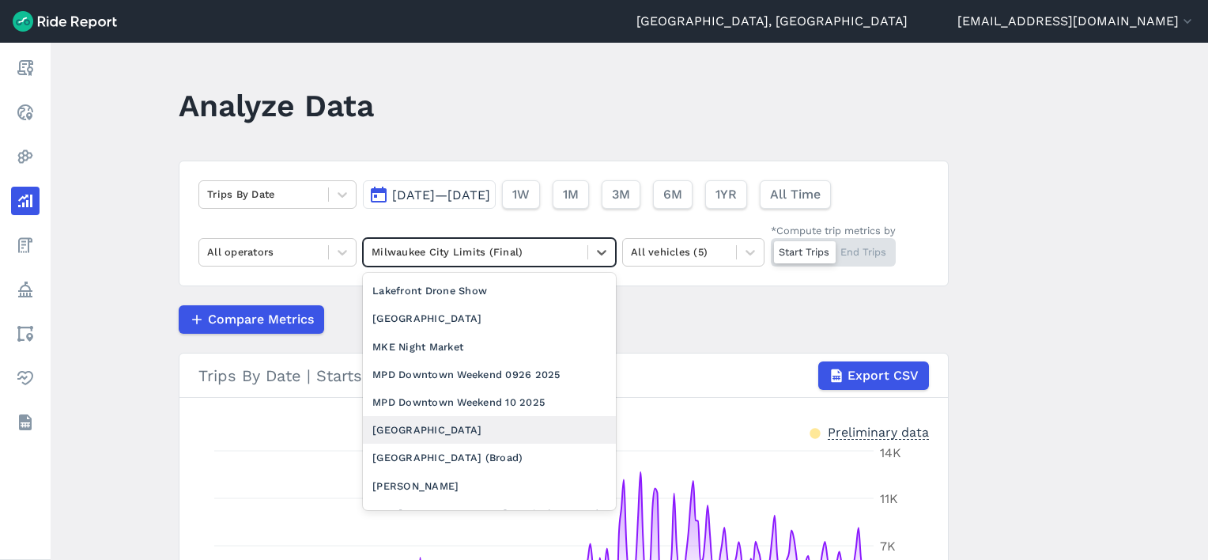
scroll to position [1423, 0]
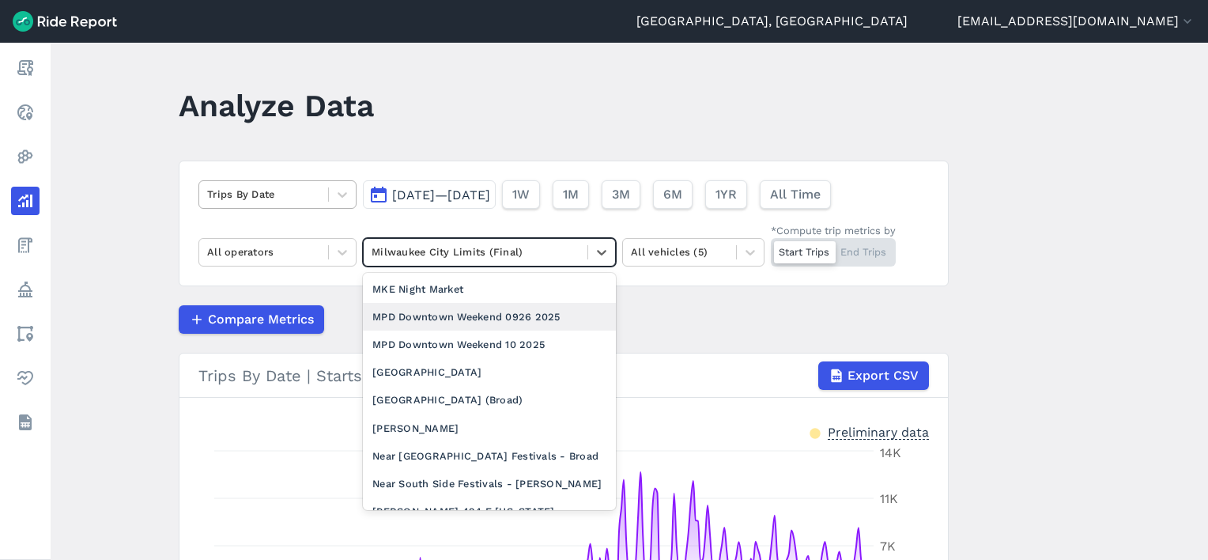
click at [264, 199] on div at bounding box center [263, 194] width 113 height 18
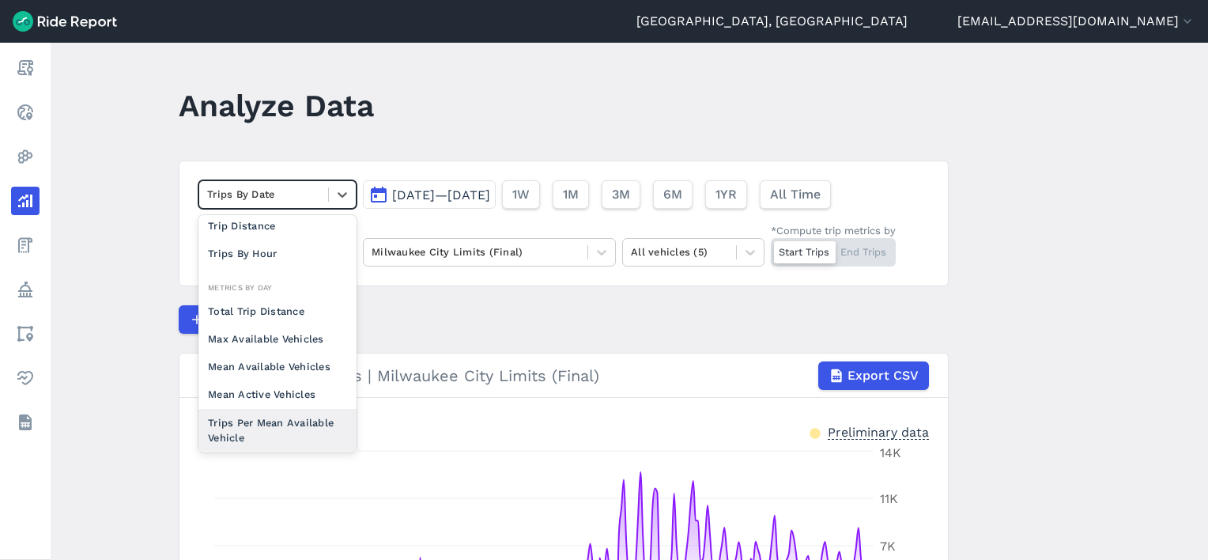
scroll to position [0, 0]
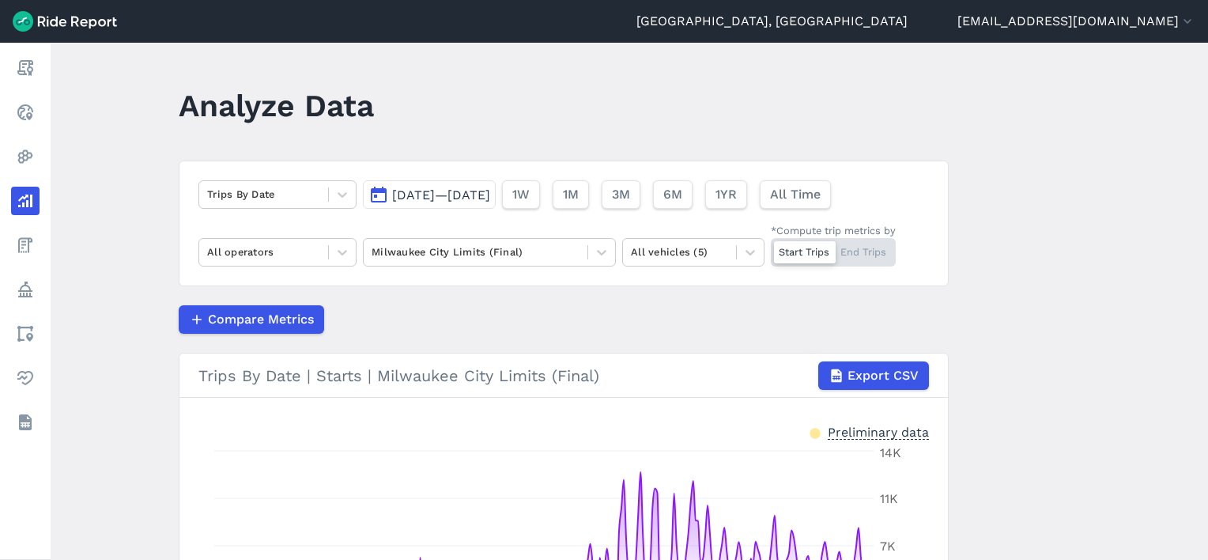
click at [158, 250] on main "Analyze Data Trips By Date Jan 1, 2025—Sep 30, 2025 1W 1M 3M 6M 1YR All Time Al…" at bounding box center [629, 301] width 1157 height 517
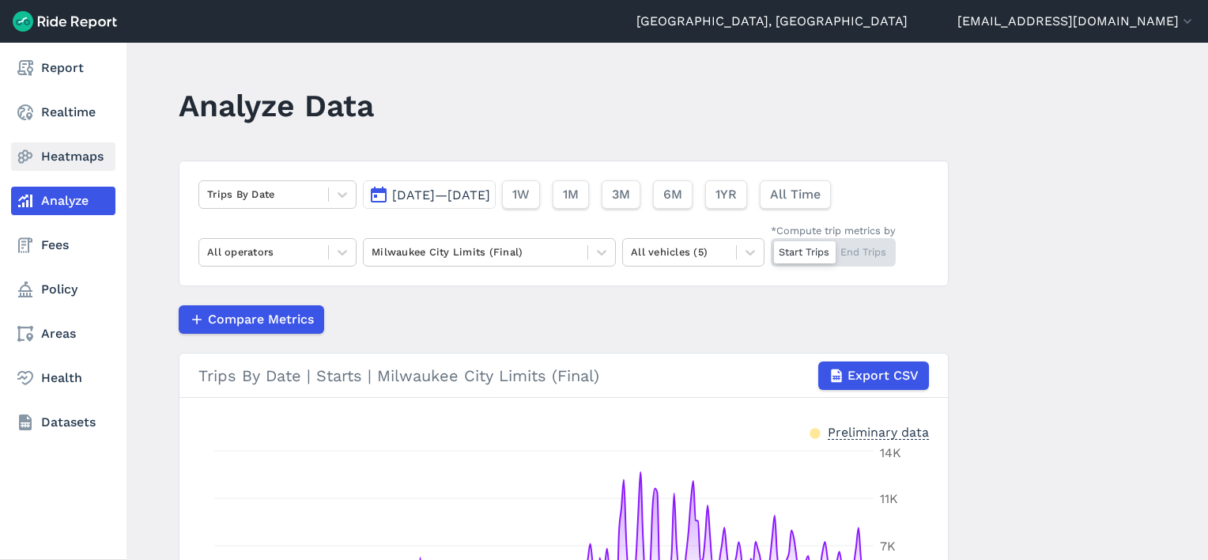
click at [44, 160] on link "Heatmaps" at bounding box center [63, 156] width 104 height 28
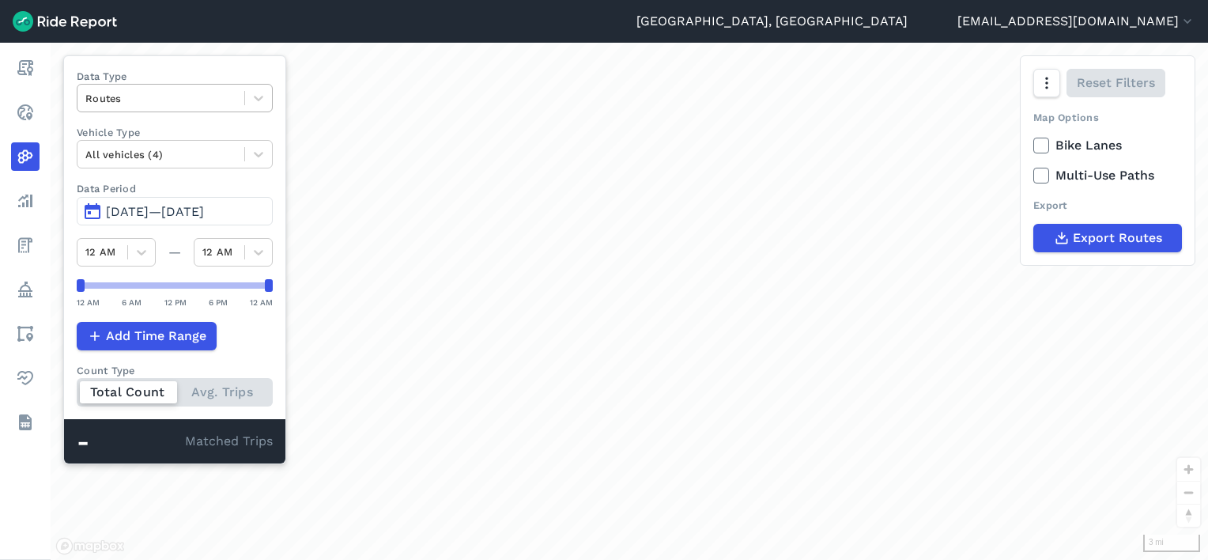
click at [152, 101] on div at bounding box center [160, 98] width 151 height 18
click at [152, 100] on div at bounding box center [160, 98] width 151 height 18
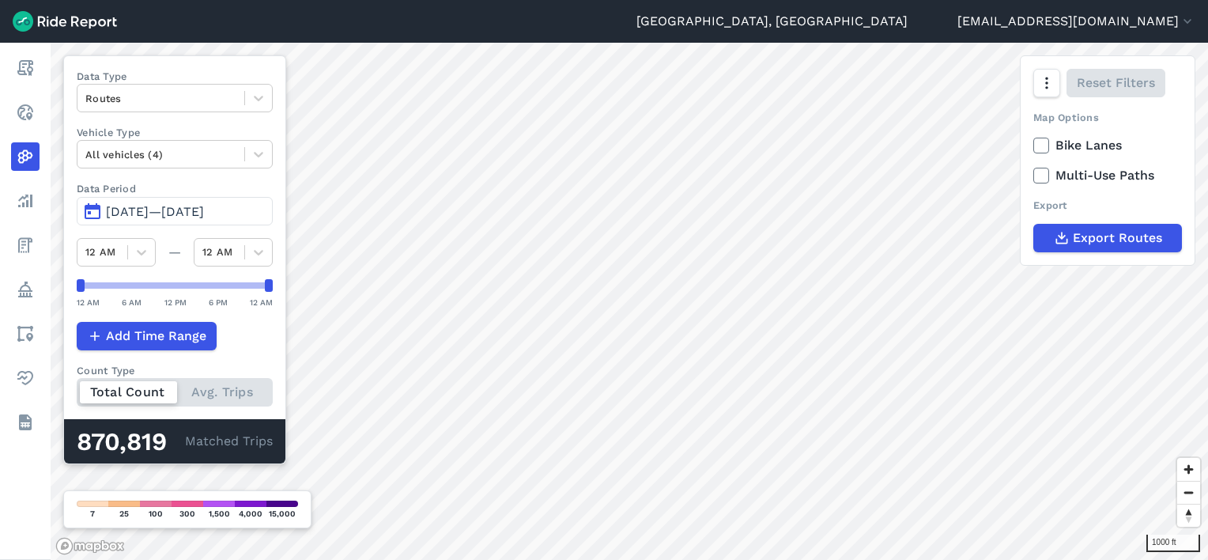
click at [1046, 176] on icon at bounding box center [1041, 176] width 14 height 16
click at [1033, 176] on input "Multi-Use Paths" at bounding box center [1033, 171] width 0 height 10
click at [1045, 176] on icon at bounding box center [1041, 176] width 14 height 16
click at [1033, 176] on input "Multi-Use Paths" at bounding box center [1033, 171] width 0 height 10
click at [1034, 83] on div "Reset Filters" at bounding box center [1108, 83] width 174 height 54
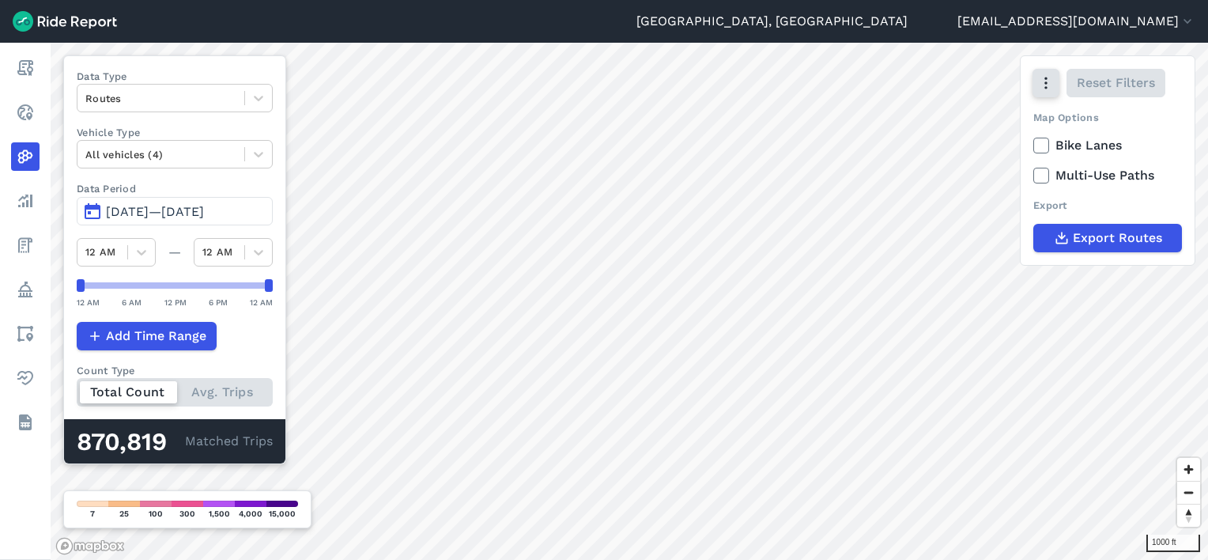
click at [1043, 85] on icon "button" at bounding box center [1046, 83] width 16 height 16
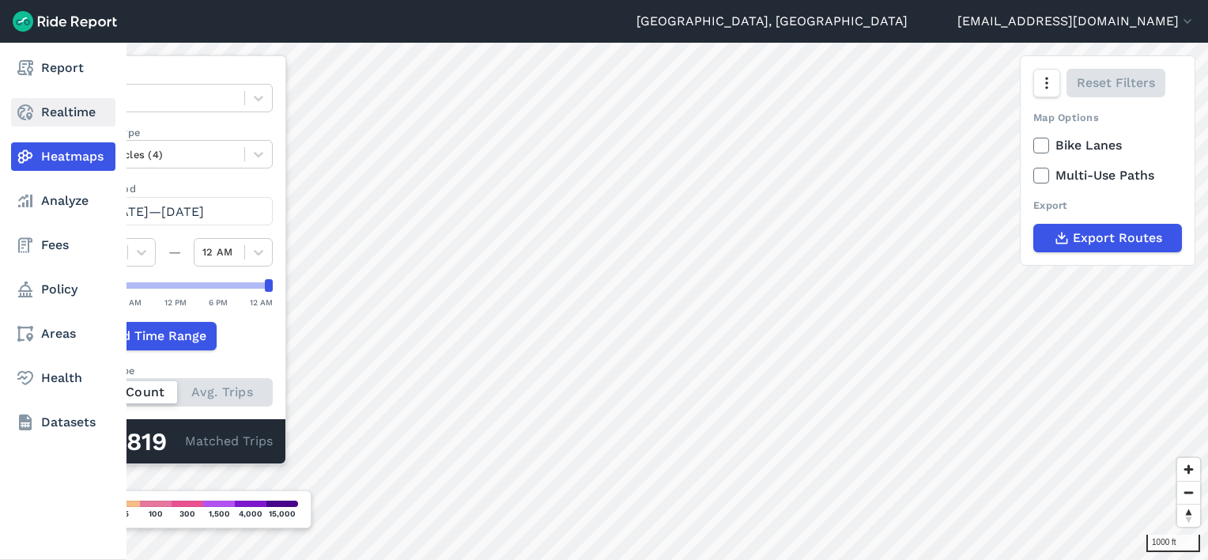
click at [51, 108] on link "Realtime" at bounding box center [63, 112] width 104 height 28
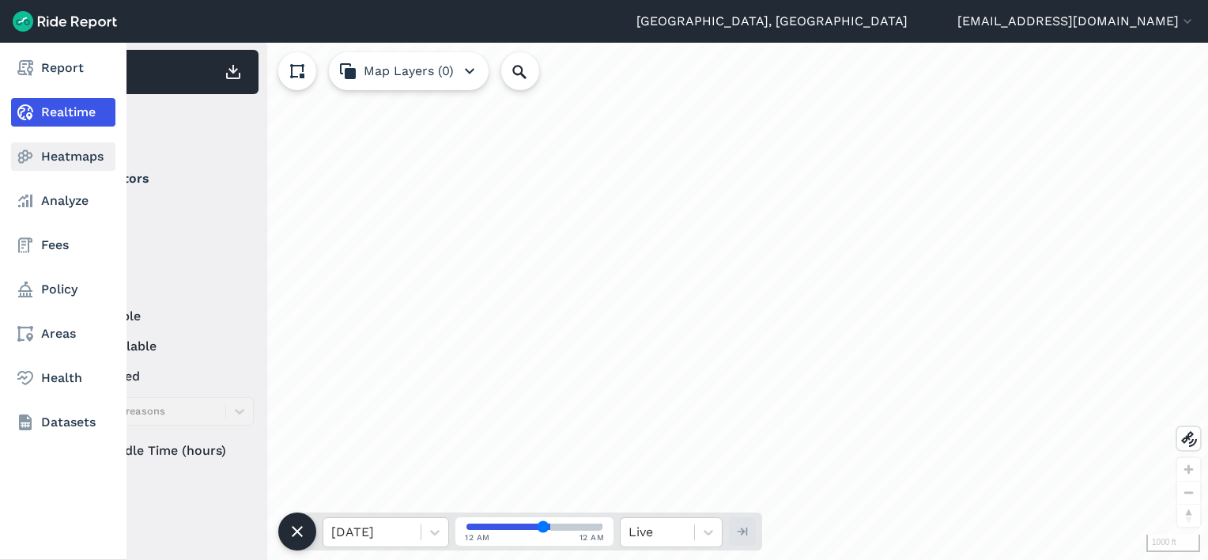
click at [23, 161] on use at bounding box center [25, 156] width 15 height 13
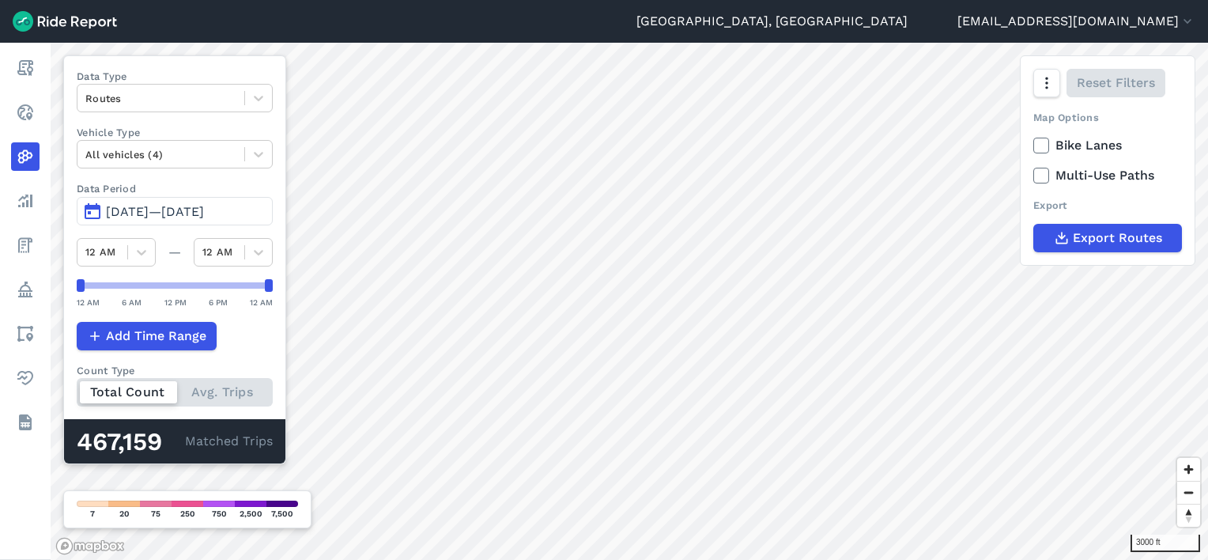
click at [226, 393] on div "Total Count Avg. Trips" at bounding box center [175, 392] width 196 height 28
click at [77, 388] on input "Count Type Total Count Avg. Trips" at bounding box center [77, 383] width 0 height 10
click at [143, 393] on div "Total Count Avg. Trips" at bounding box center [175, 392] width 196 height 28
click at [77, 388] on input "Count Type Total Count Avg. Trips" at bounding box center [77, 383] width 0 height 10
click at [225, 389] on div "Total Count Avg. Trips" at bounding box center [175, 392] width 196 height 28
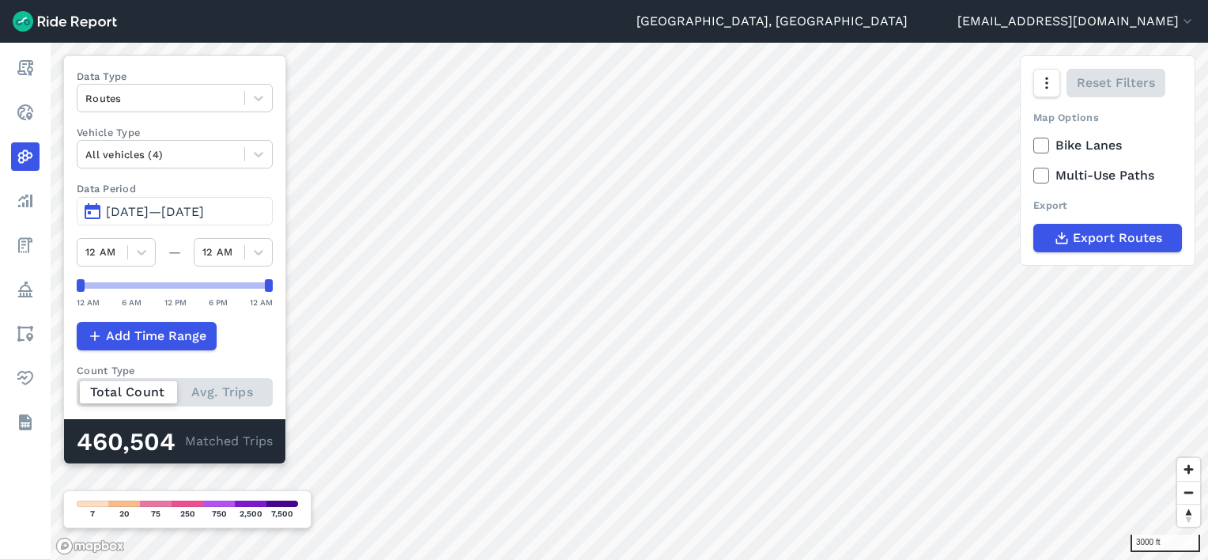
click at [77, 388] on input "Count Type Total Count Avg. Trips" at bounding box center [77, 383] width 0 height 10
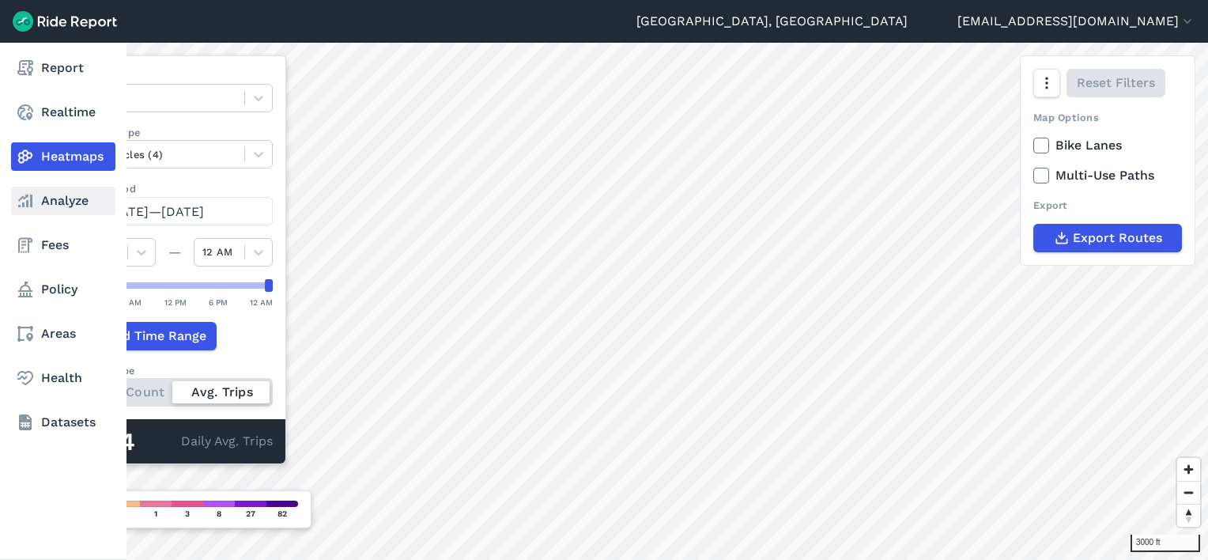
click at [47, 200] on link "Analyze" at bounding box center [63, 201] width 104 height 28
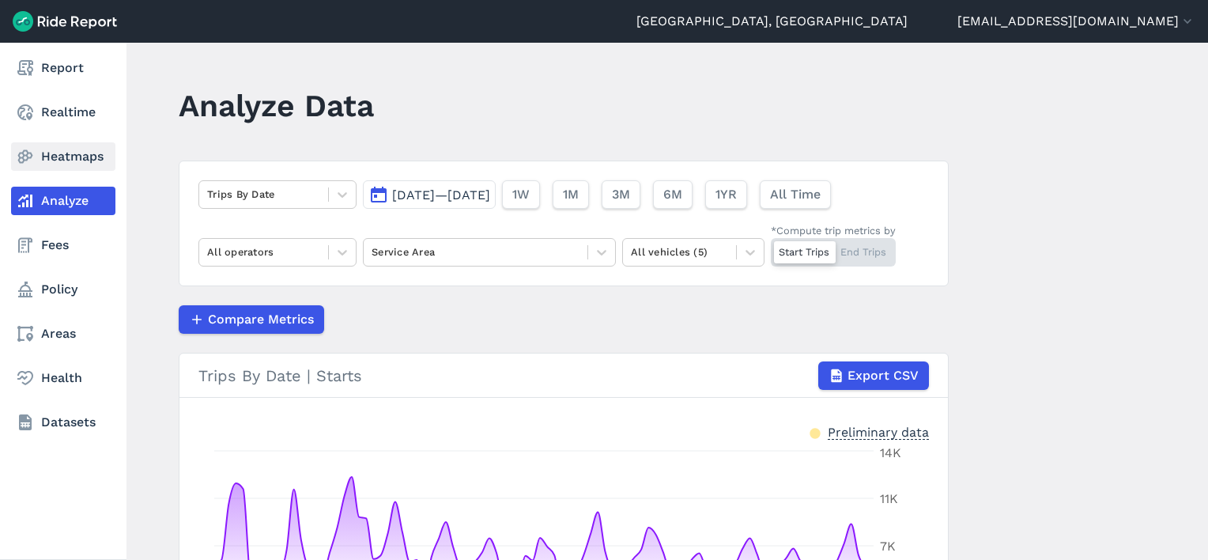
click at [34, 152] on icon at bounding box center [25, 156] width 19 height 19
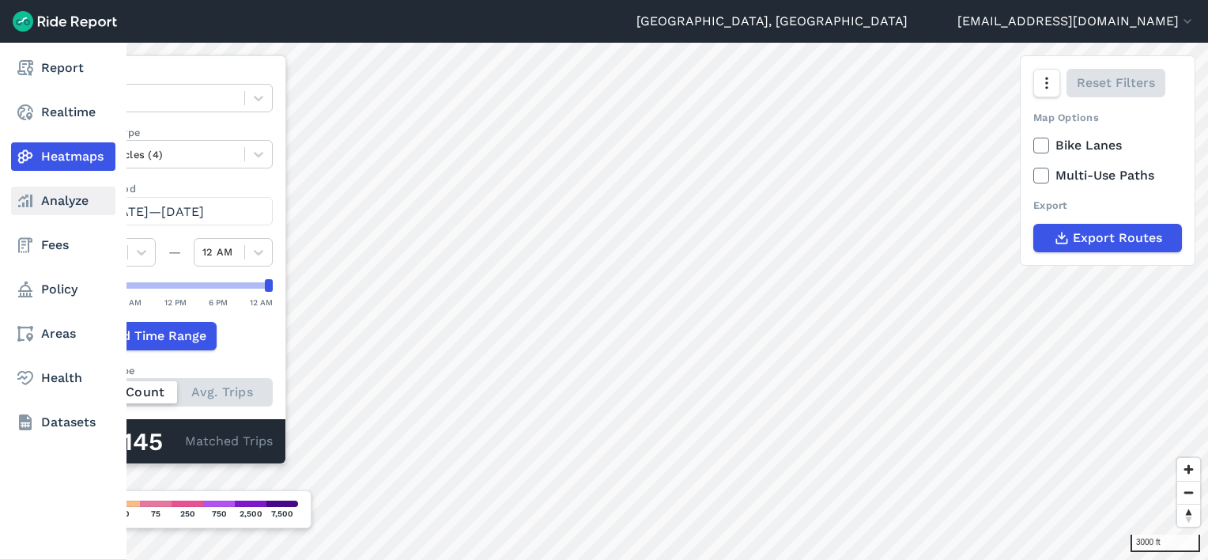
click at [51, 190] on link "Analyze" at bounding box center [63, 201] width 104 height 28
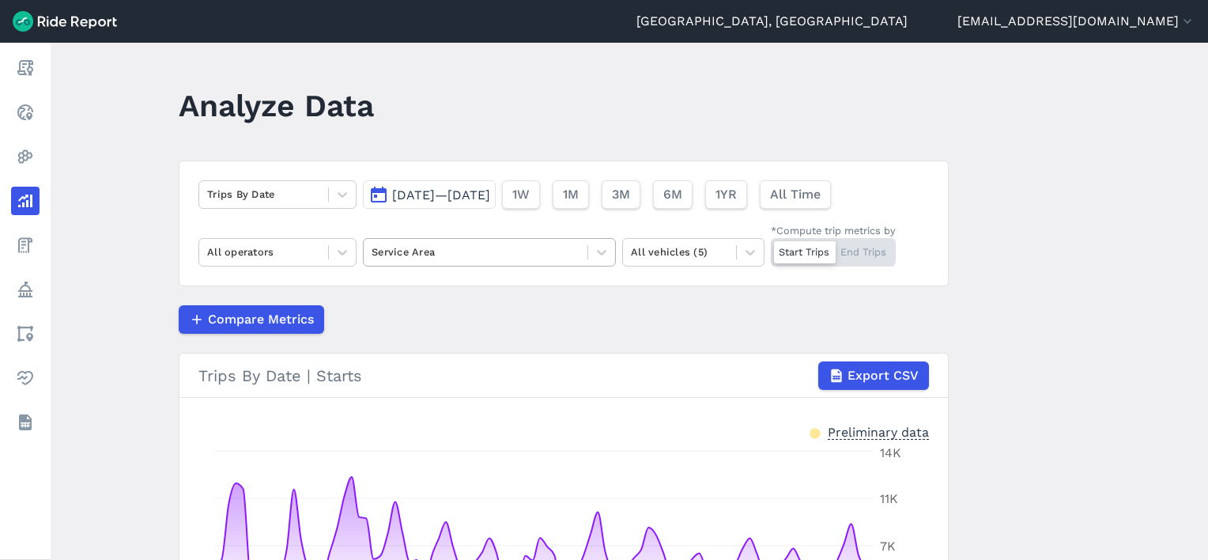
click at [480, 253] on div at bounding box center [476, 252] width 208 height 18
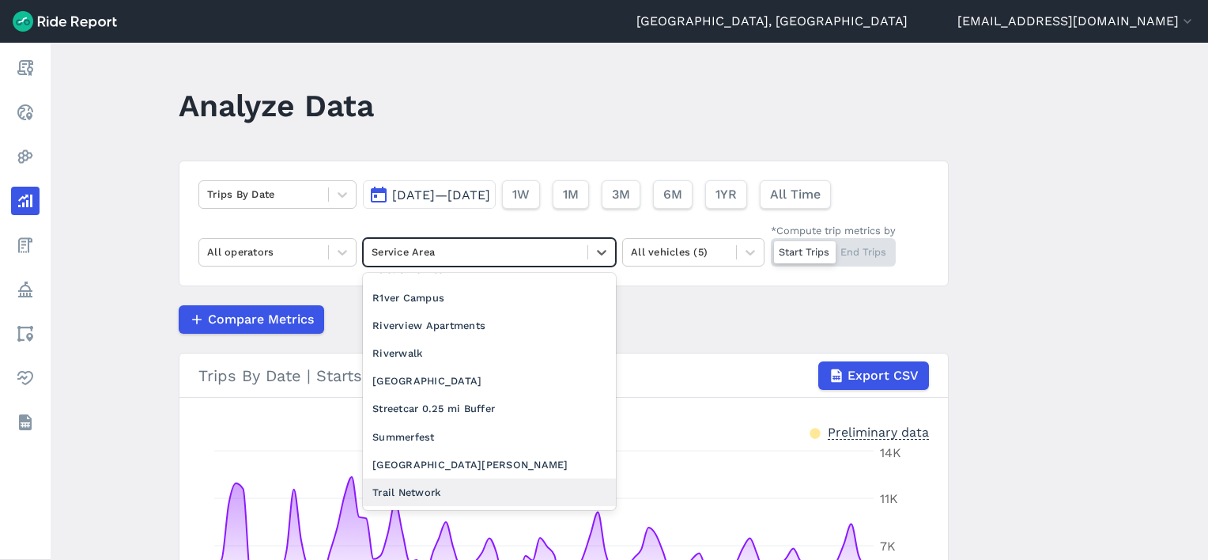
scroll to position [1666, 0]
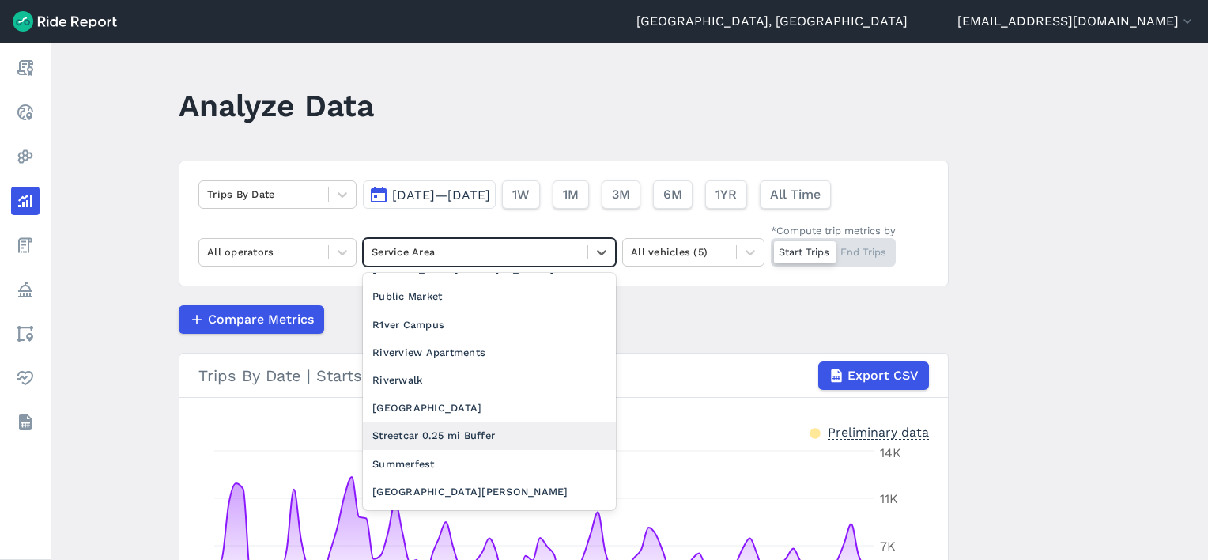
click at [436, 421] on div "Streetcar 0.25 mi Buffer" at bounding box center [489, 435] width 253 height 28
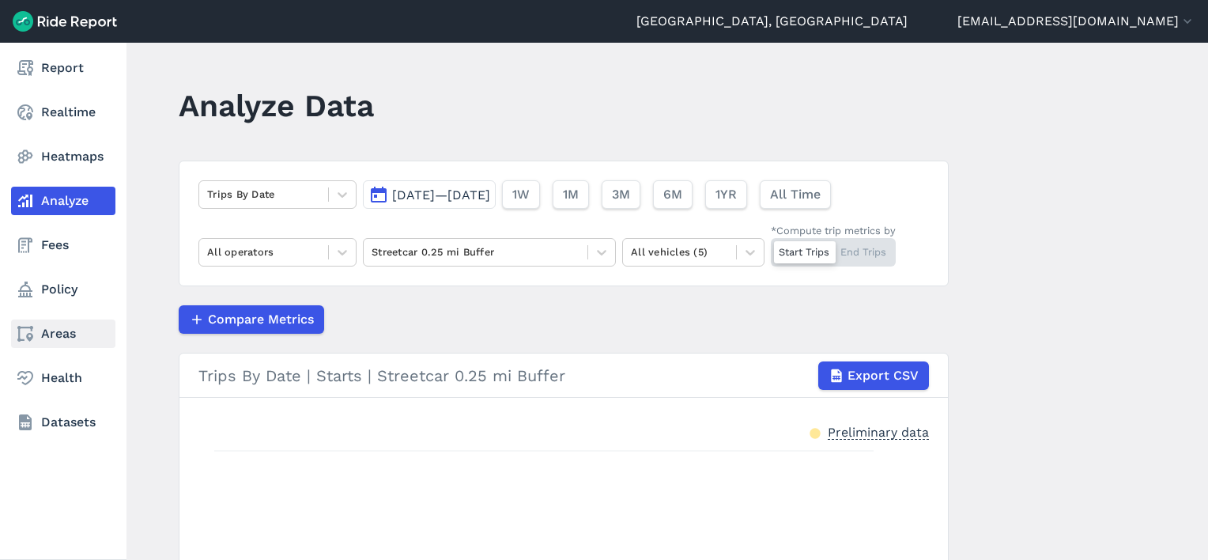
click at [44, 332] on link "Areas" at bounding box center [63, 333] width 104 height 28
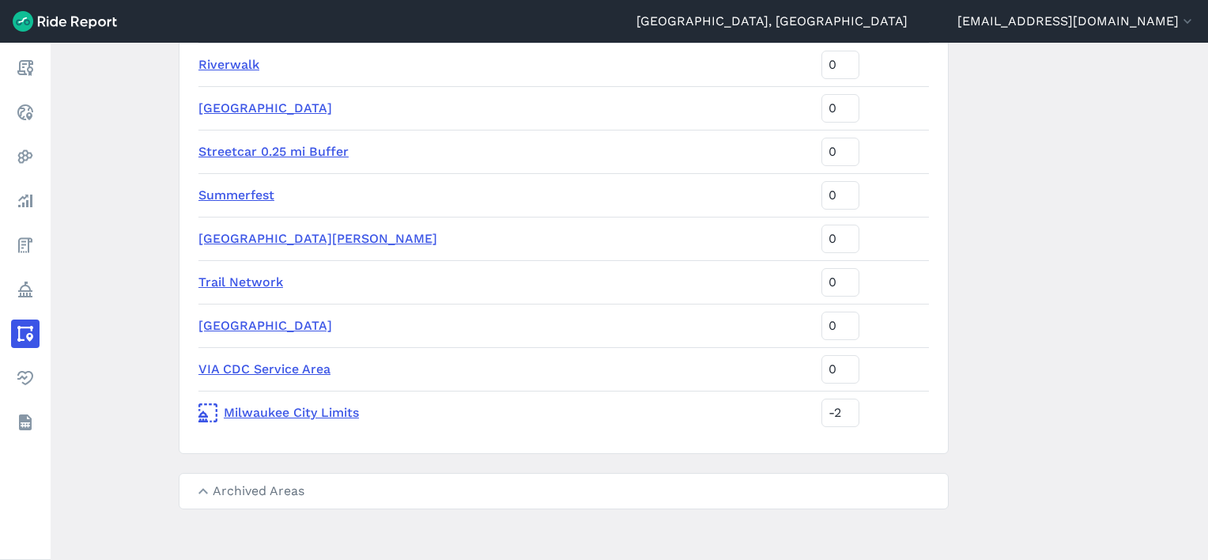
scroll to position [2917, 0]
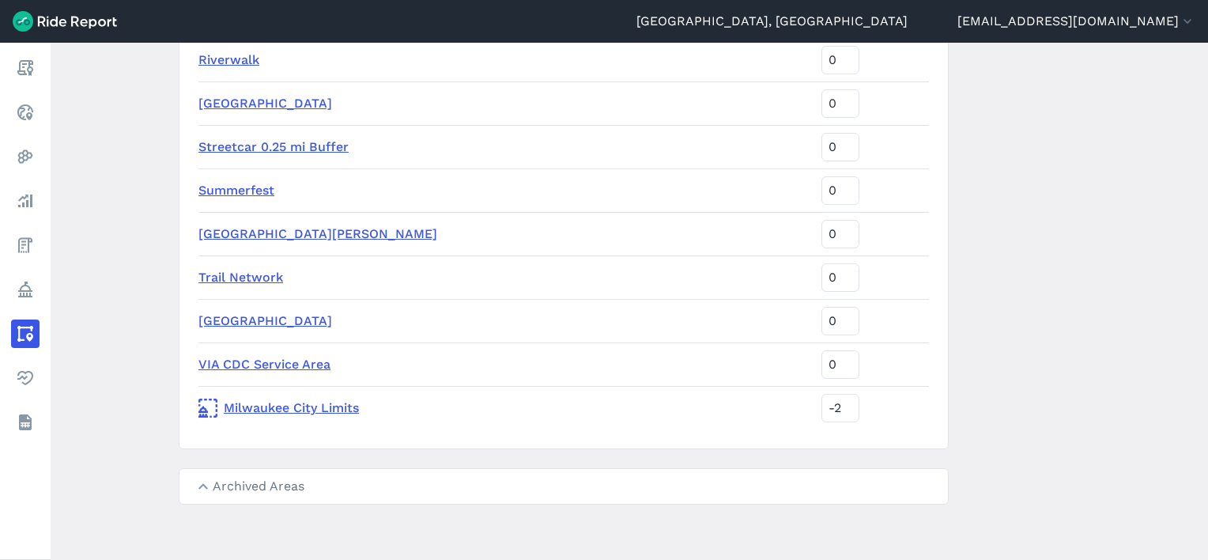
click at [267, 144] on link "Streetcar 0.25 mi Buffer" at bounding box center [273, 146] width 150 height 15
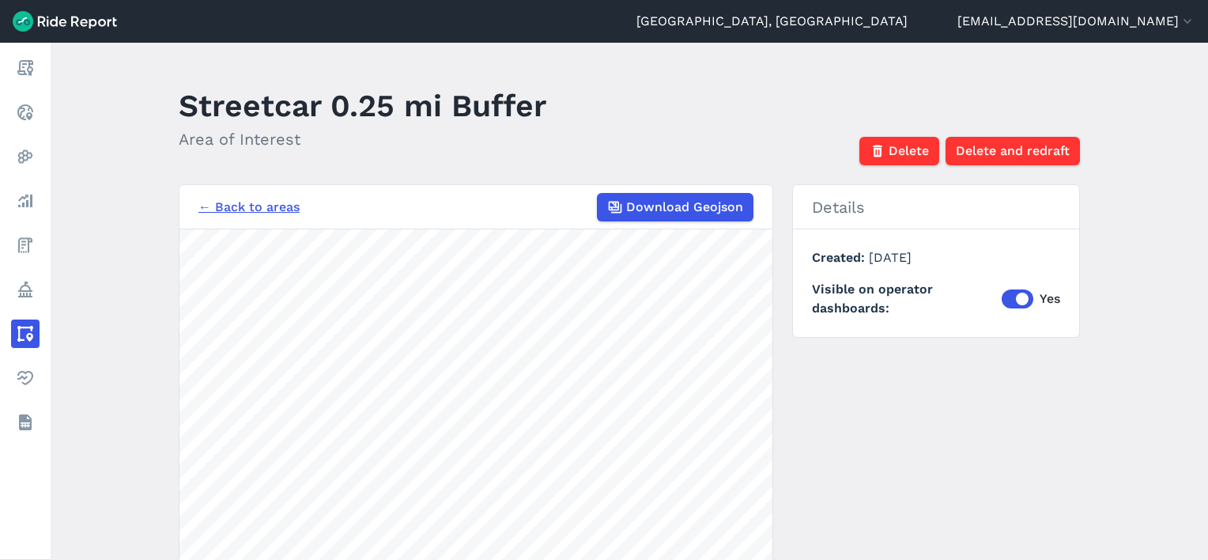
click at [250, 206] on link "← Back to areas" at bounding box center [248, 207] width 101 height 19
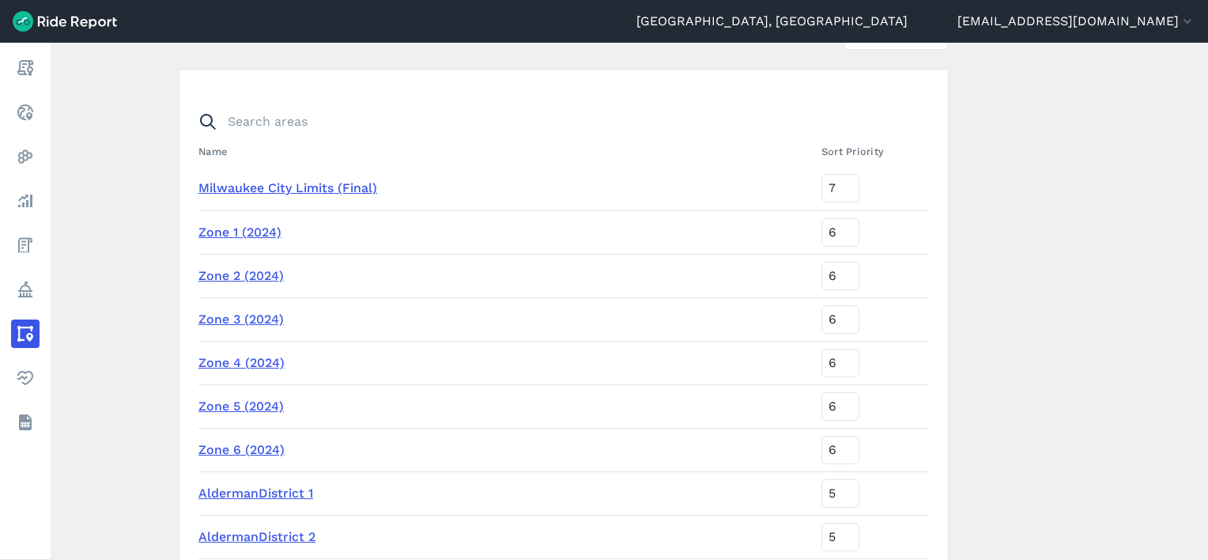
scroll to position [158, 0]
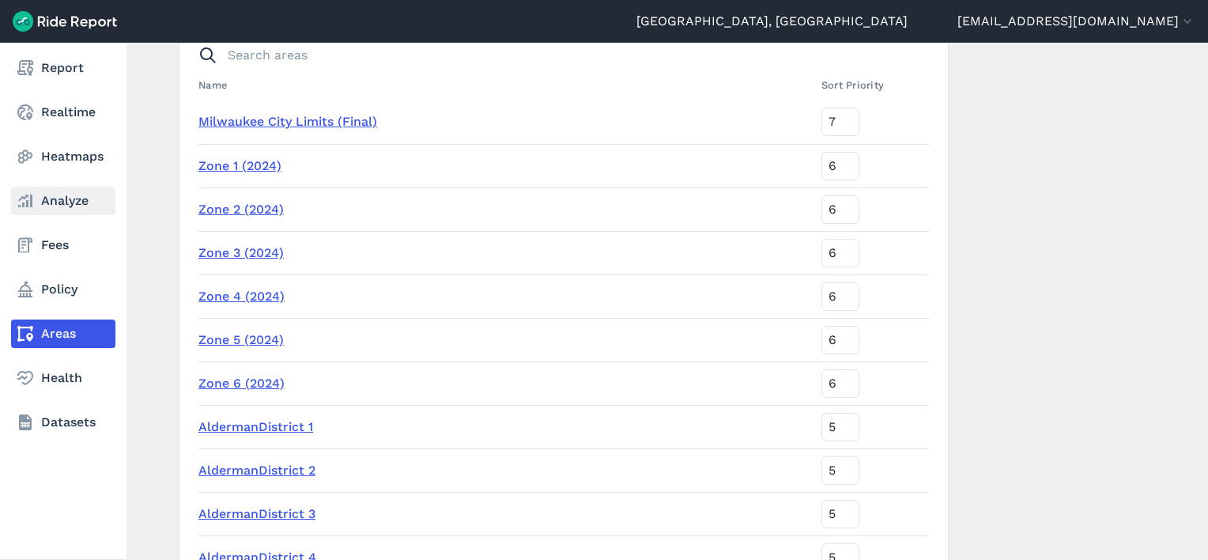
click at [28, 202] on icon at bounding box center [25, 200] width 19 height 19
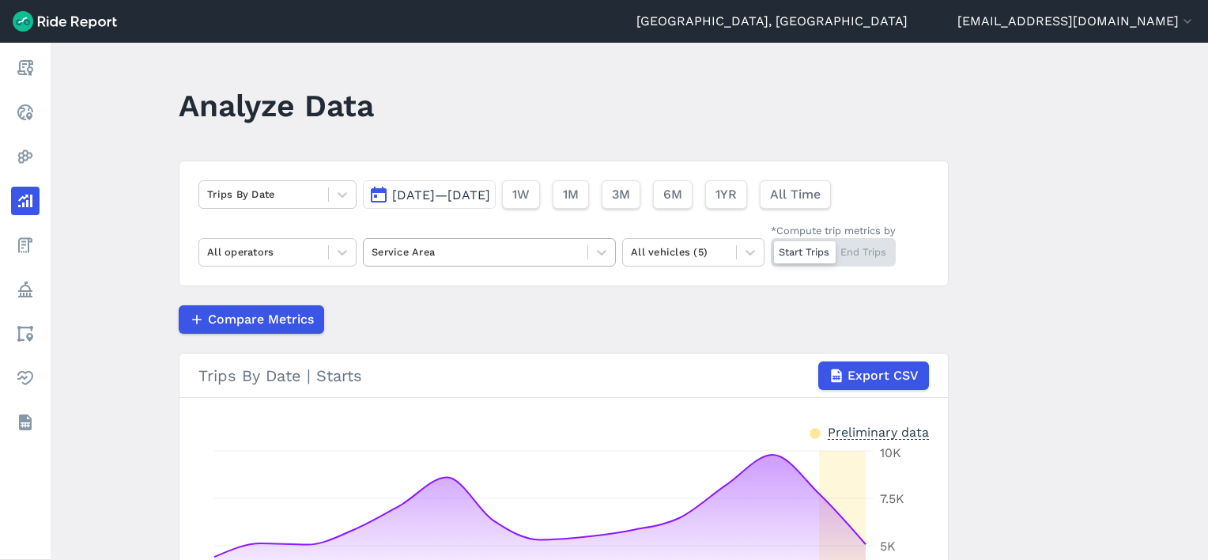
click at [459, 250] on div at bounding box center [476, 252] width 208 height 18
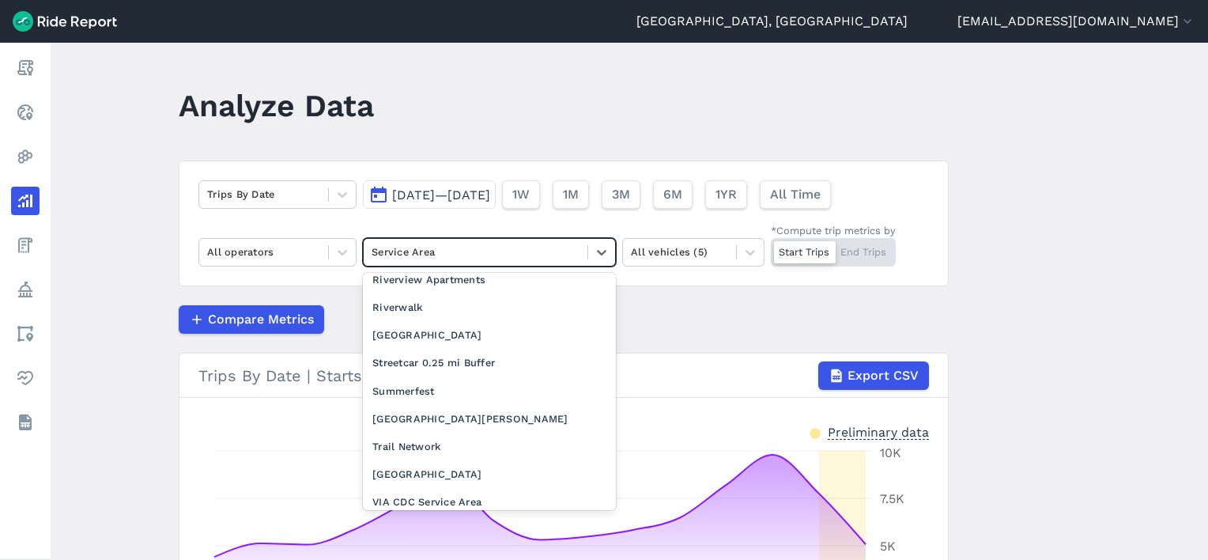
scroll to position [1739, 0]
click at [459, 348] on div "Streetcar 0.25 mi Buffer" at bounding box center [489, 362] width 253 height 28
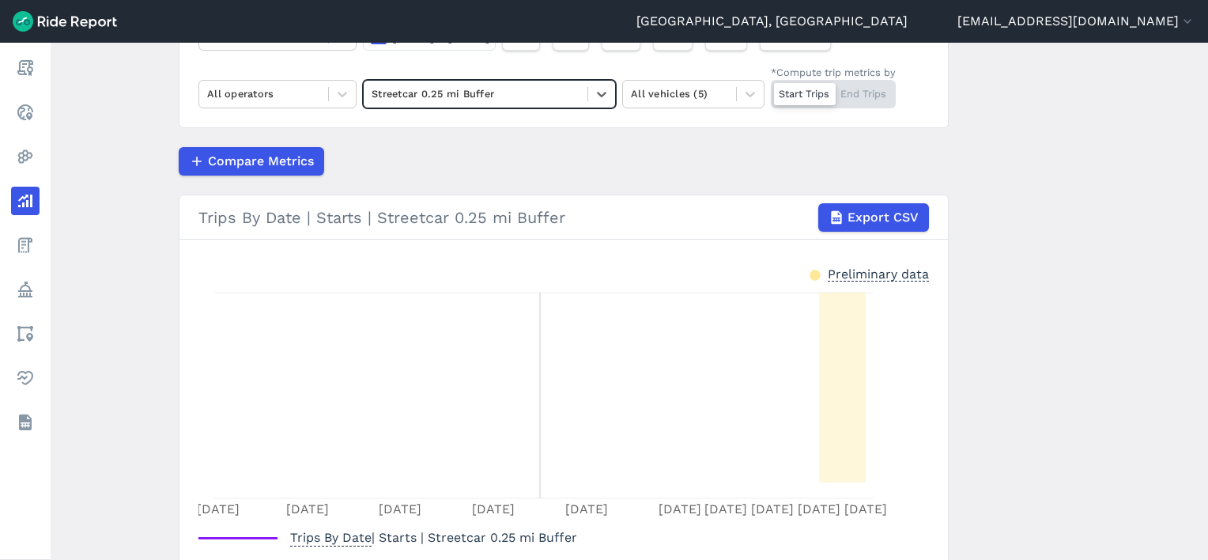
scroll to position [67, 0]
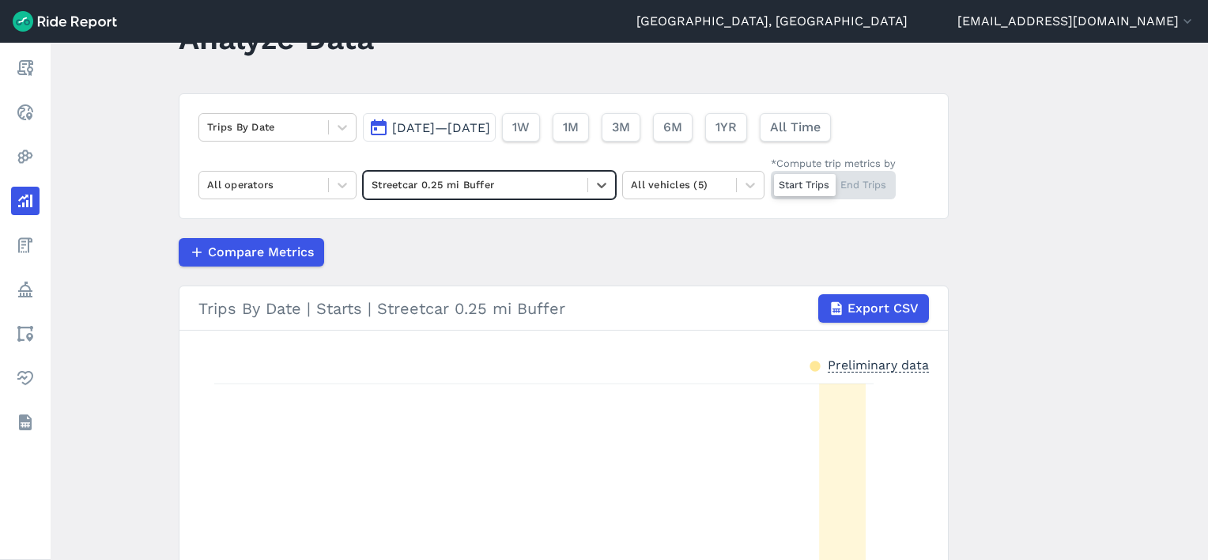
click at [476, 129] on span "[DATE]—[DATE]" at bounding box center [441, 127] width 98 height 15
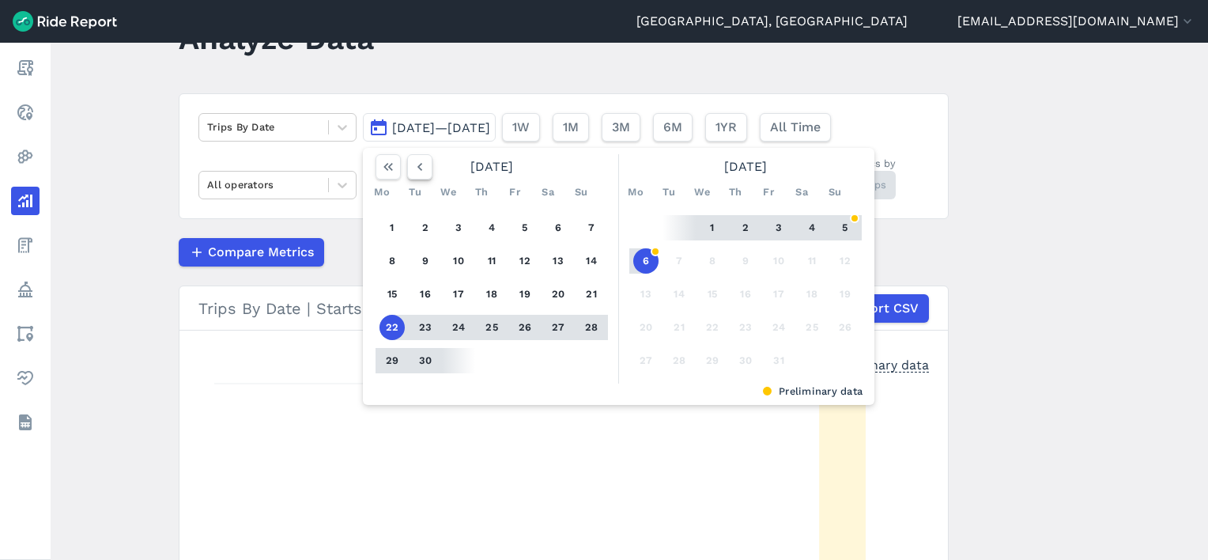
click at [417, 169] on icon "button" at bounding box center [420, 167] width 16 height 16
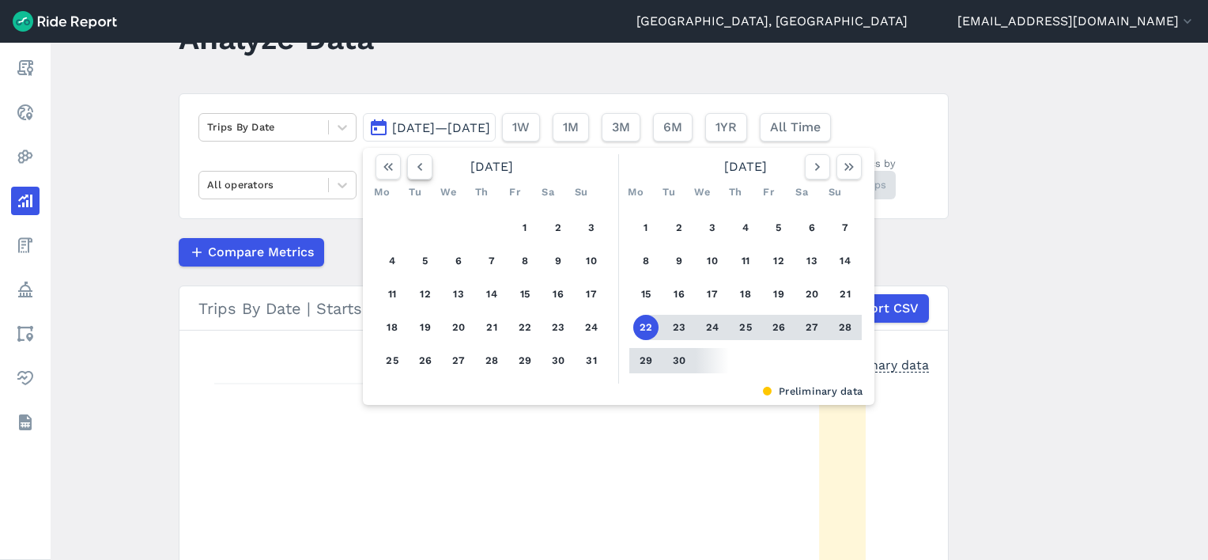
click at [417, 169] on icon "button" at bounding box center [420, 167] width 16 height 16
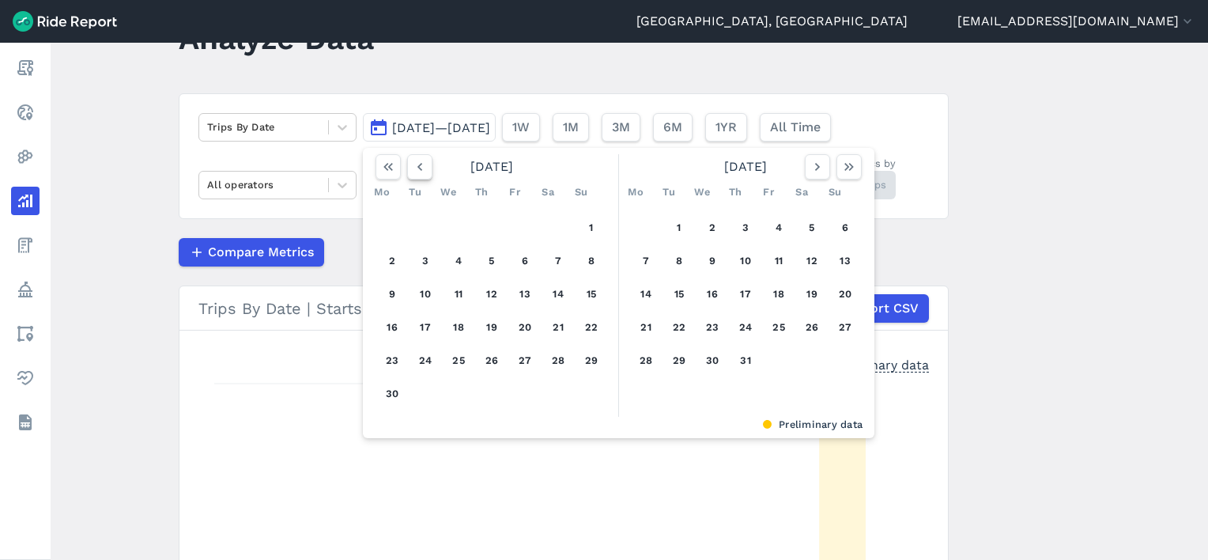
click at [417, 169] on icon "button" at bounding box center [420, 167] width 16 height 16
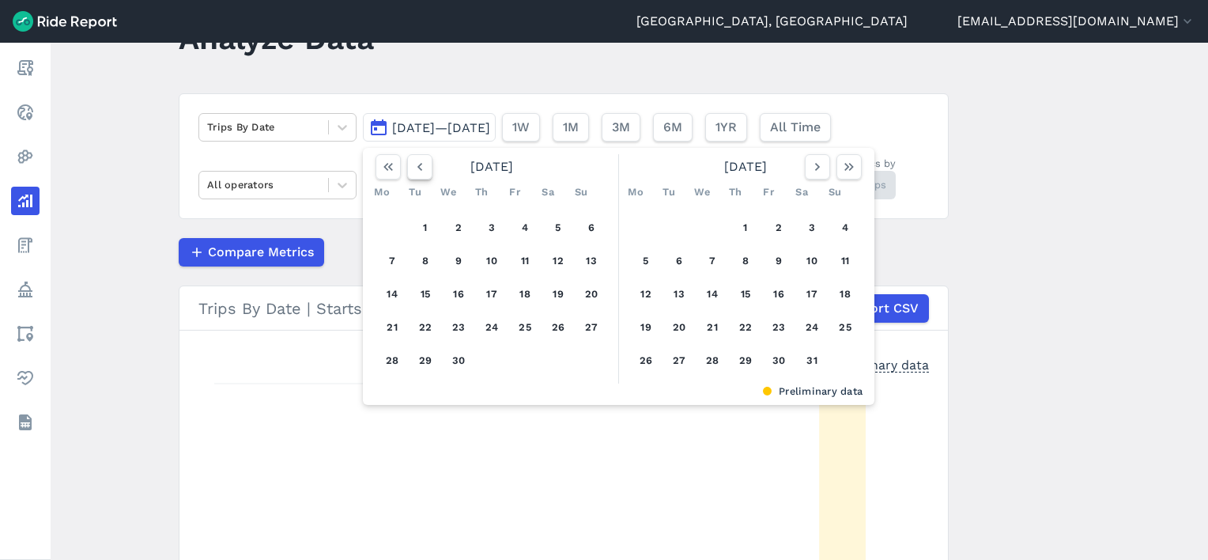
click at [417, 169] on icon "button" at bounding box center [420, 167] width 16 height 16
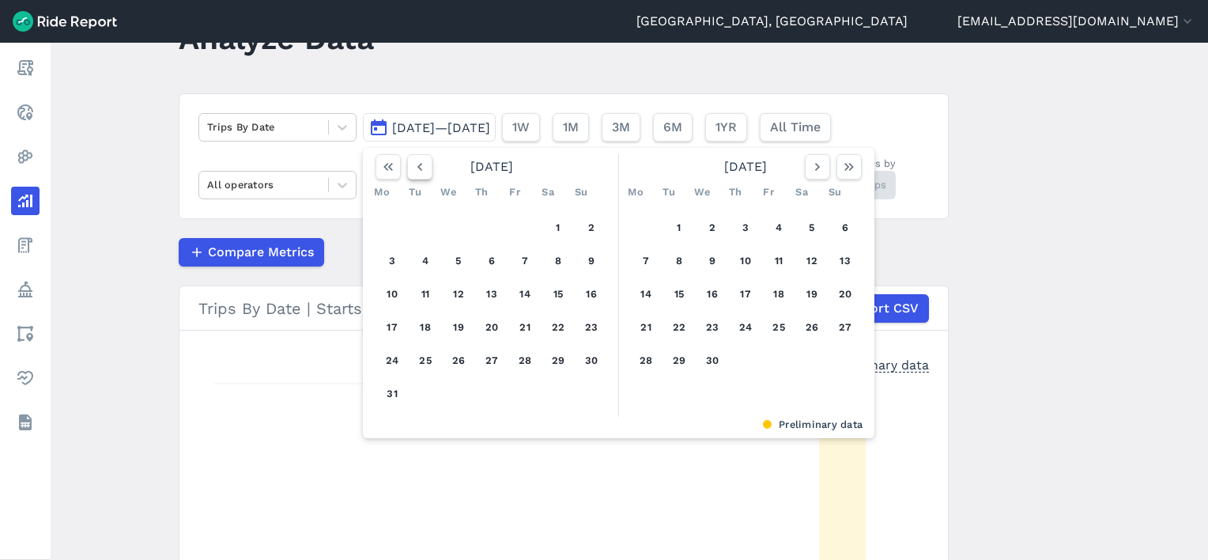
click at [417, 169] on icon "button" at bounding box center [420, 167] width 16 height 16
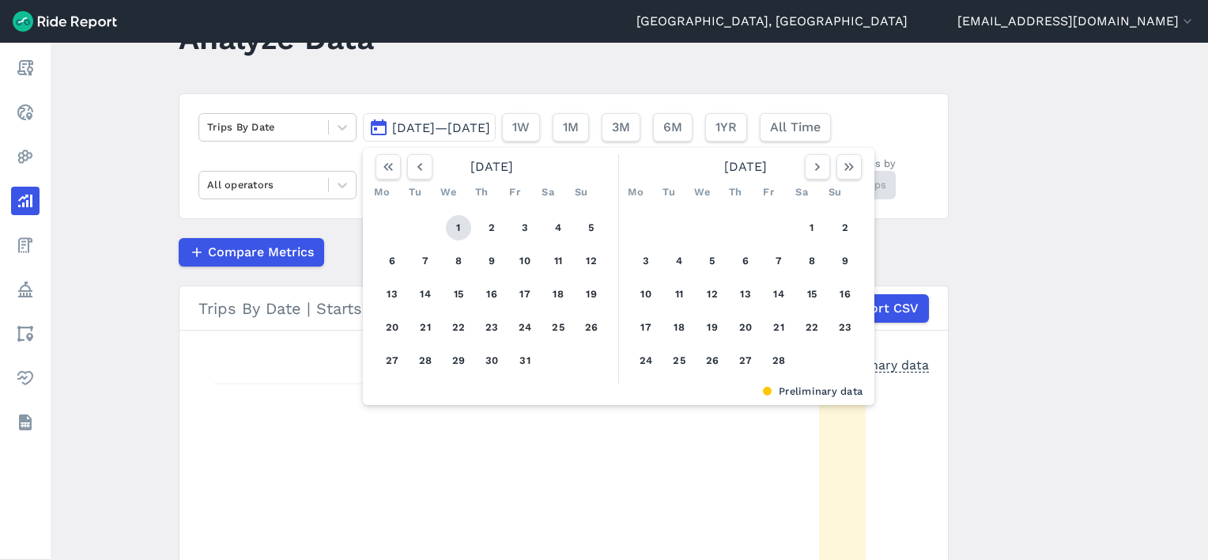
click at [459, 226] on button "1" at bounding box center [458, 227] width 25 height 25
click at [845, 165] on use "button" at bounding box center [848, 167] width 9 height 8
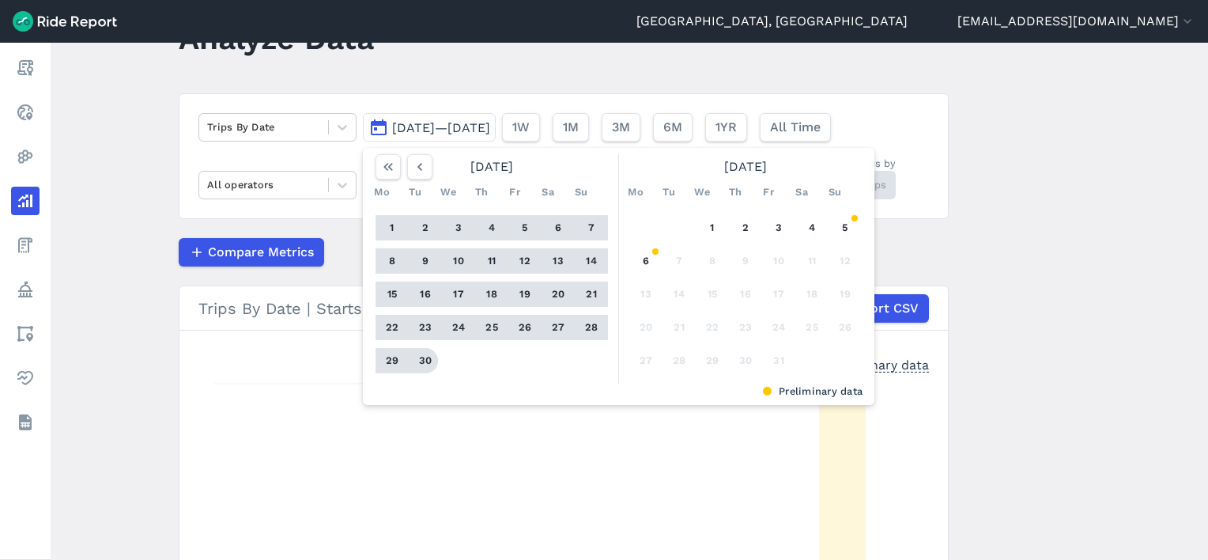
click at [419, 360] on button "30" at bounding box center [425, 360] width 25 height 25
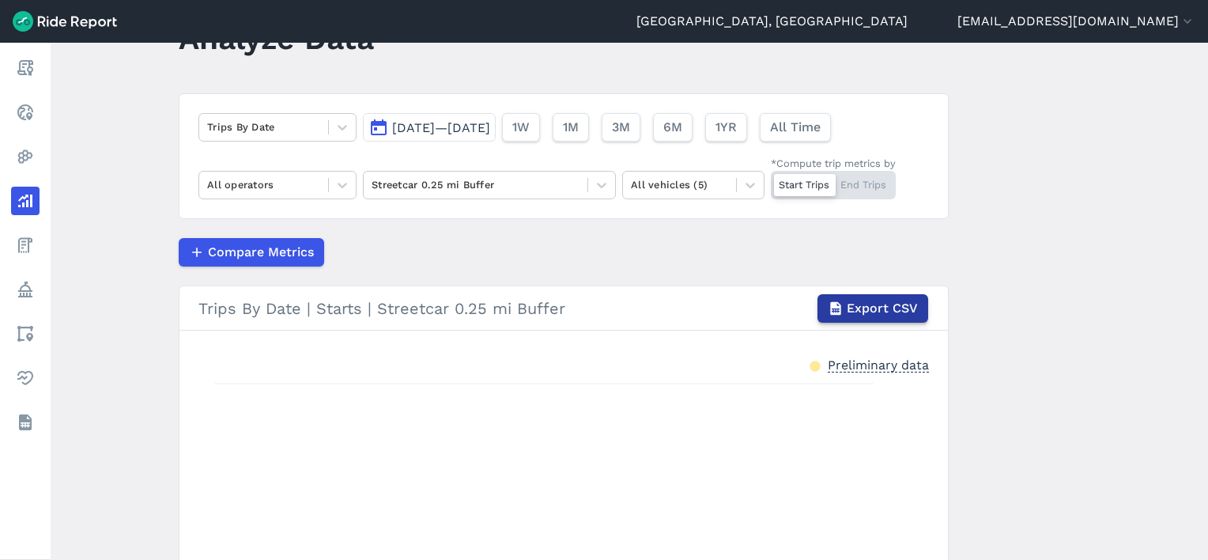
click at [885, 309] on span "Export CSV" at bounding box center [882, 308] width 71 height 19
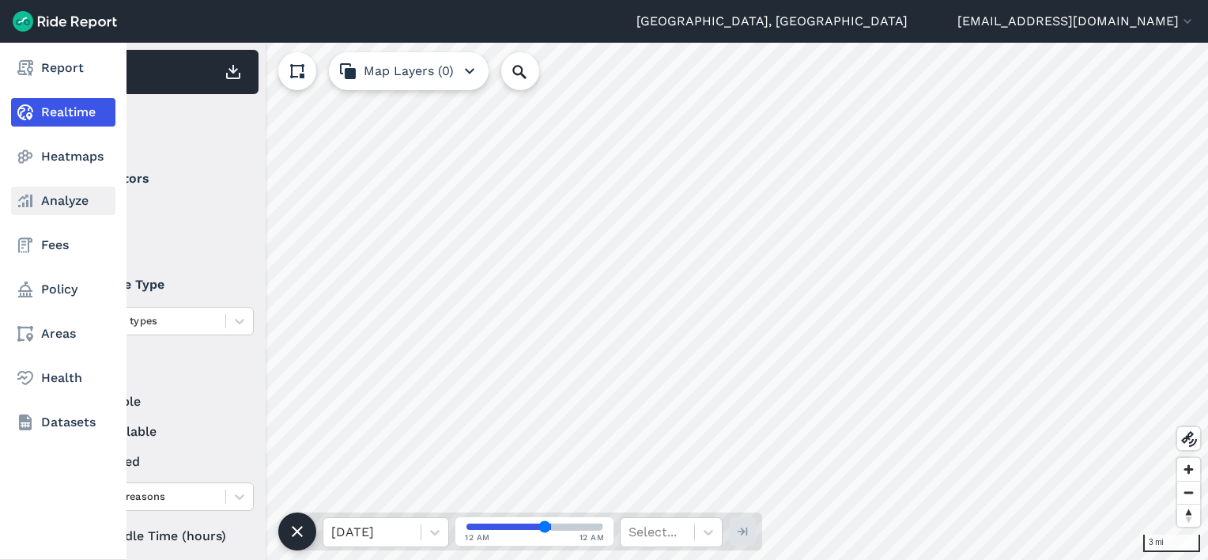
click at [60, 205] on link "Analyze" at bounding box center [63, 201] width 104 height 28
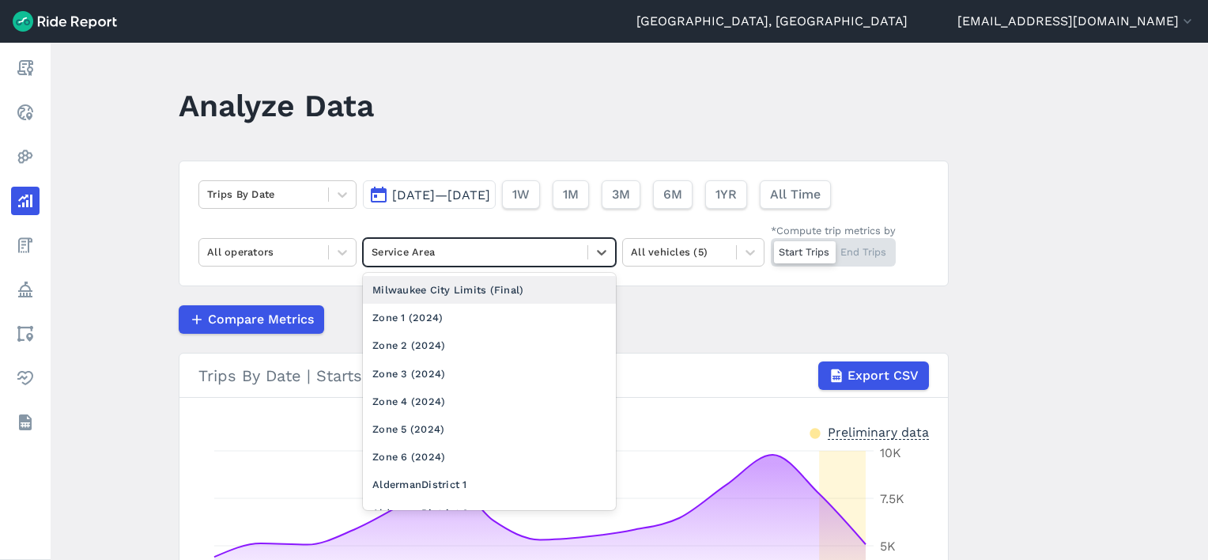
click at [466, 255] on div at bounding box center [476, 252] width 208 height 18
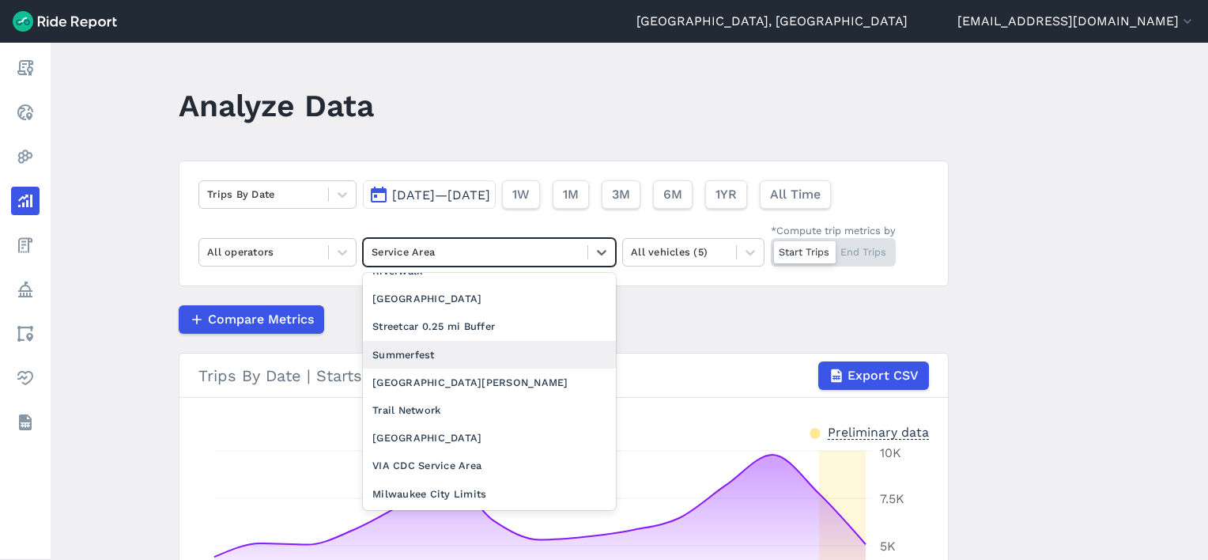
scroll to position [1696, 0]
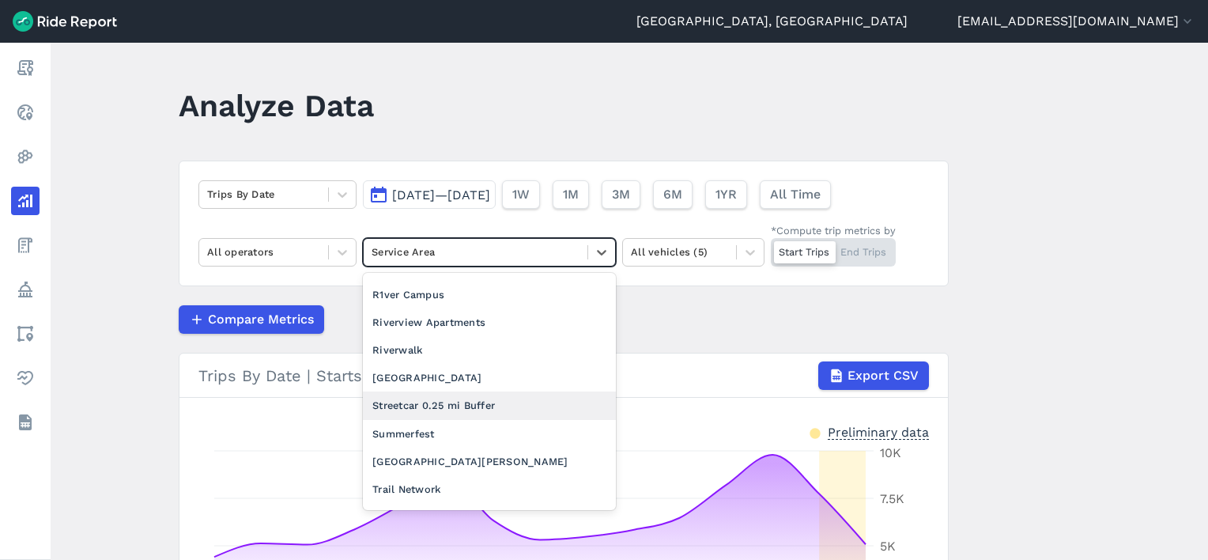
click at [452, 391] on div "Streetcar 0.25 mi Buffer" at bounding box center [489, 405] width 253 height 28
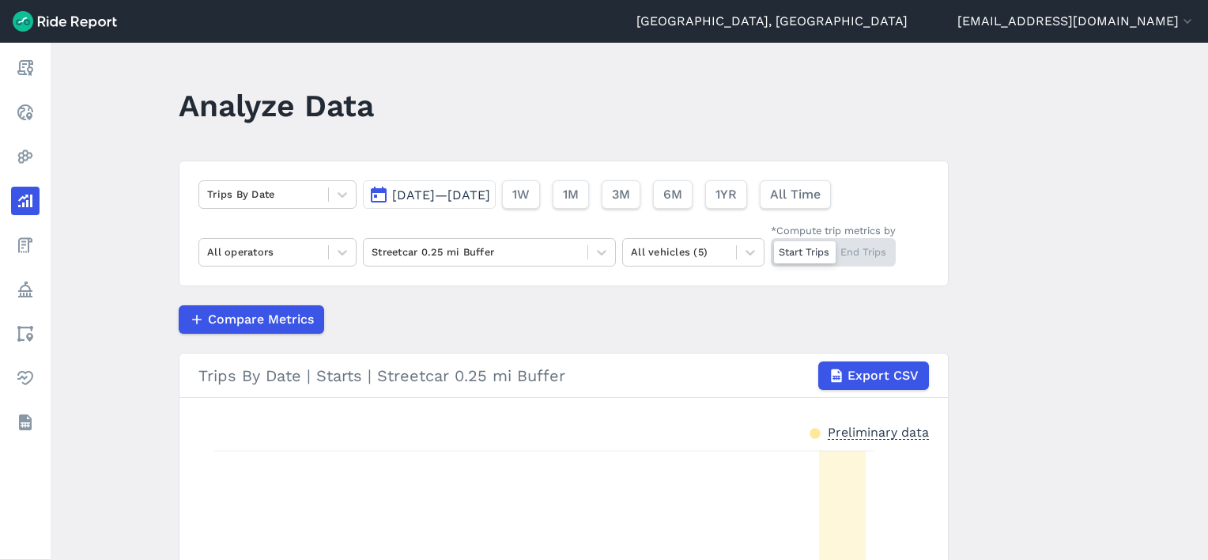
click at [466, 187] on span "[DATE]—[DATE]" at bounding box center [441, 194] width 98 height 15
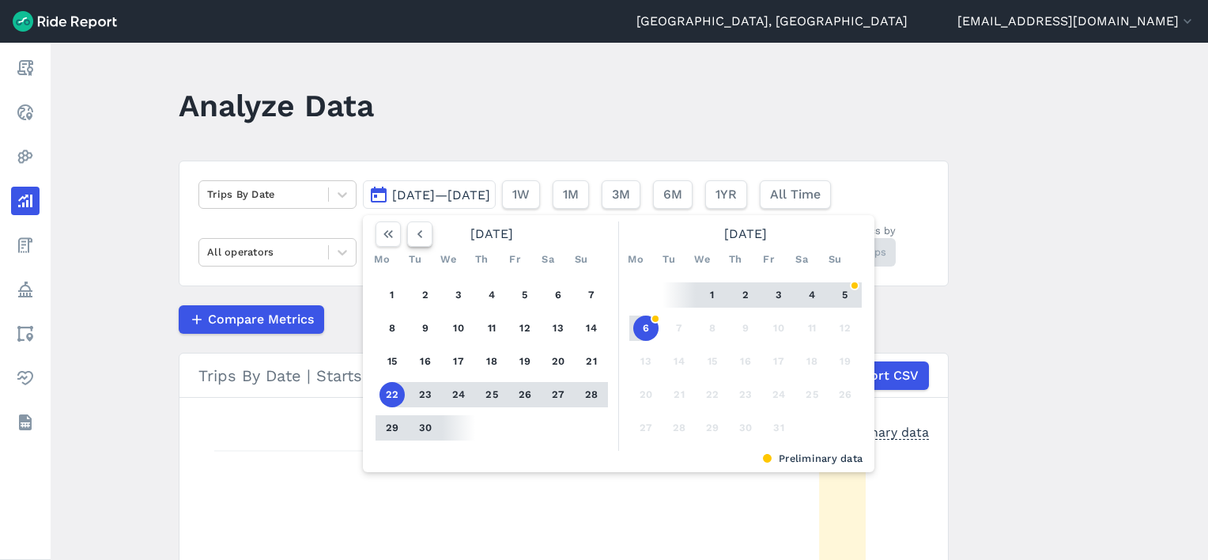
click at [421, 240] on icon "button" at bounding box center [420, 234] width 16 height 16
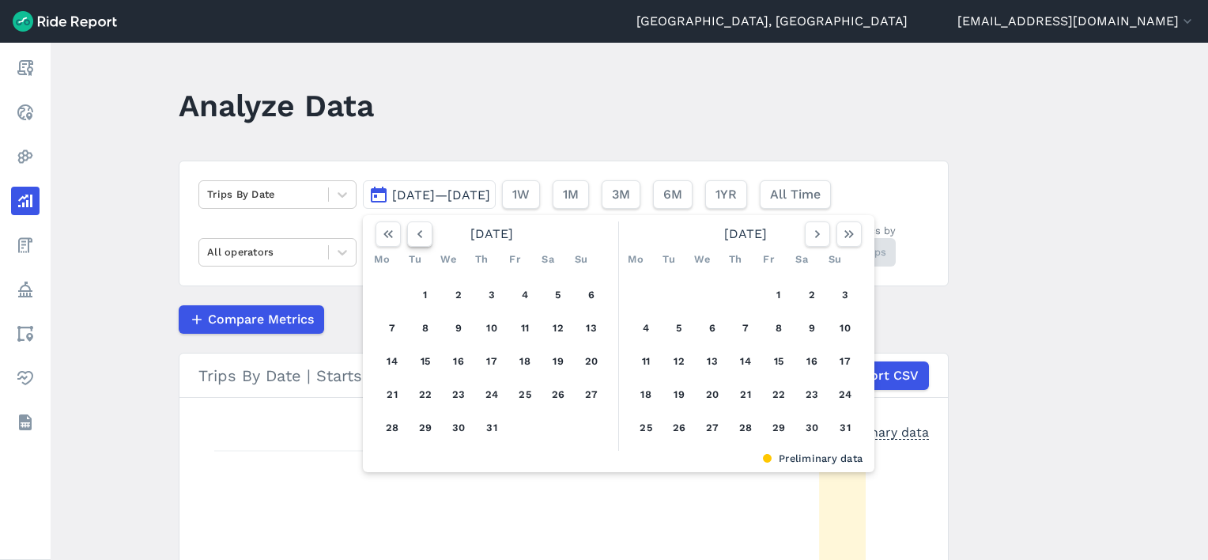
click at [421, 240] on icon "button" at bounding box center [420, 234] width 16 height 16
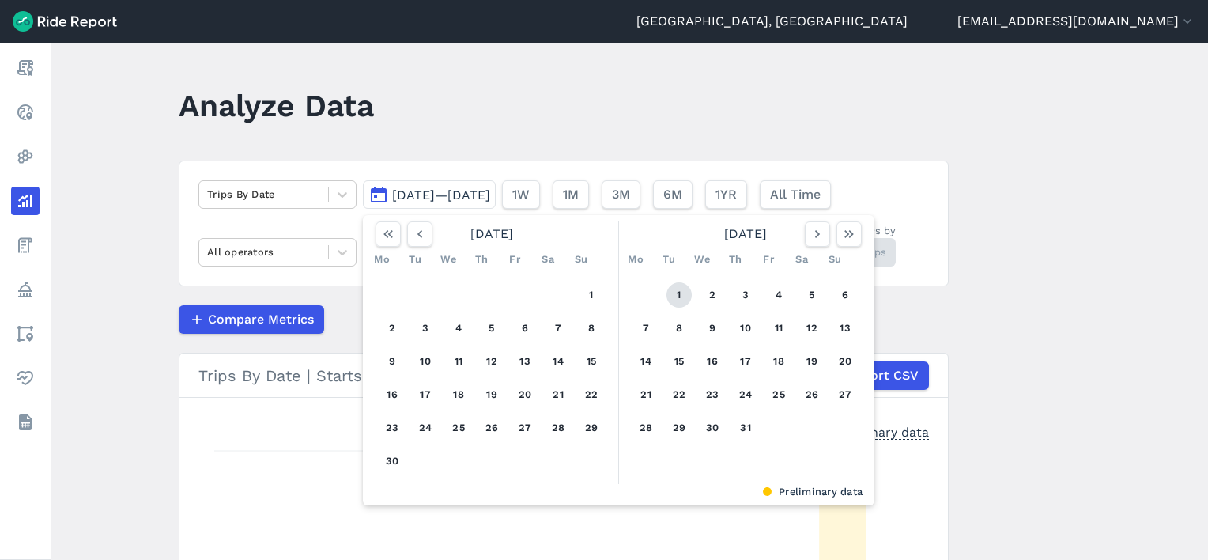
click at [683, 294] on button "1" at bounding box center [679, 294] width 25 height 25
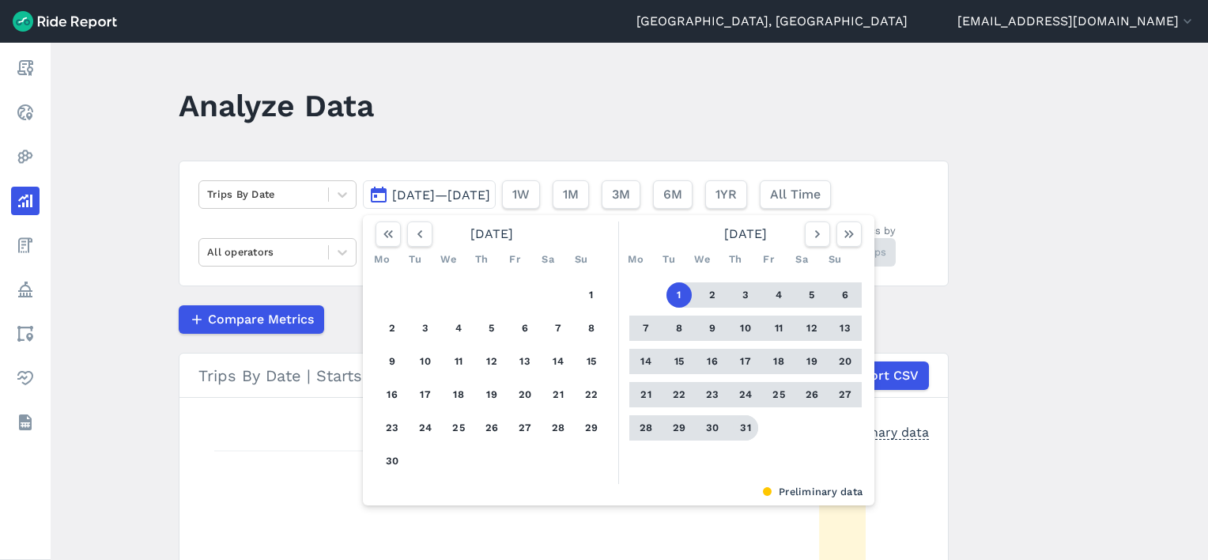
click at [742, 418] on button "31" at bounding box center [745, 427] width 25 height 25
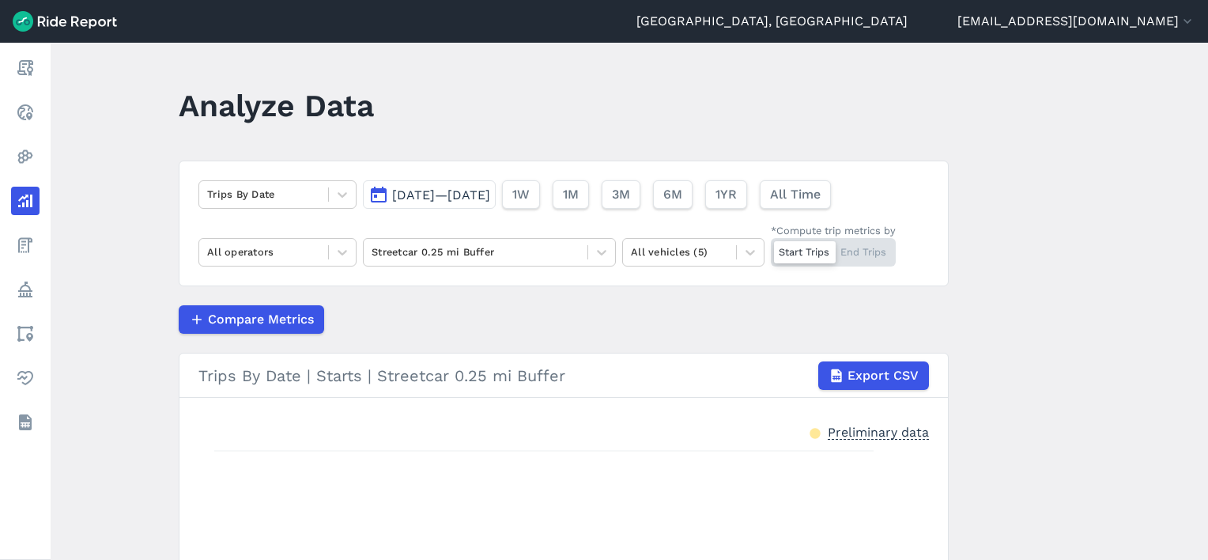
scroll to position [79, 0]
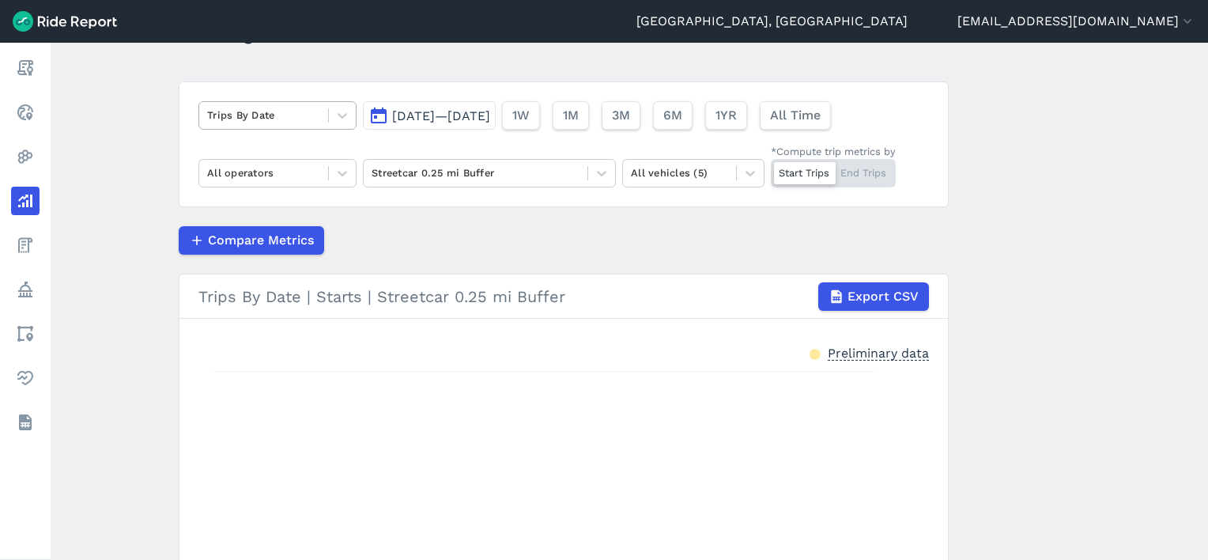
click at [237, 120] on div at bounding box center [263, 115] width 113 height 18
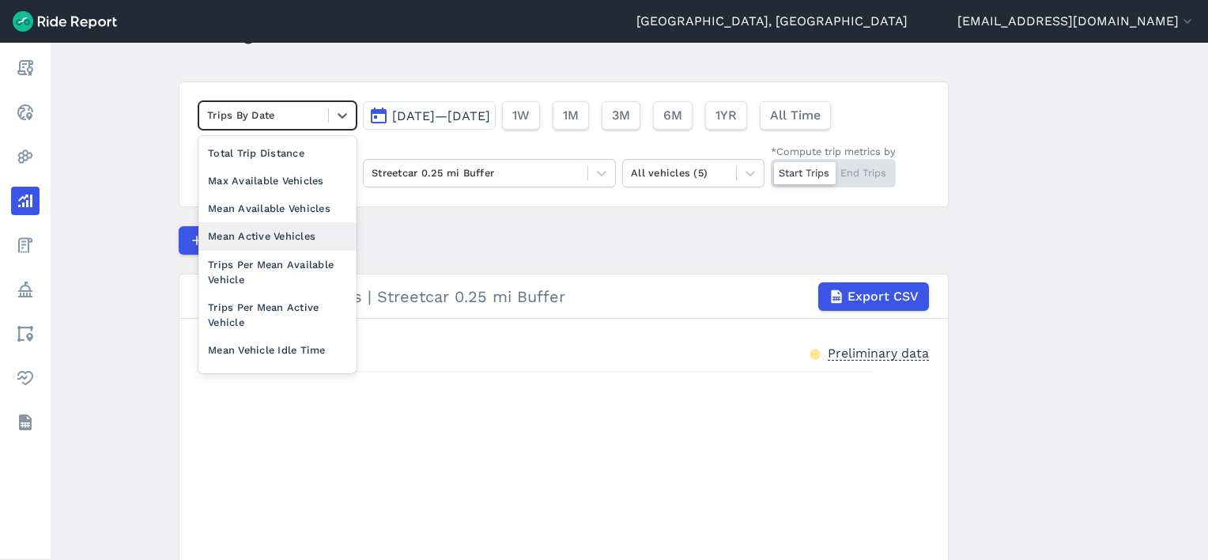
scroll to position [0, 0]
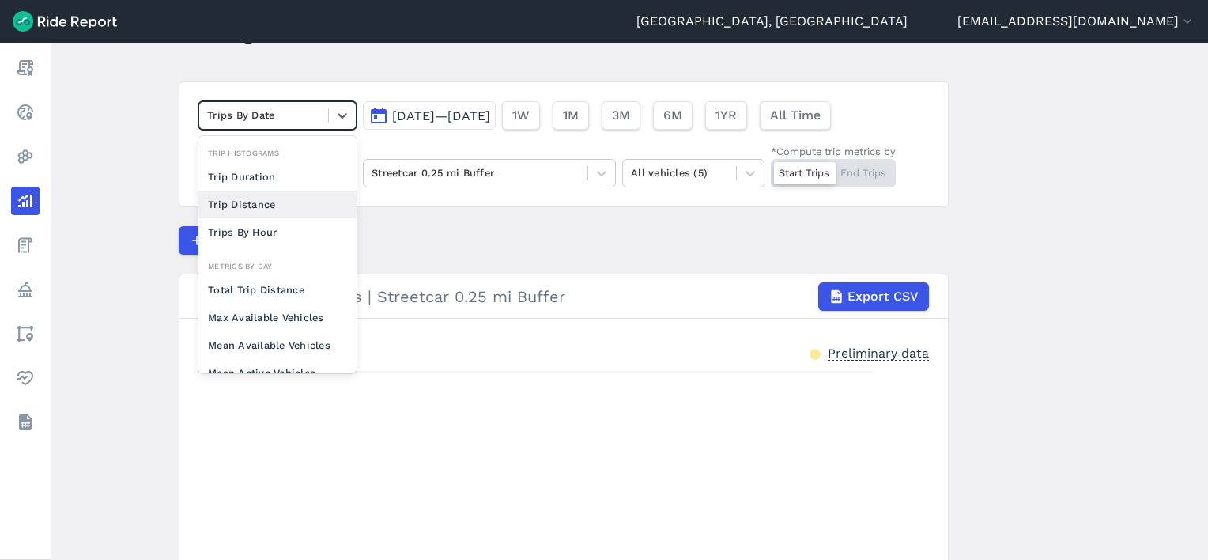
click at [145, 160] on main "Analyze Data option Trip Distance focused, 0 of 2. 10 results available. Use Up…" at bounding box center [629, 301] width 1157 height 517
click at [247, 119] on div at bounding box center [263, 115] width 113 height 18
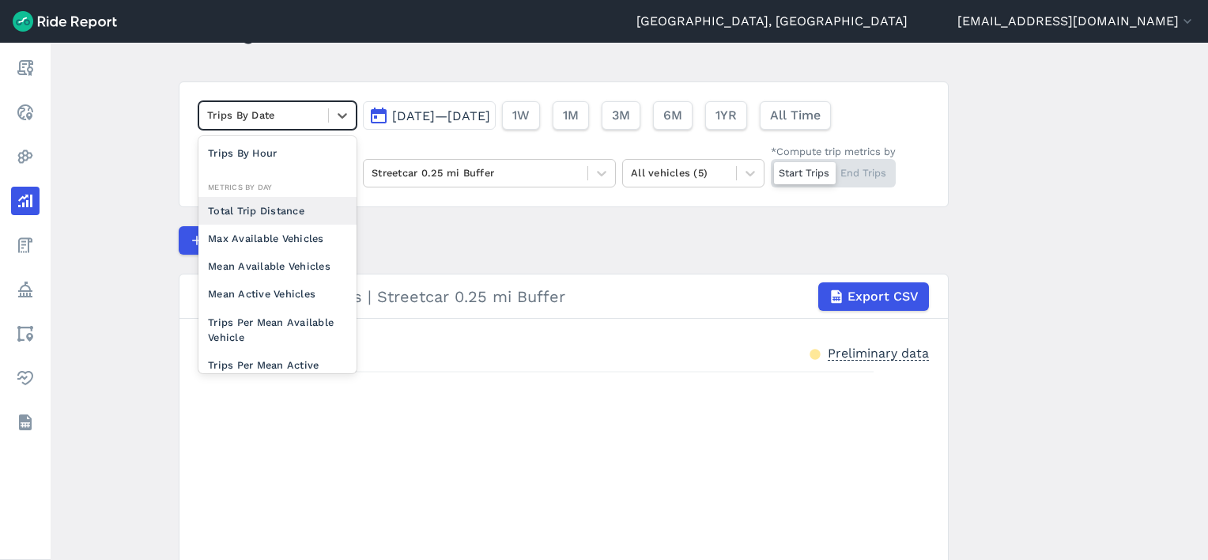
scroll to position [137, 0]
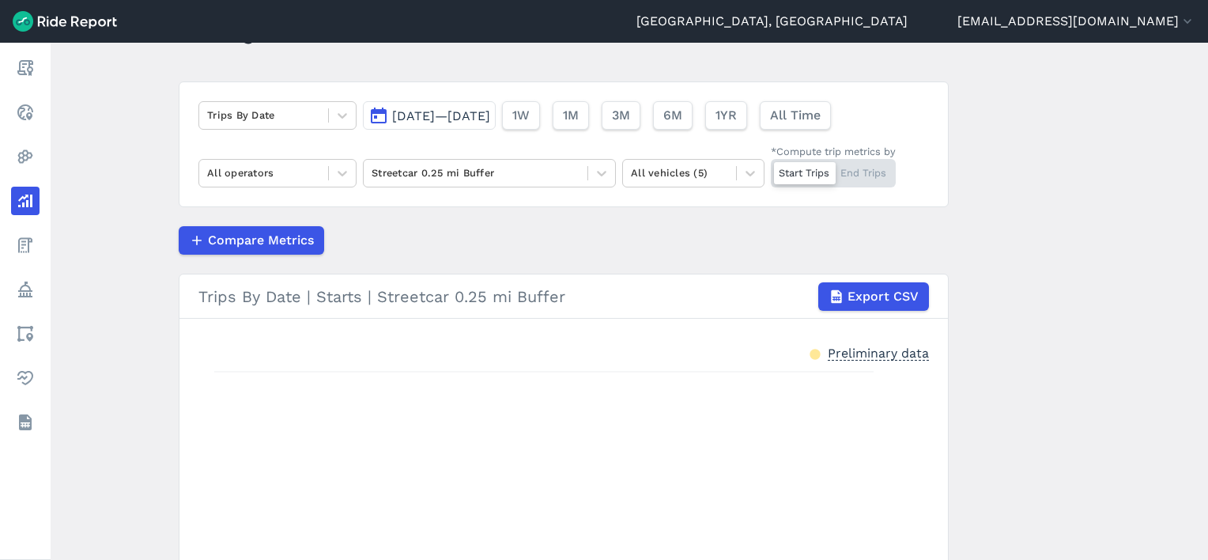
click at [144, 193] on main "Analyze Data Trips By Date Jul 1, 2025—Jul 31, 2025 1W 1M 3M 6M 1YR All Time Al…" at bounding box center [629, 301] width 1157 height 517
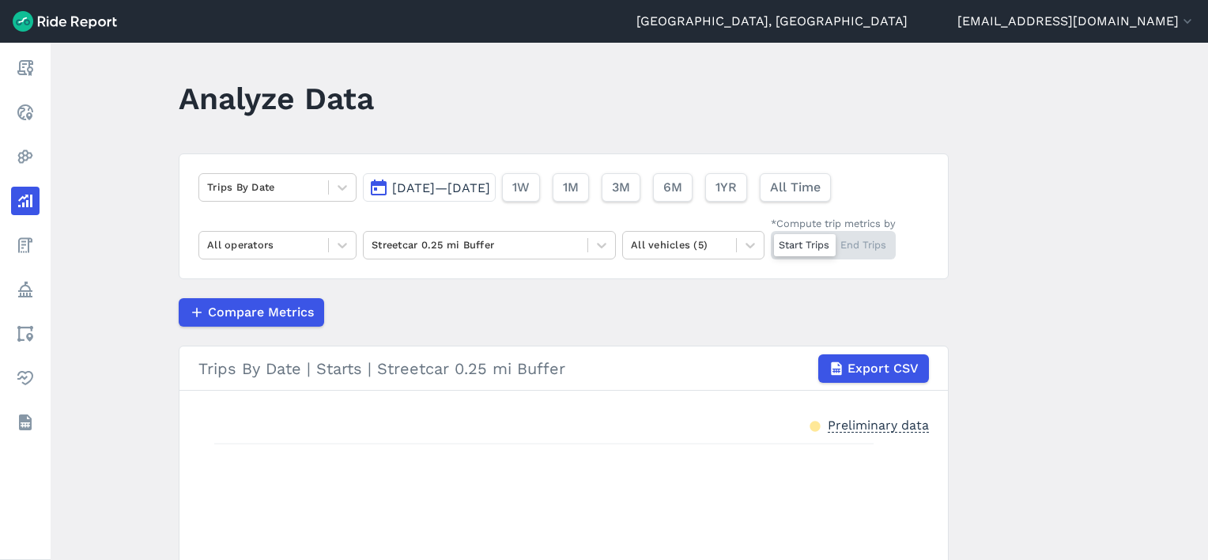
scroll to position [0, 0]
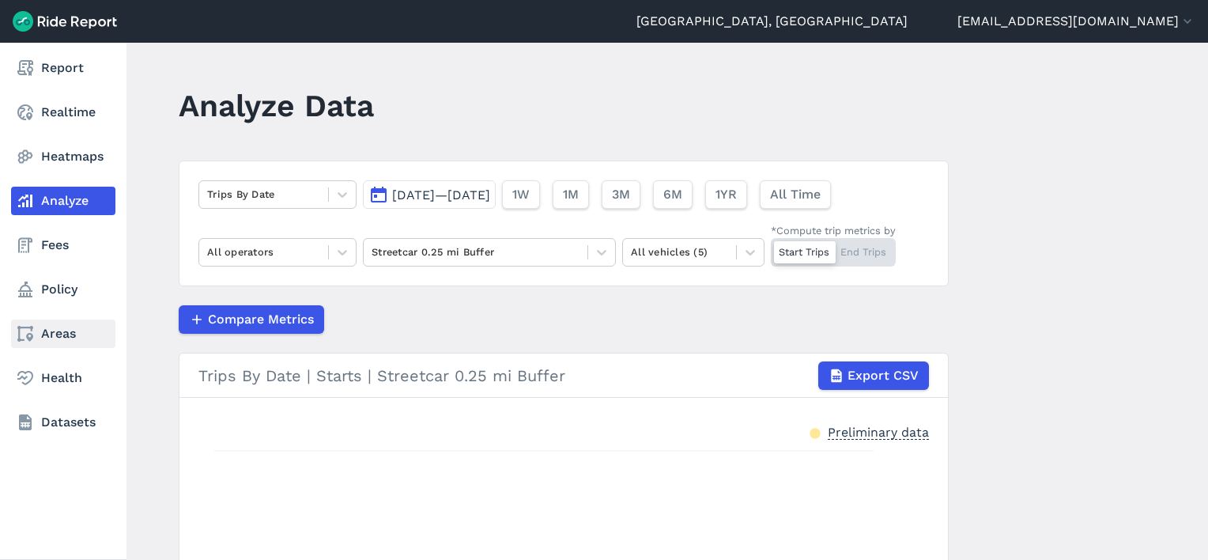
click at [52, 323] on link "Areas" at bounding box center [63, 333] width 104 height 28
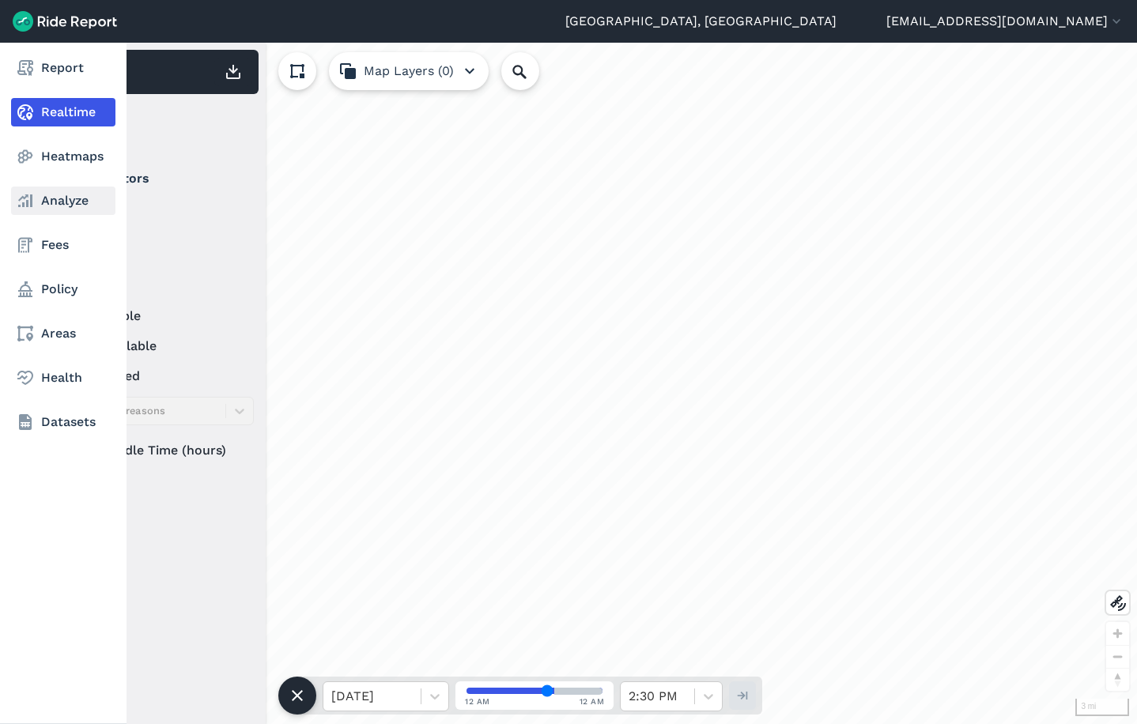
click at [55, 202] on link "Analyze" at bounding box center [63, 201] width 104 height 28
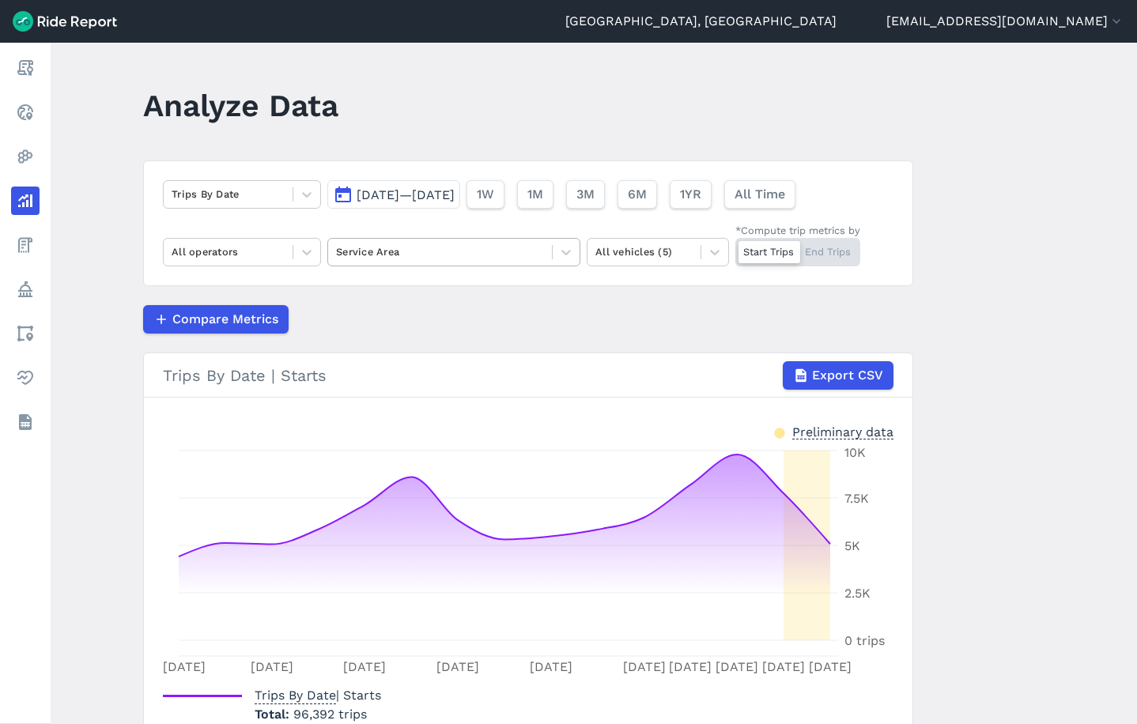
click at [515, 254] on div at bounding box center [440, 252] width 208 height 18
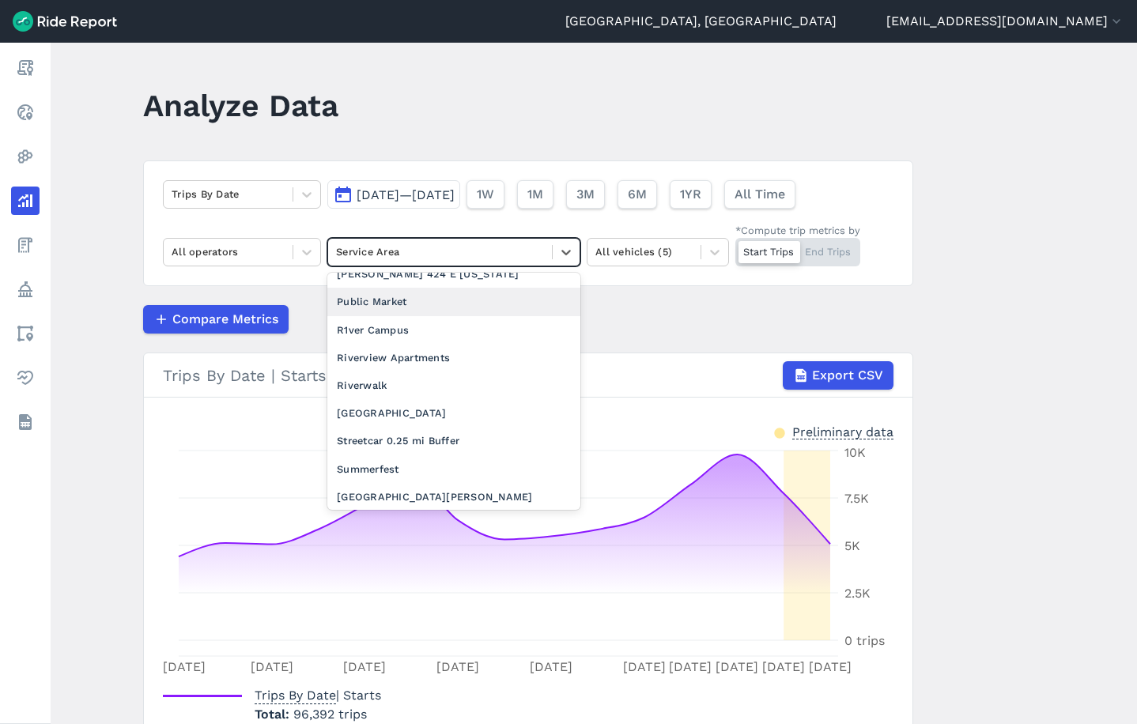
scroll to position [1739, 0]
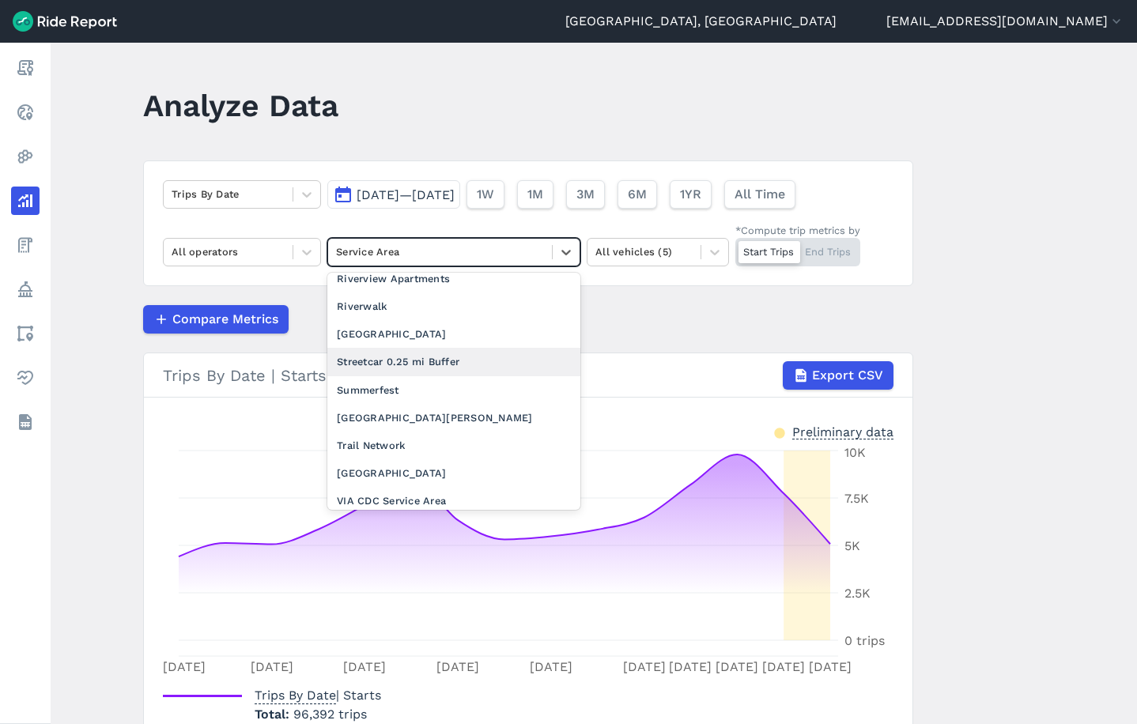
click at [440, 354] on div "Streetcar 0.25 mi Buffer" at bounding box center [453, 362] width 253 height 28
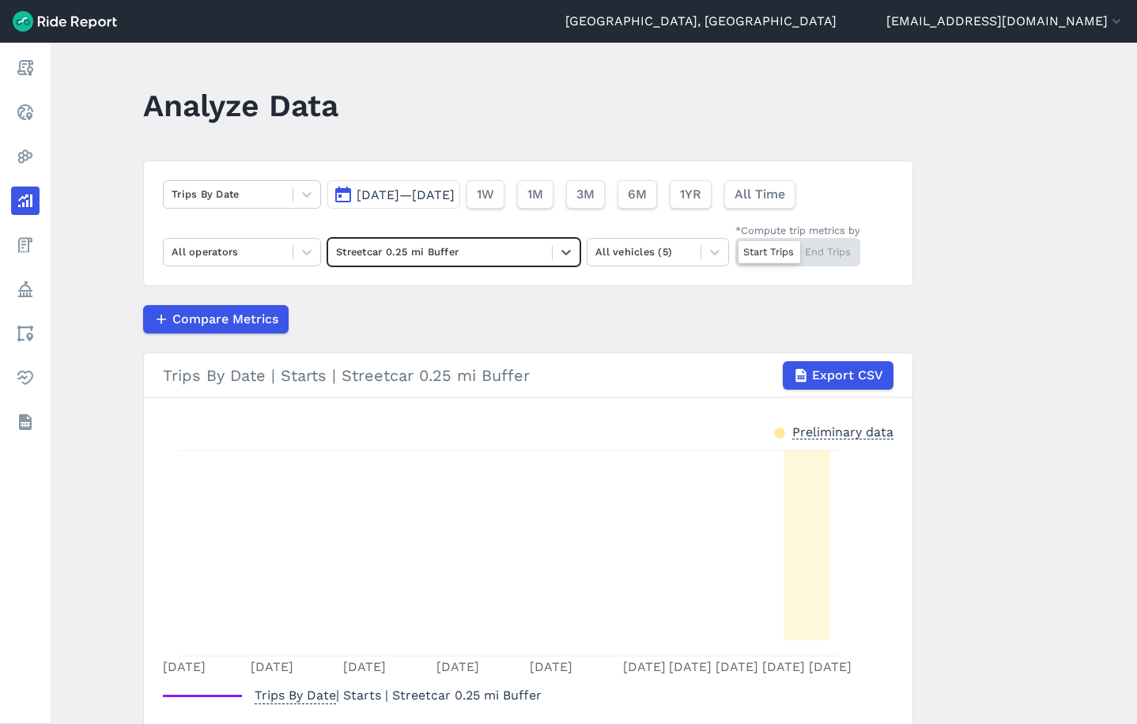
scroll to position [62, 0]
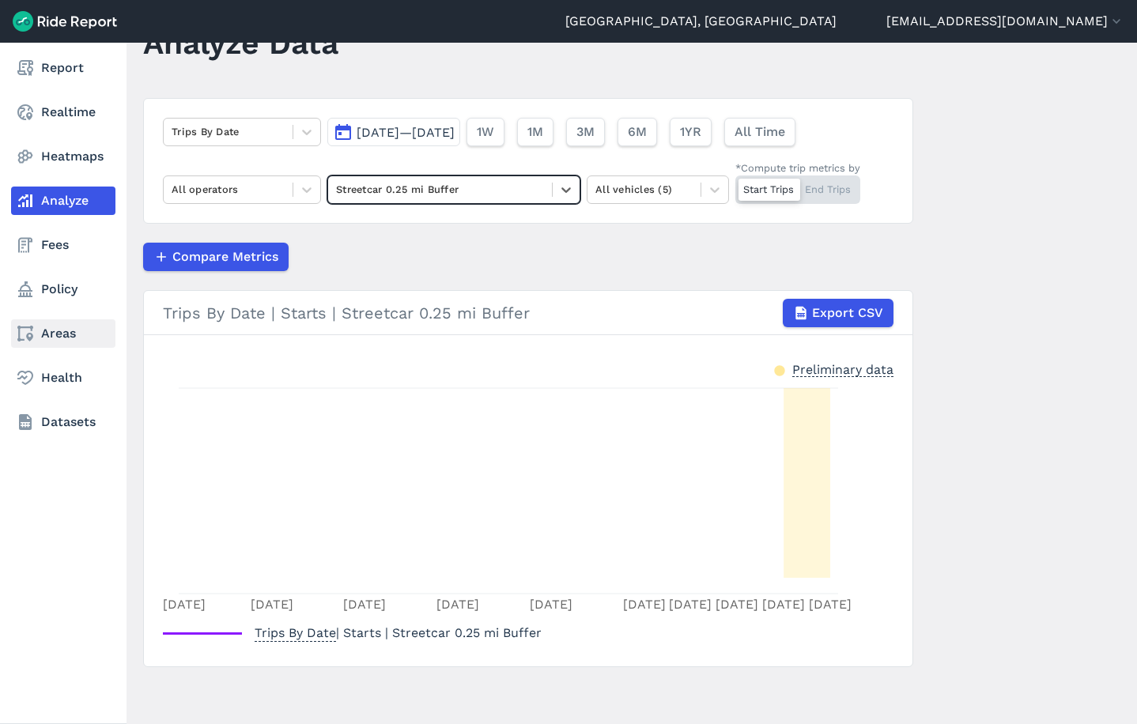
click at [51, 337] on link "Areas" at bounding box center [63, 333] width 104 height 28
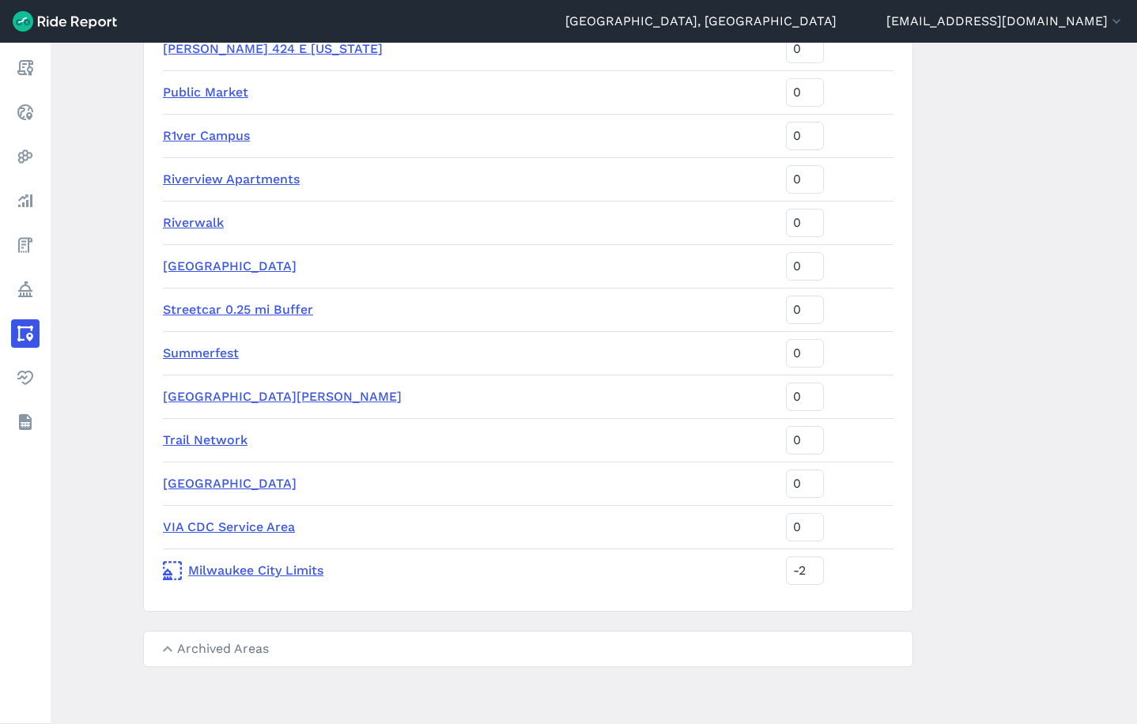
scroll to position [2596, 0]
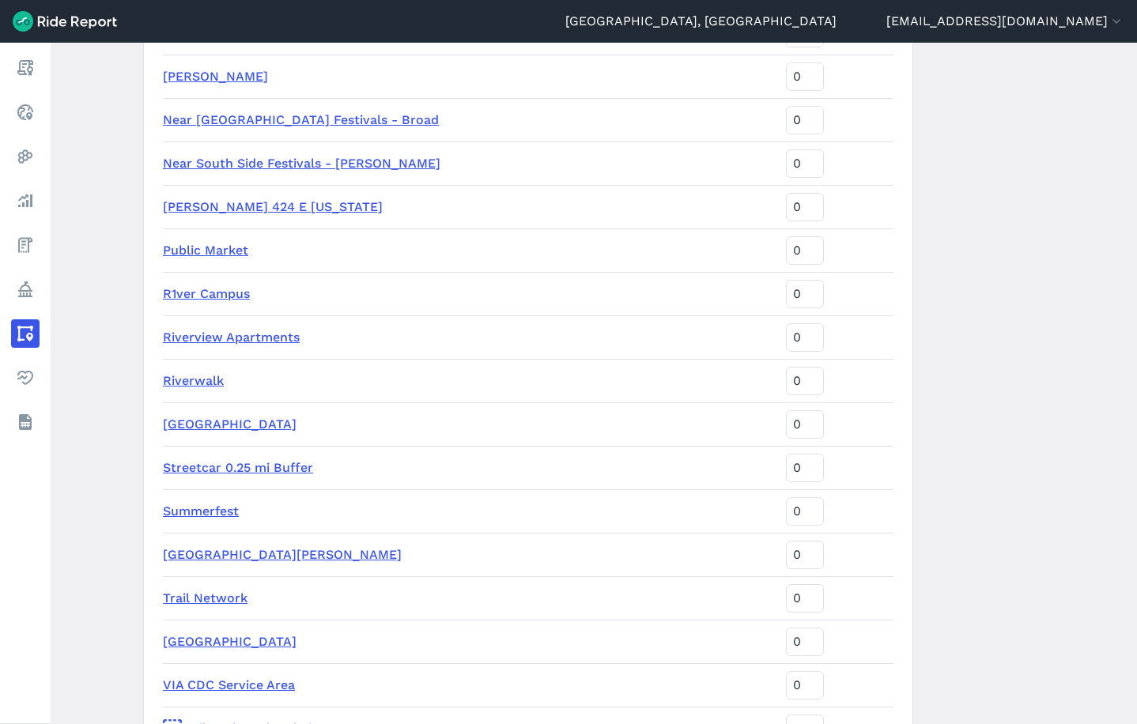
click at [240, 466] on link "Streetcar 0.25 mi Buffer" at bounding box center [238, 467] width 150 height 15
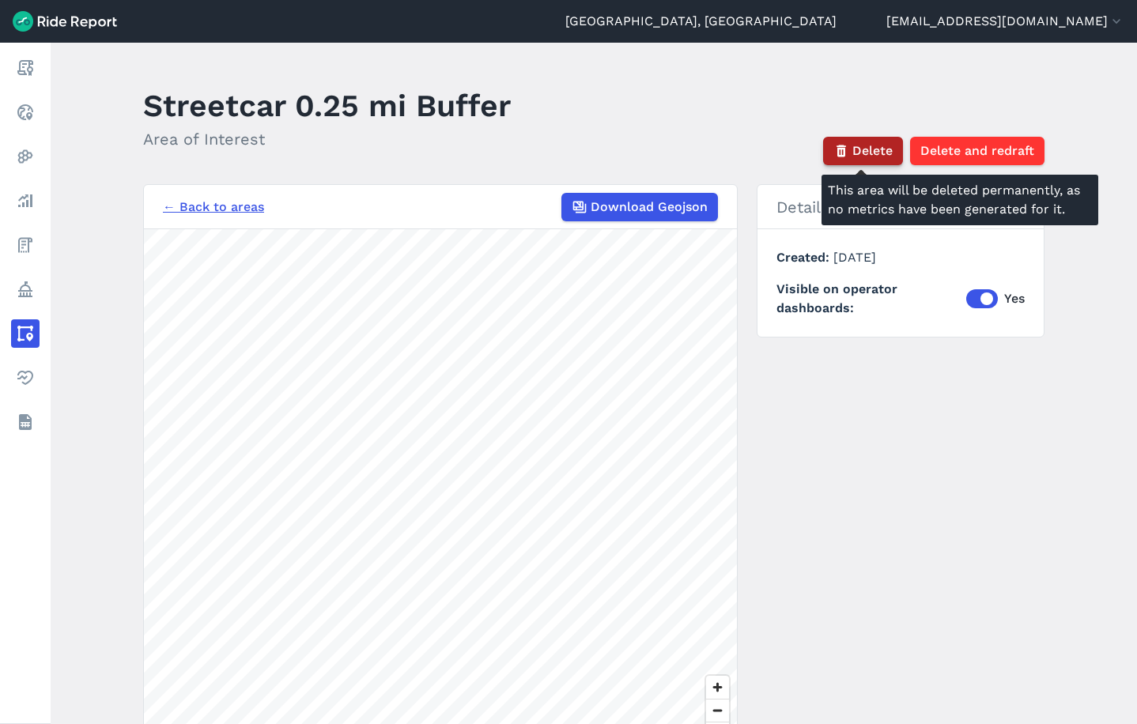
click at [848, 154] on button "Delete" at bounding box center [863, 151] width 80 height 28
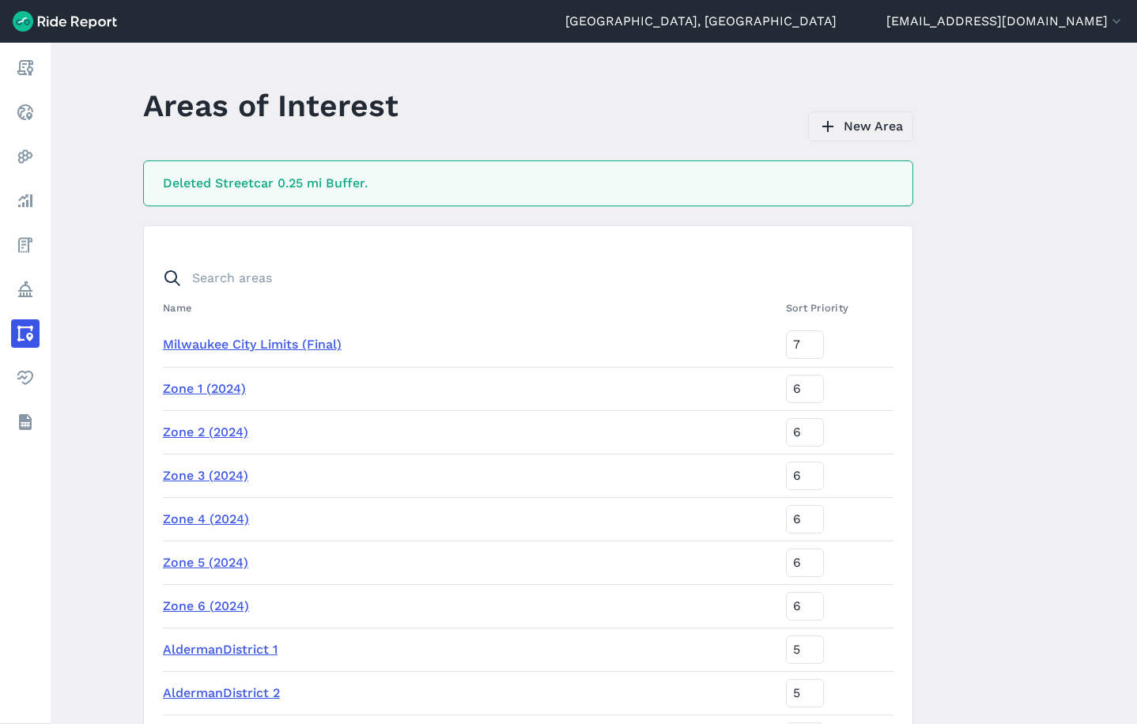
click at [863, 134] on link "New Area" at bounding box center [860, 126] width 105 height 30
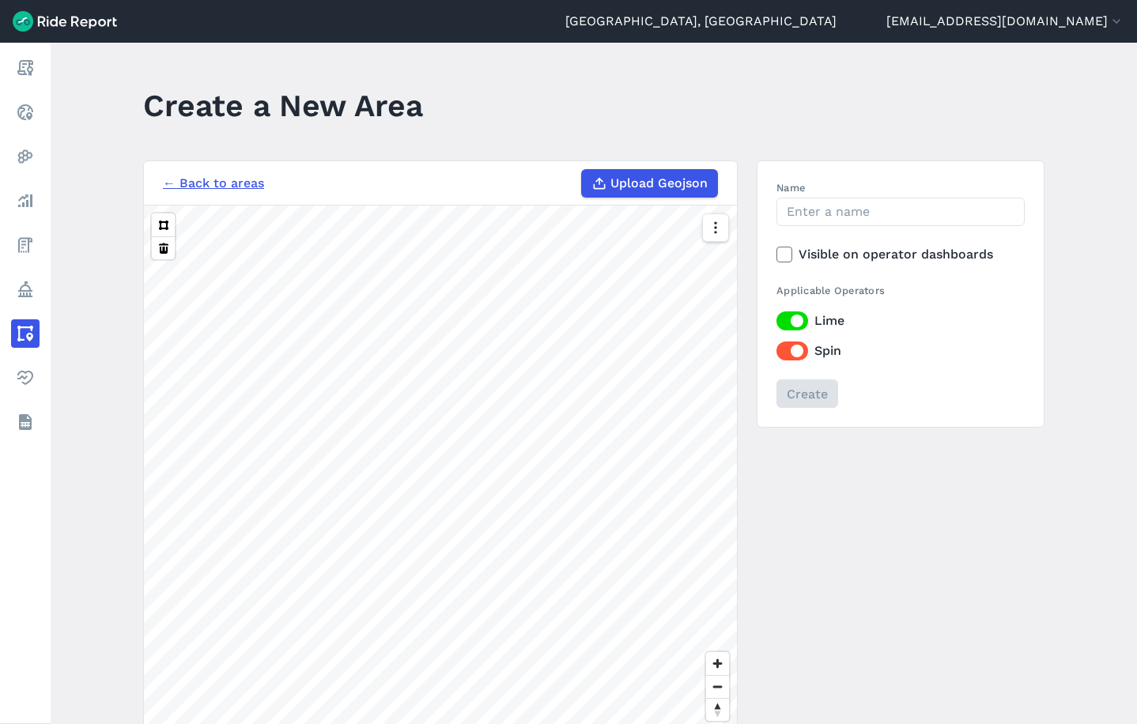
click at [670, 174] on span "Upload Geojson" at bounding box center [658, 183] width 97 height 19
click at [582, 170] on input "Upload Geojson" at bounding box center [581, 169] width 1 height 1
type input "C:\fakepath\streetcar_buffer.geojson"
click at [841, 218] on input "Name" at bounding box center [900, 212] width 248 height 28
type input "Streetcar Buffer (0.25 mi)"
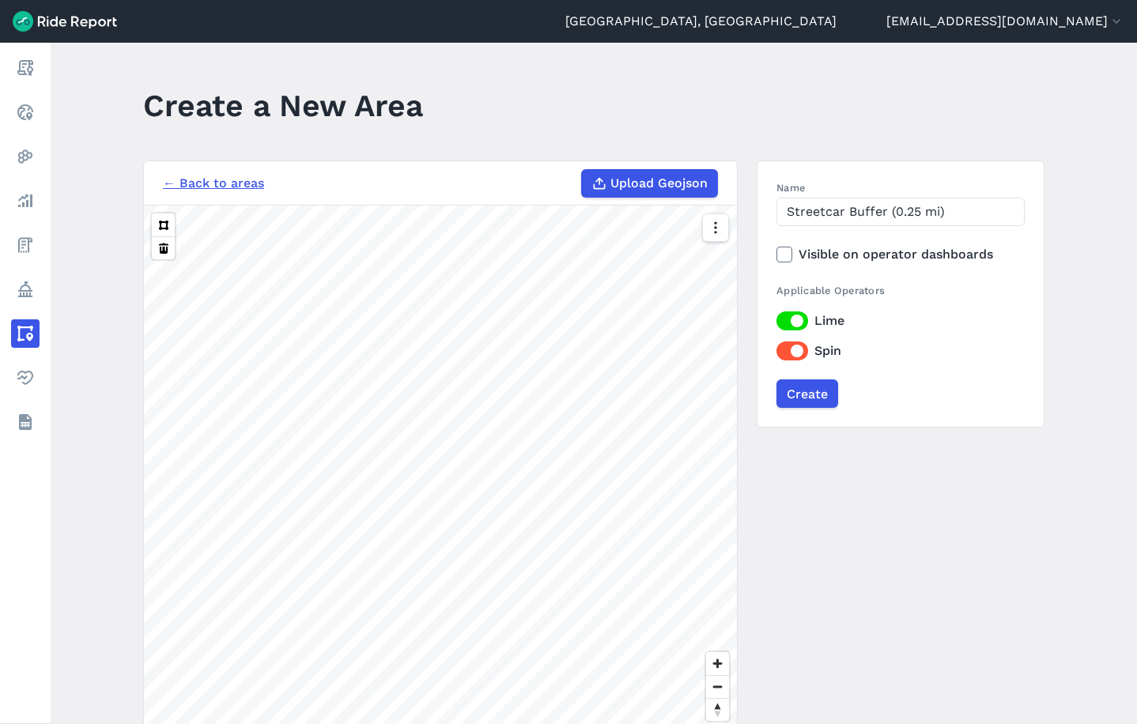
click at [789, 251] on div at bounding box center [784, 255] width 16 height 16
click at [776, 251] on input "Visible on operator dashboards" at bounding box center [776, 250] width 0 height 10
click at [806, 395] on input "Create" at bounding box center [807, 394] width 62 height 28
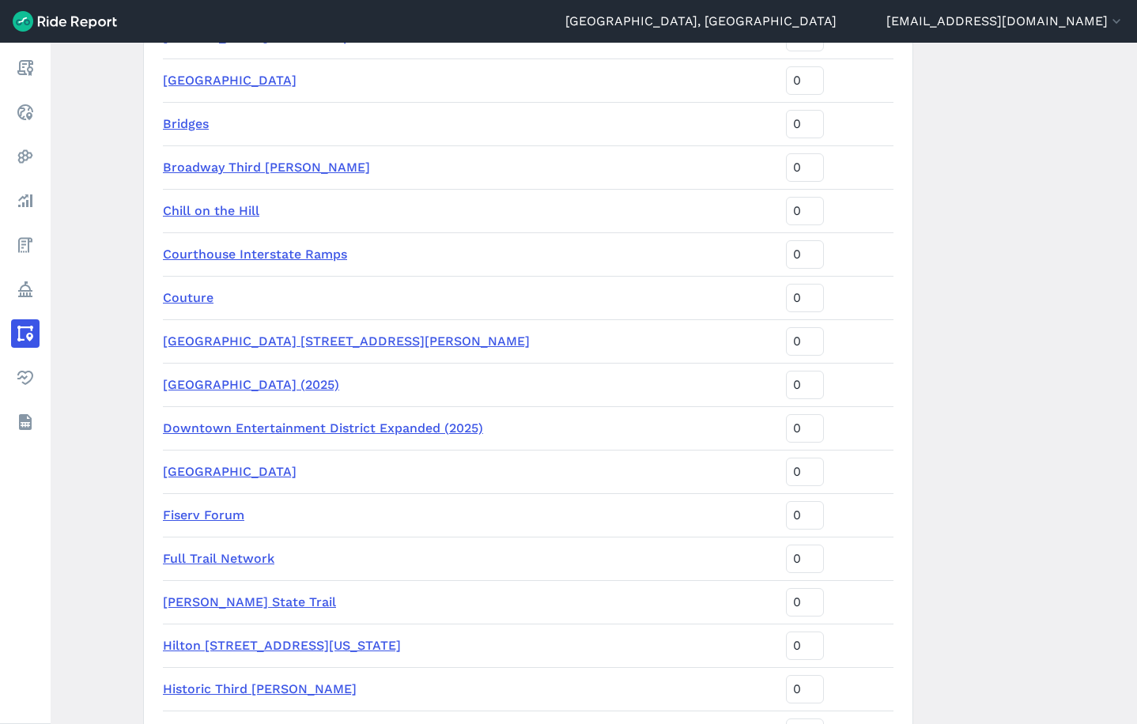
scroll to position [1433, 0]
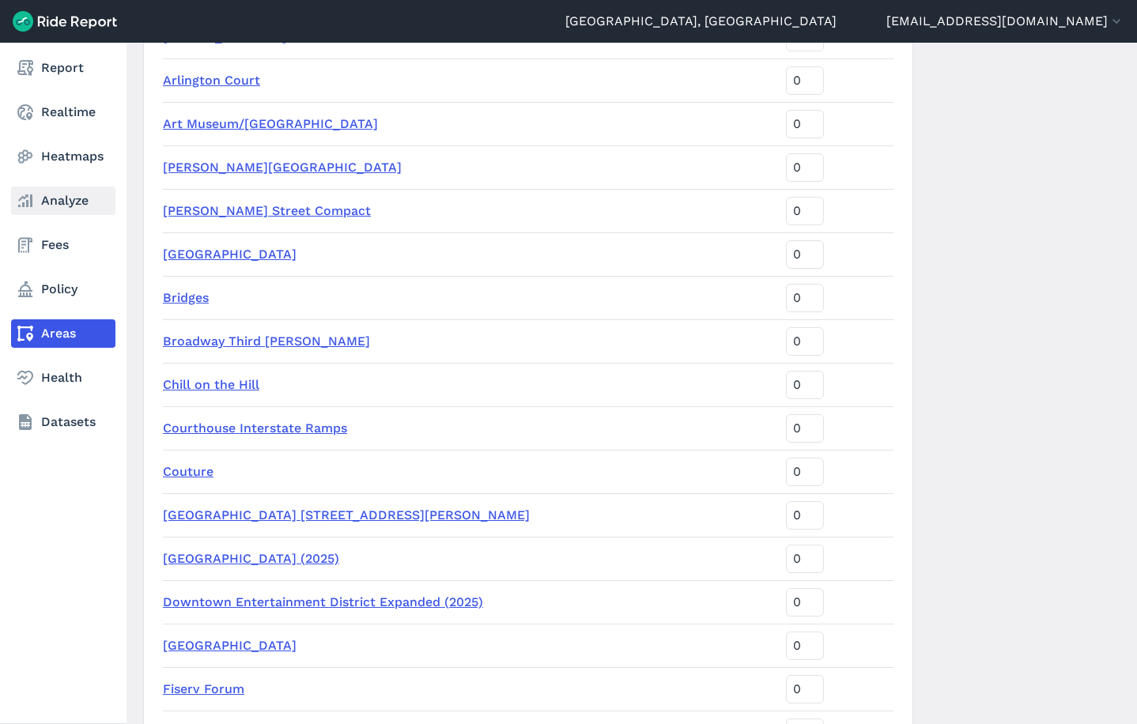
click at [57, 206] on link "Analyze" at bounding box center [63, 201] width 104 height 28
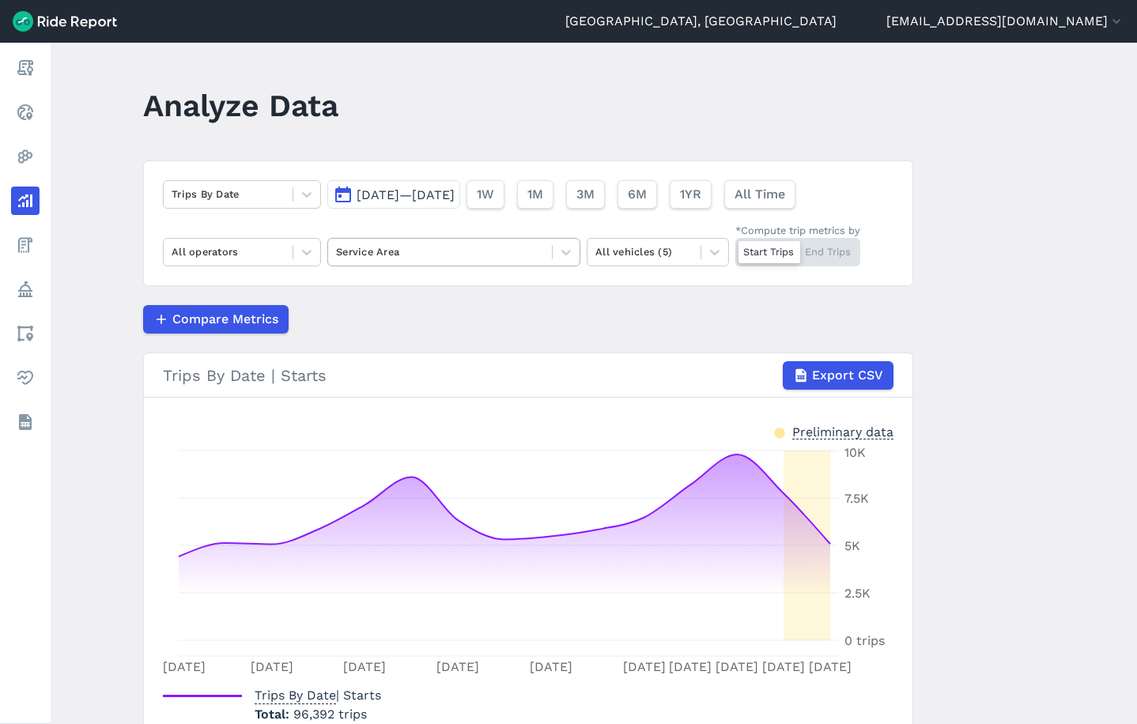
click at [406, 255] on div at bounding box center [440, 252] width 208 height 18
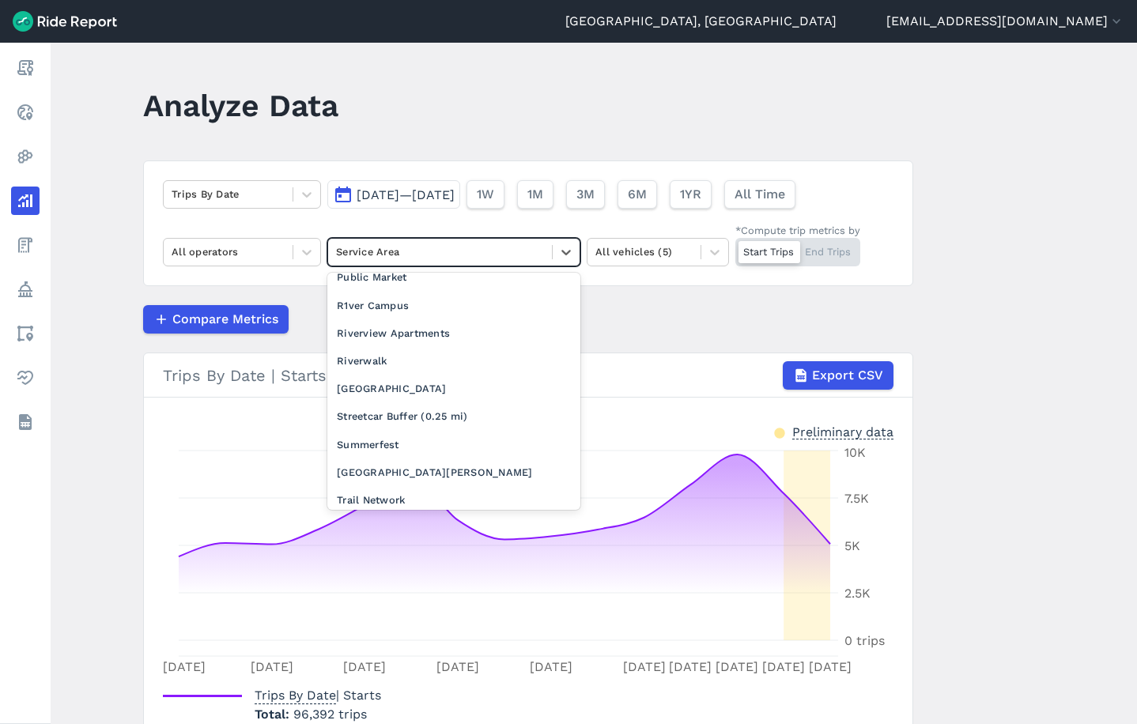
scroll to position [1776, 0]
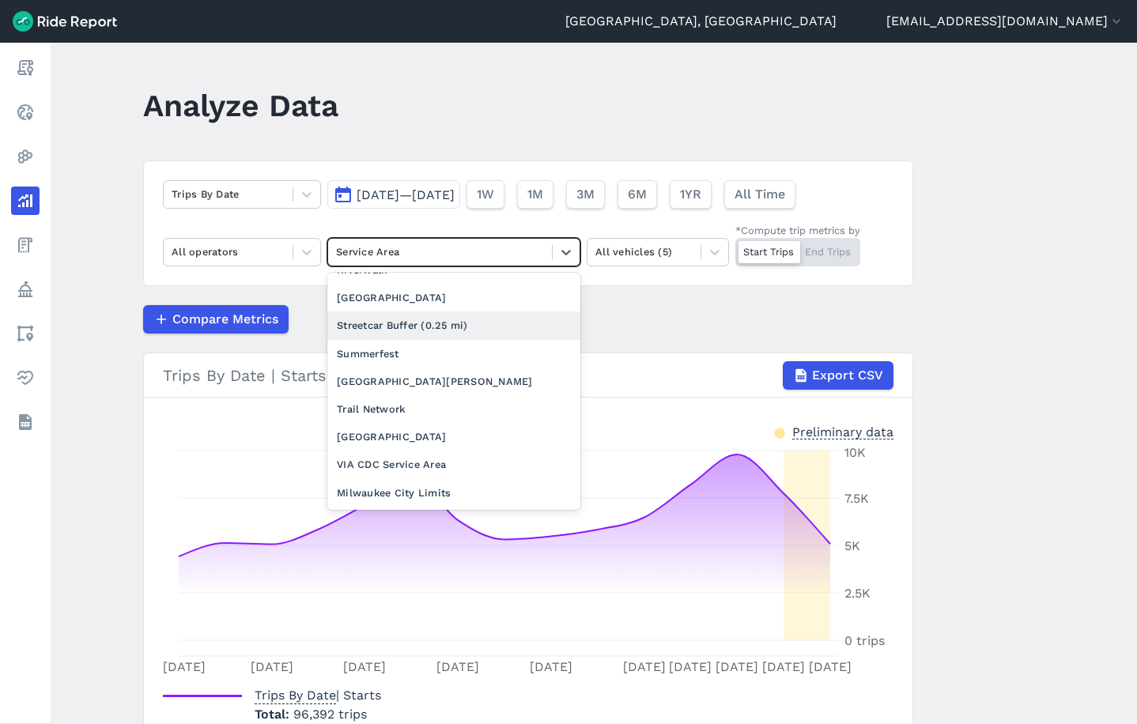
click at [443, 312] on div "Streetcar Buffer (0.25 mi)" at bounding box center [453, 326] width 253 height 28
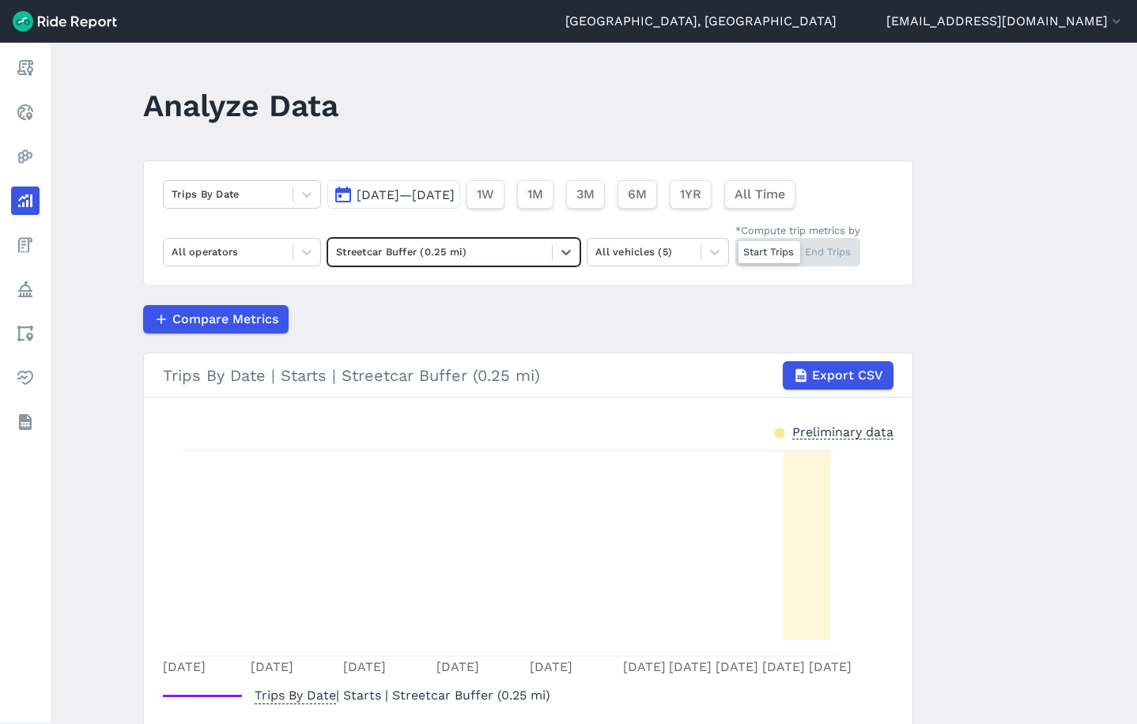
click at [772, 323] on div "Compare Metrics" at bounding box center [528, 319] width 770 height 28
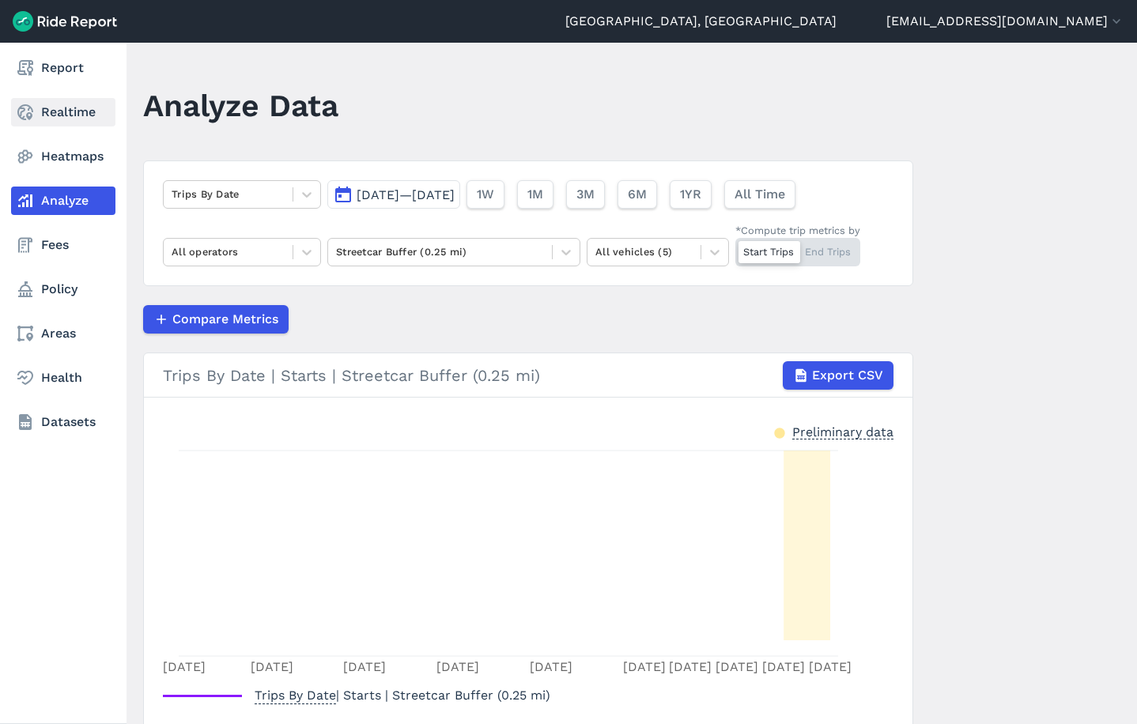
click at [34, 100] on link "Realtime" at bounding box center [63, 112] width 104 height 28
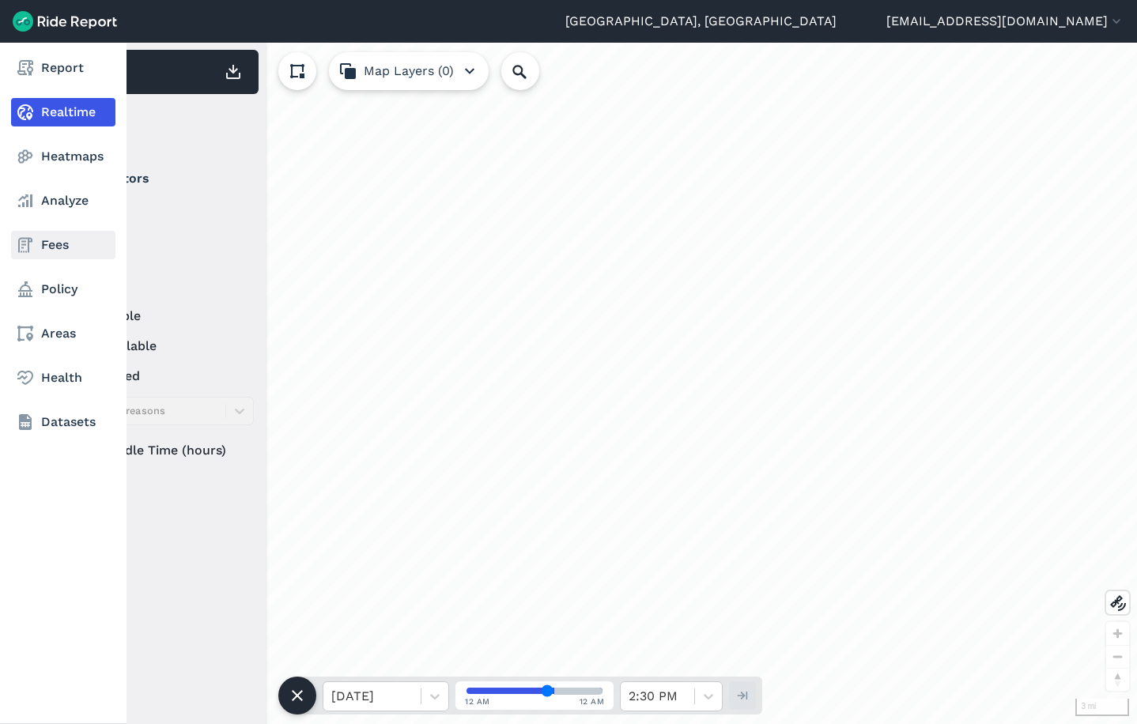
click at [43, 258] on link "Fees" at bounding box center [63, 245] width 104 height 28
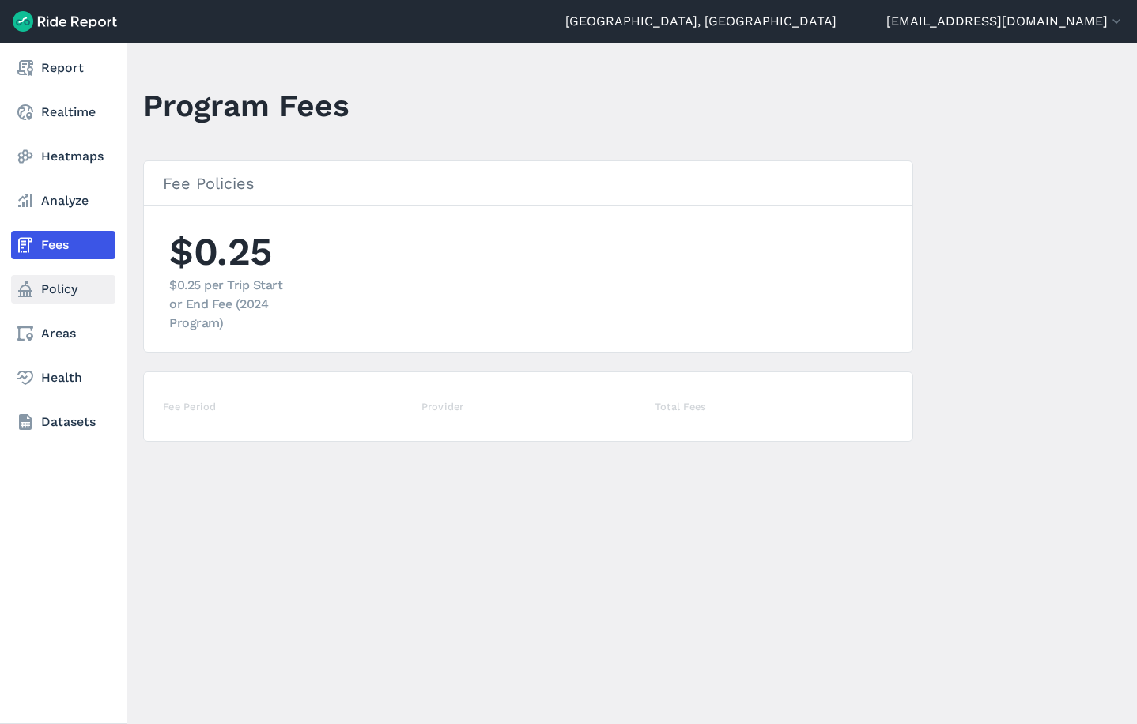
click at [50, 291] on link "Policy" at bounding box center [63, 289] width 104 height 28
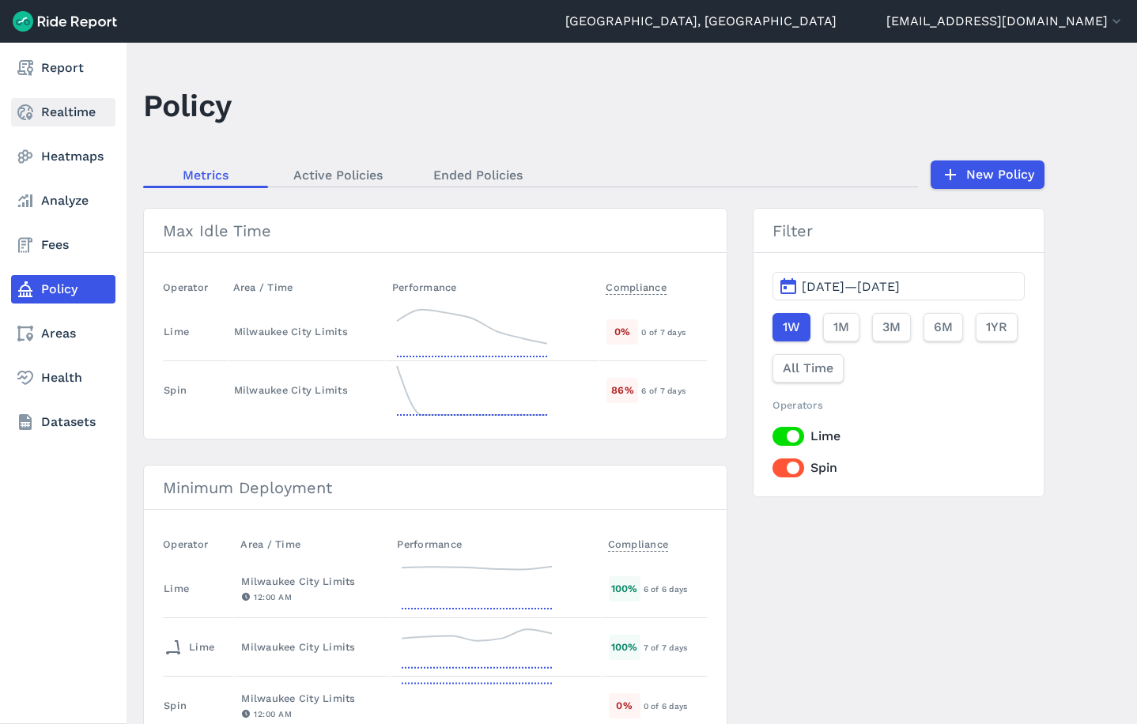
click at [51, 115] on link "Realtime" at bounding box center [63, 112] width 104 height 28
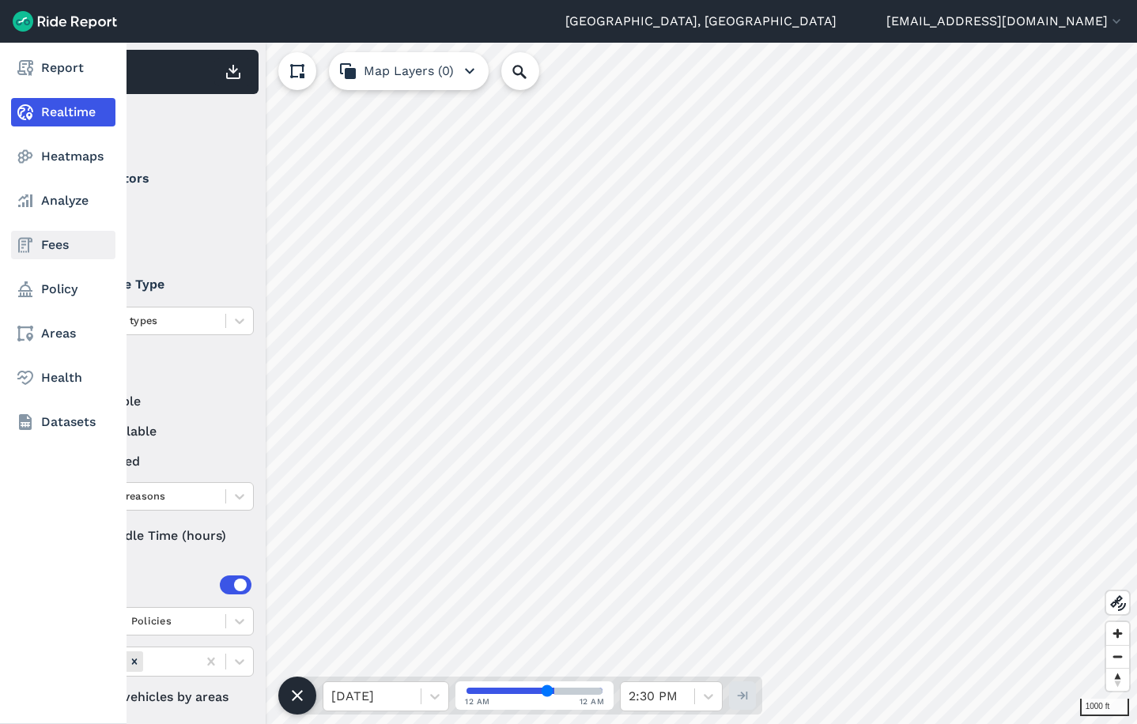
click at [53, 243] on link "Fees" at bounding box center [63, 245] width 104 height 28
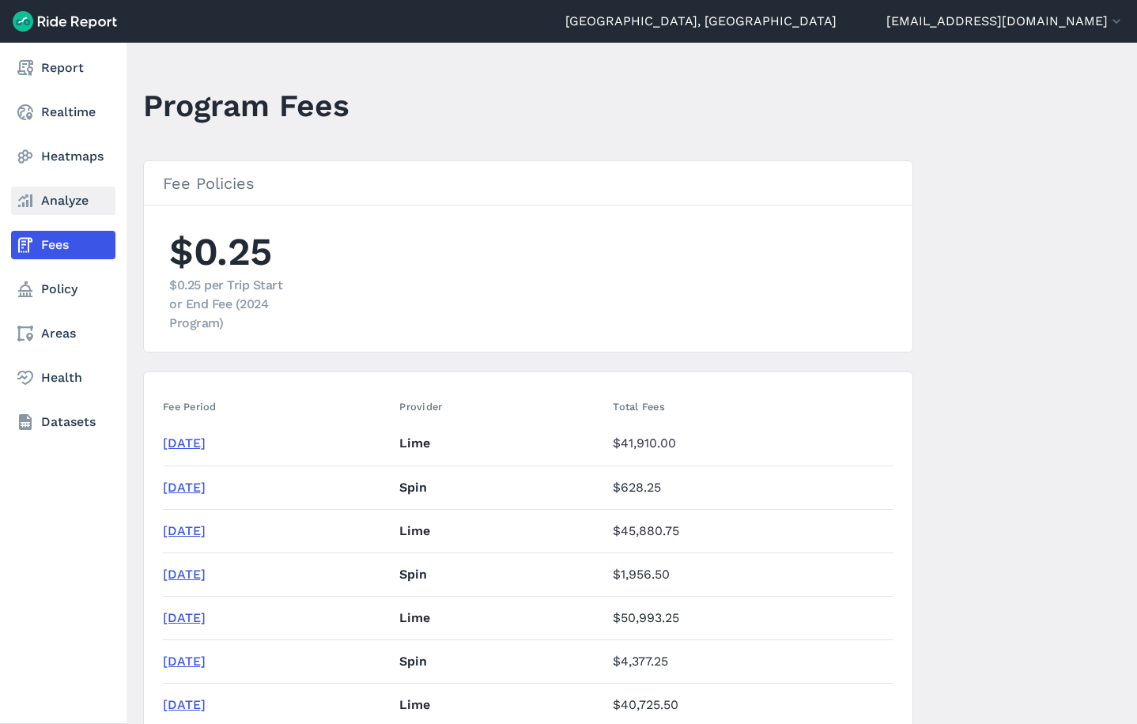
click at [66, 206] on link "Analyze" at bounding box center [63, 201] width 104 height 28
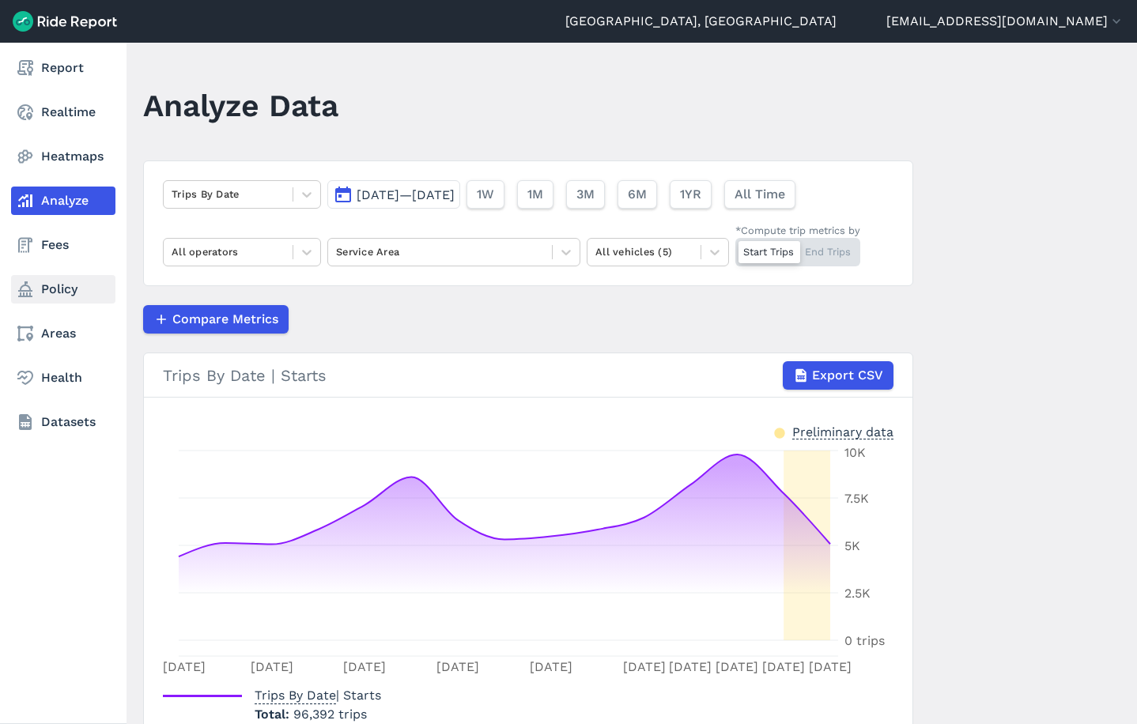
click at [68, 275] on link "Policy" at bounding box center [63, 289] width 104 height 28
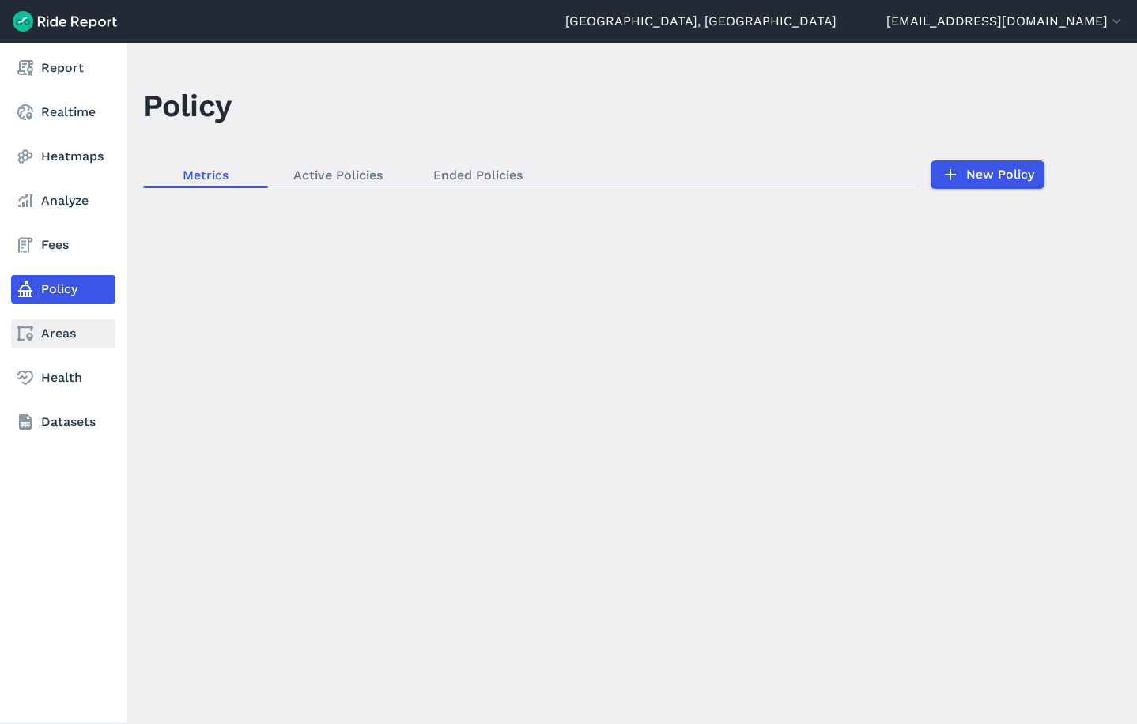
click at [61, 326] on link "Areas" at bounding box center [63, 333] width 104 height 28
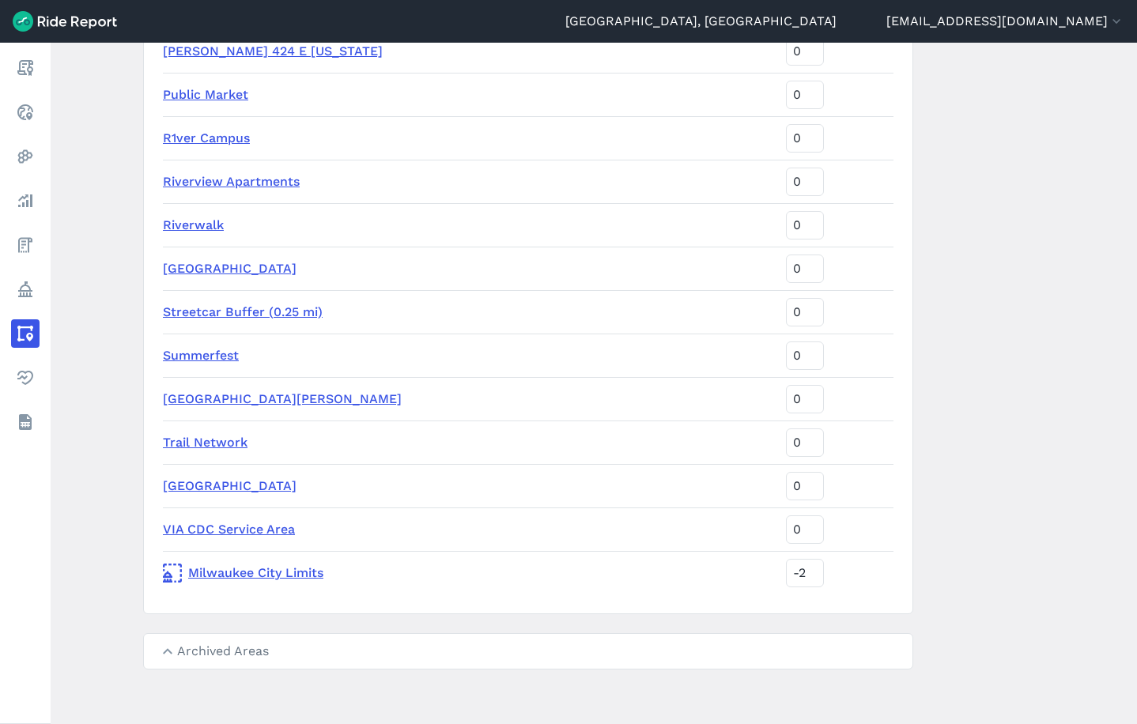
scroll to position [2754, 0]
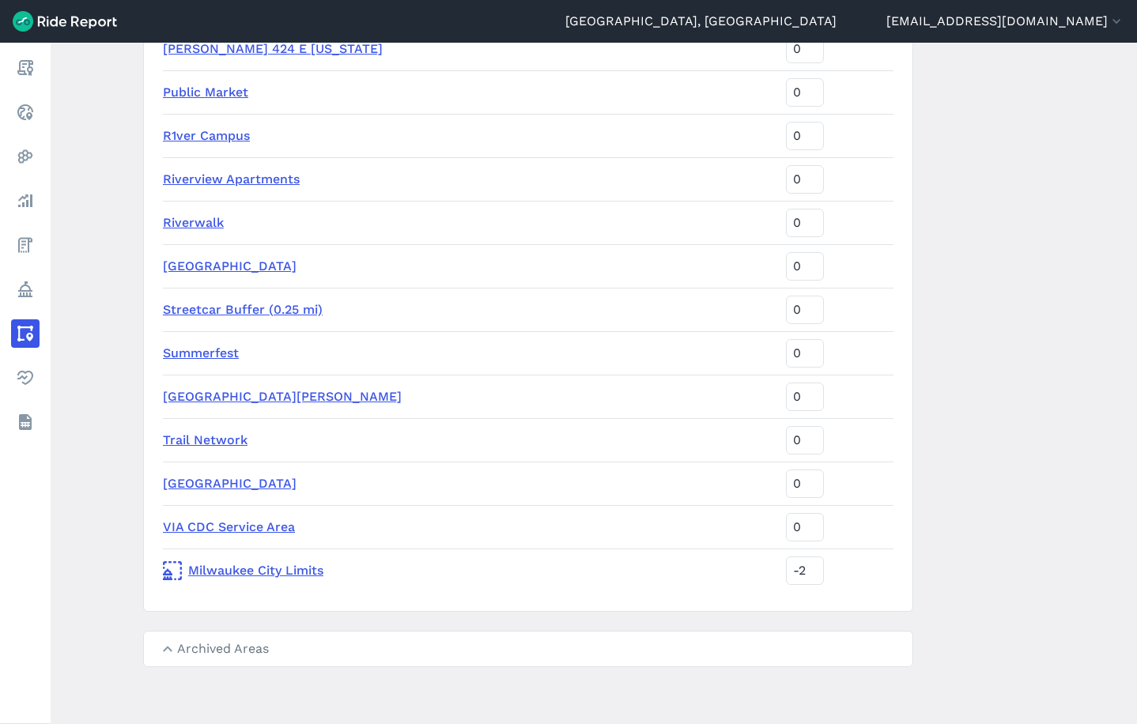
click at [283, 311] on link "Streetcar Buffer (0.25 mi)" at bounding box center [243, 309] width 160 height 15
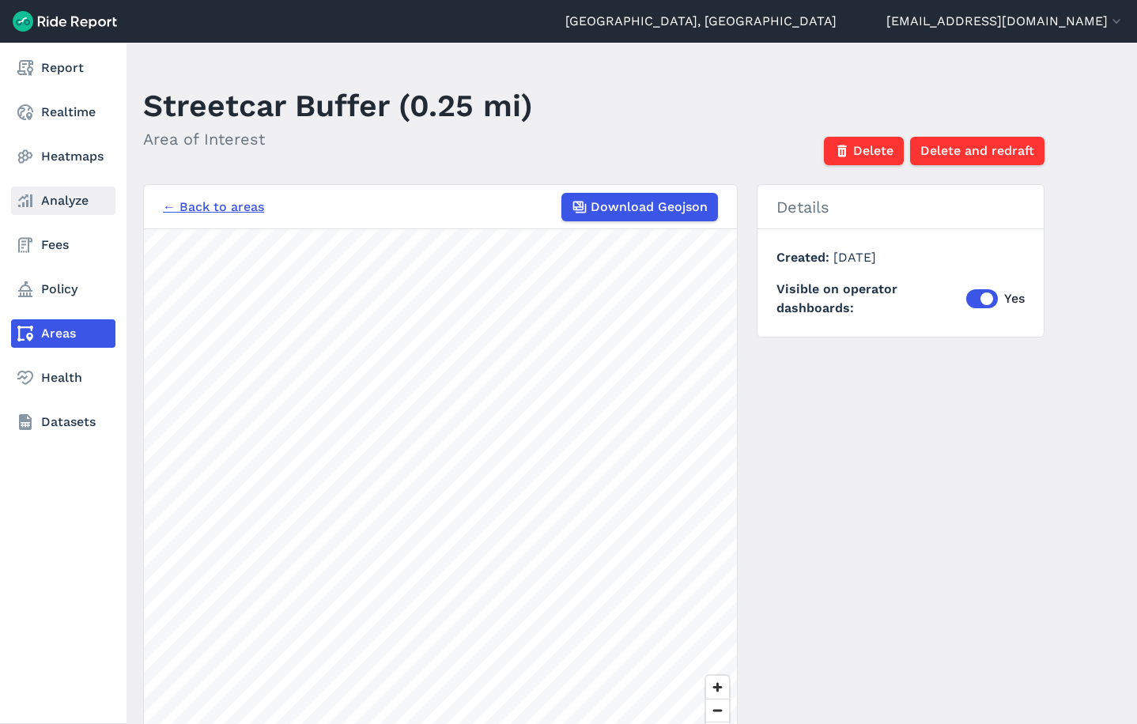
click at [49, 198] on link "Analyze" at bounding box center [63, 201] width 104 height 28
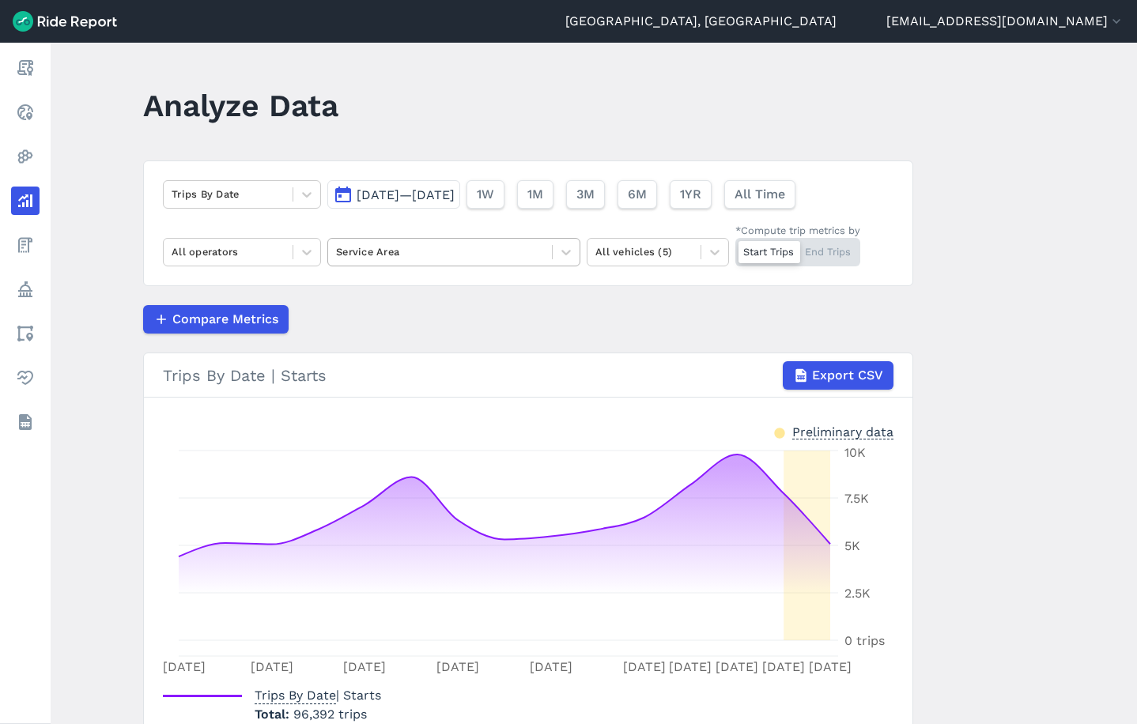
click at [489, 261] on div at bounding box center [440, 252] width 208 height 18
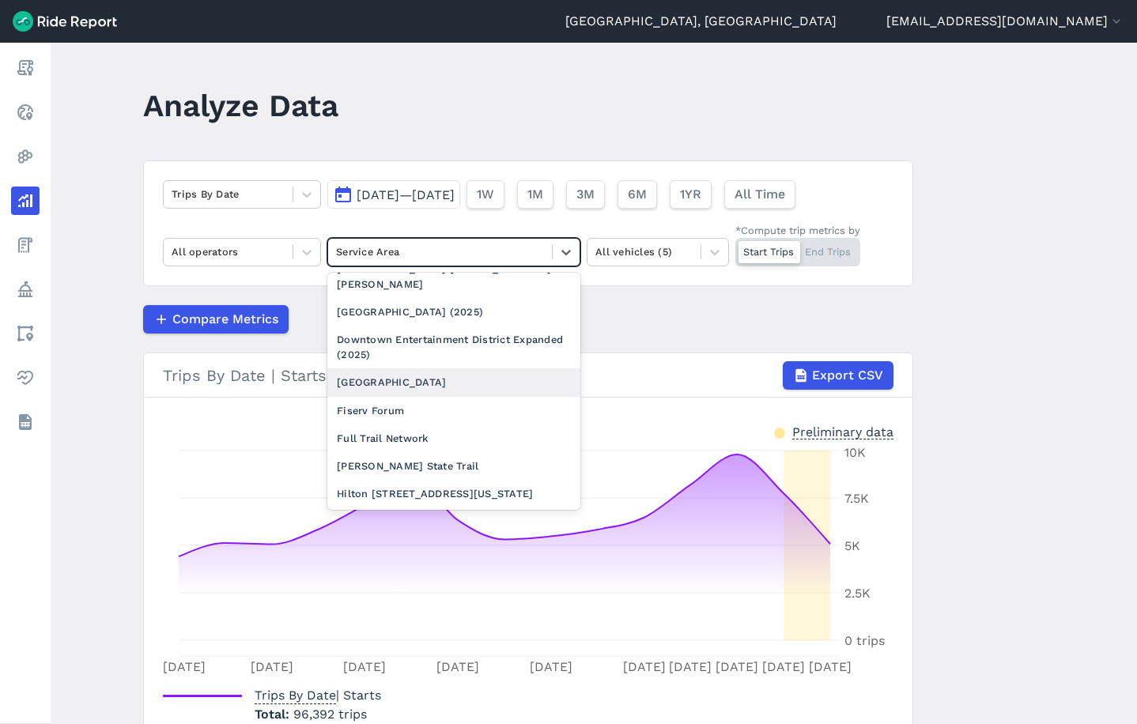
scroll to position [1344, 0]
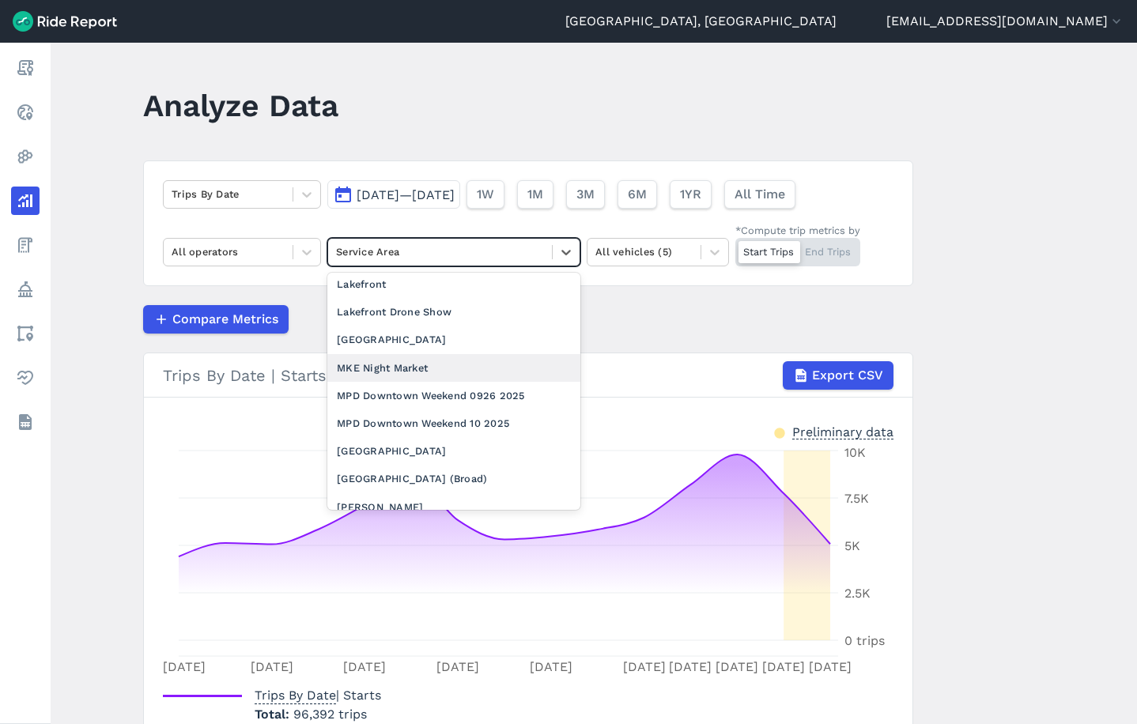
click at [430, 354] on div "MKE Night Market" at bounding box center [453, 368] width 253 height 28
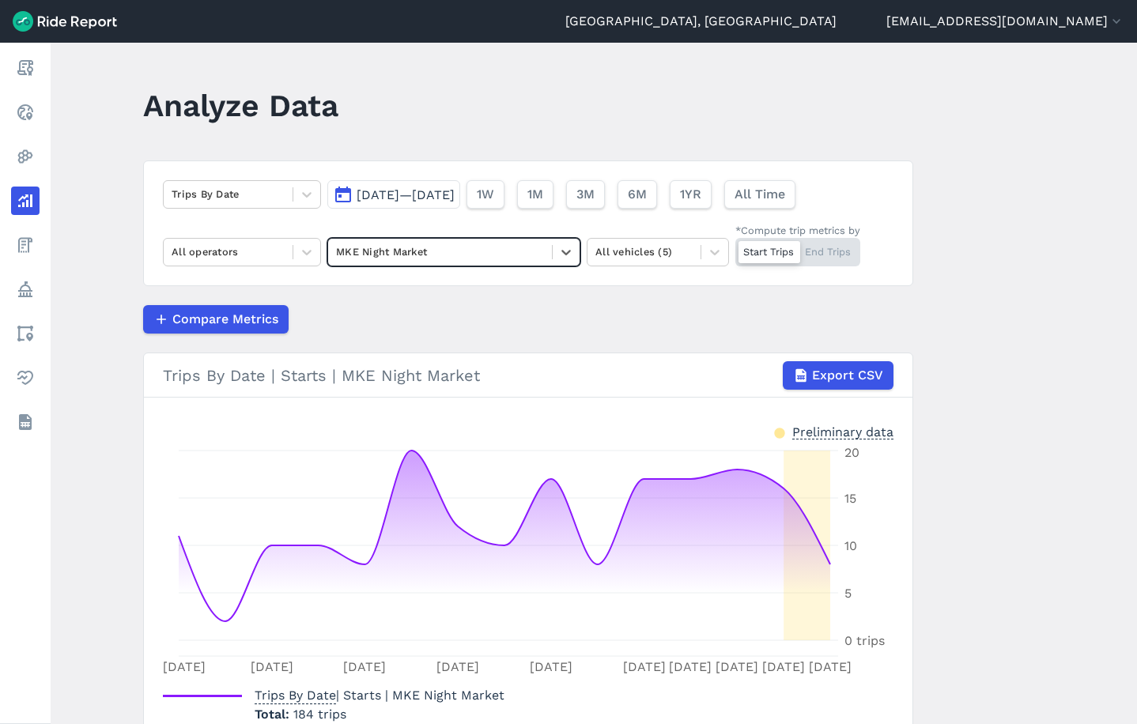
click at [434, 240] on div "MKE Night Market" at bounding box center [440, 252] width 224 height 25
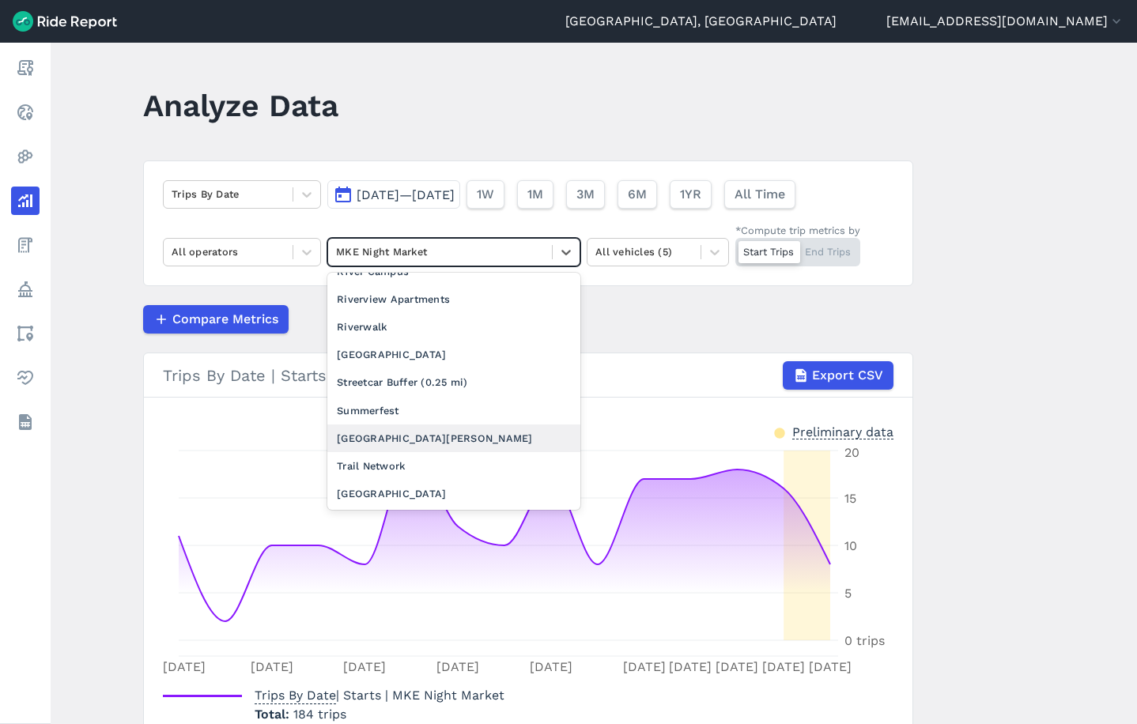
scroll to position [1739, 0]
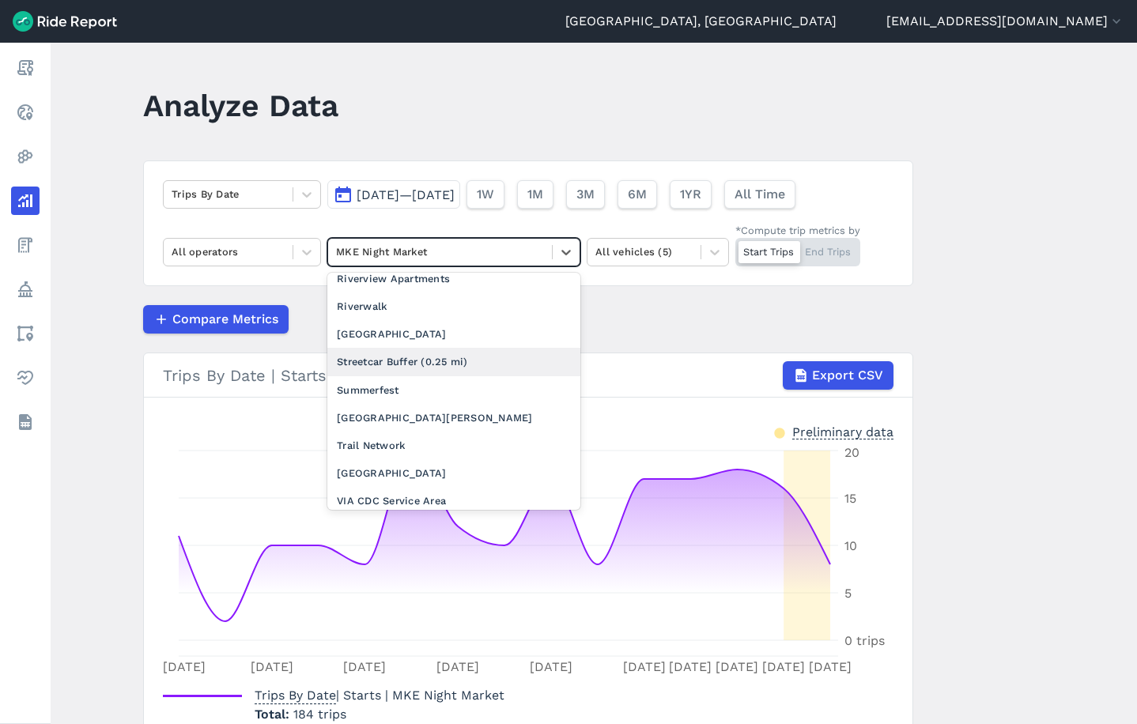
click at [420, 348] on div "Streetcar Buffer (0.25 mi)" at bounding box center [453, 362] width 253 height 28
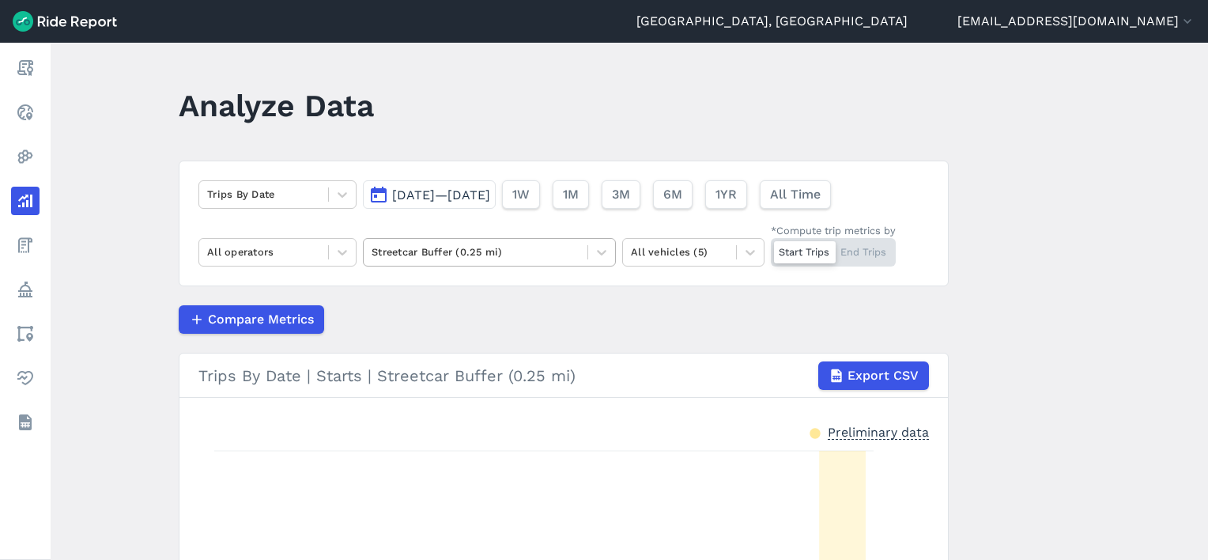
click at [455, 246] on div at bounding box center [476, 252] width 208 height 18
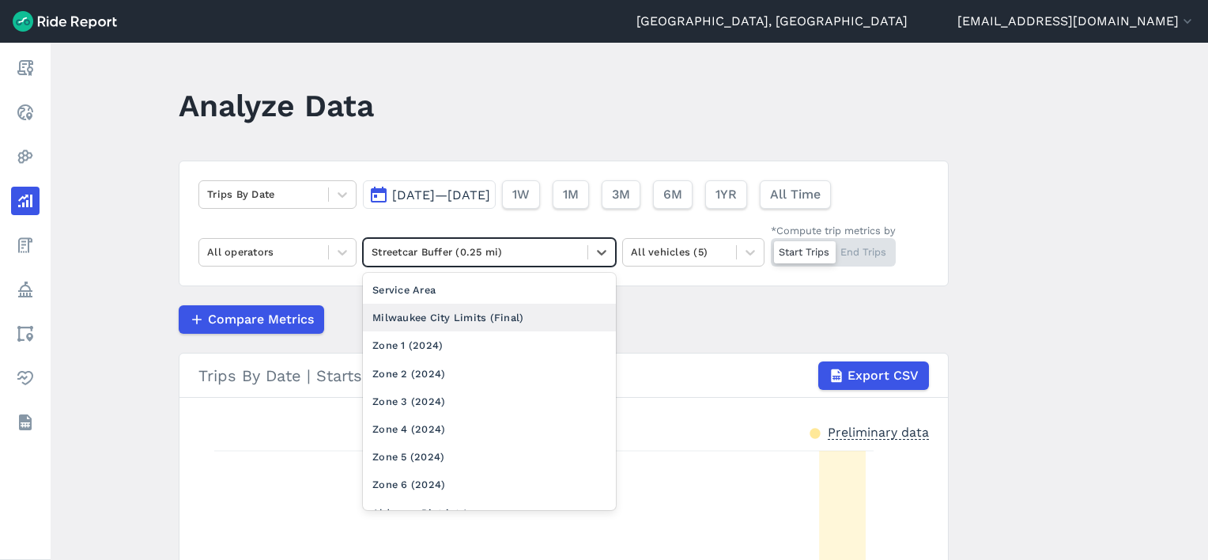
click at [421, 318] on div "Milwaukee City Limits (Final)" at bounding box center [489, 318] width 253 height 28
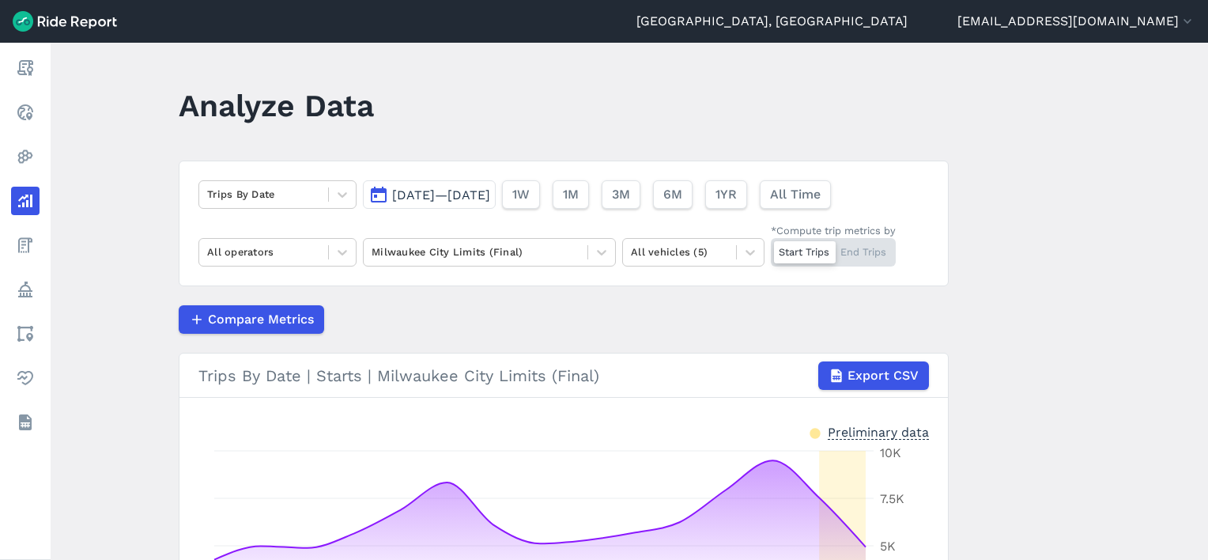
click at [441, 236] on div "Trips By Date [DATE]—[DATE] 1W 1M 3M 6M 1YR All Time All operators Milwaukee Ci…" at bounding box center [564, 223] width 770 height 126
click at [443, 254] on div at bounding box center [476, 252] width 208 height 18
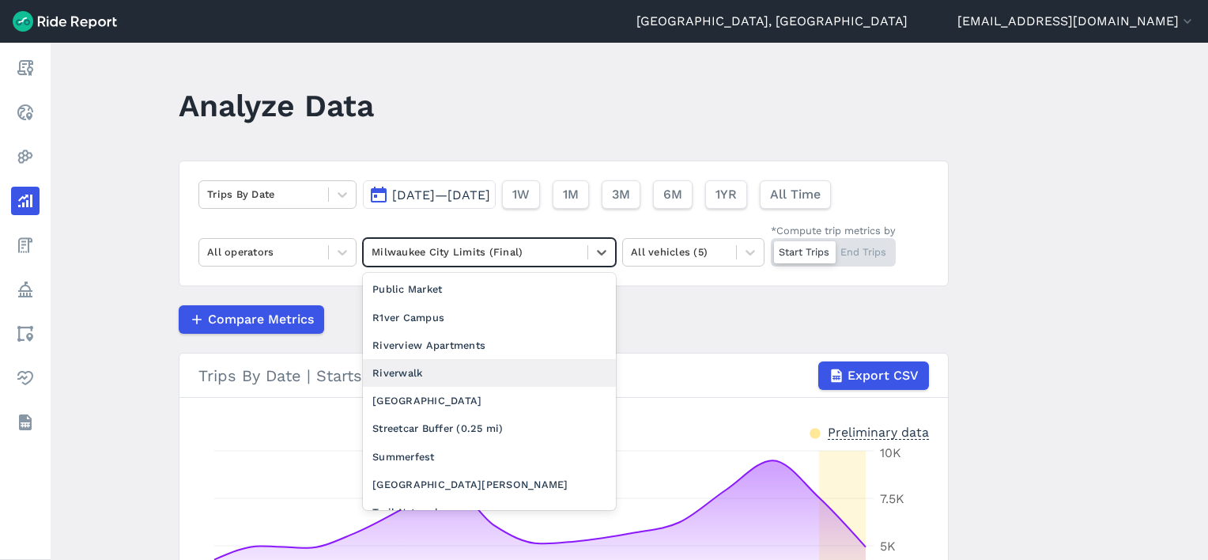
scroll to position [1739, 0]
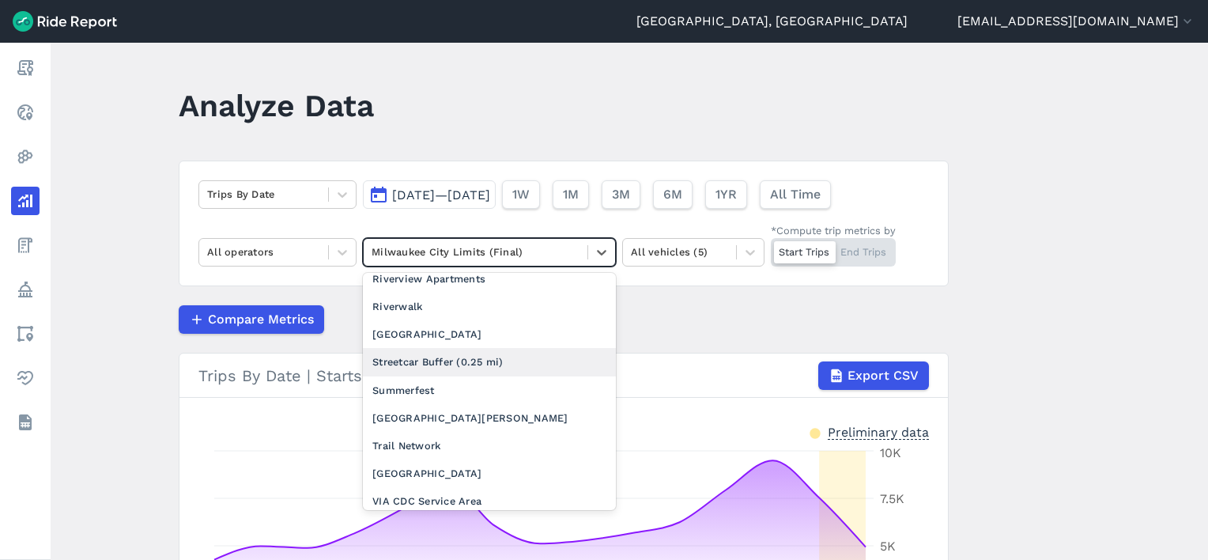
click at [447, 348] on div "Streetcar Buffer (0.25 mi)" at bounding box center [489, 362] width 253 height 28
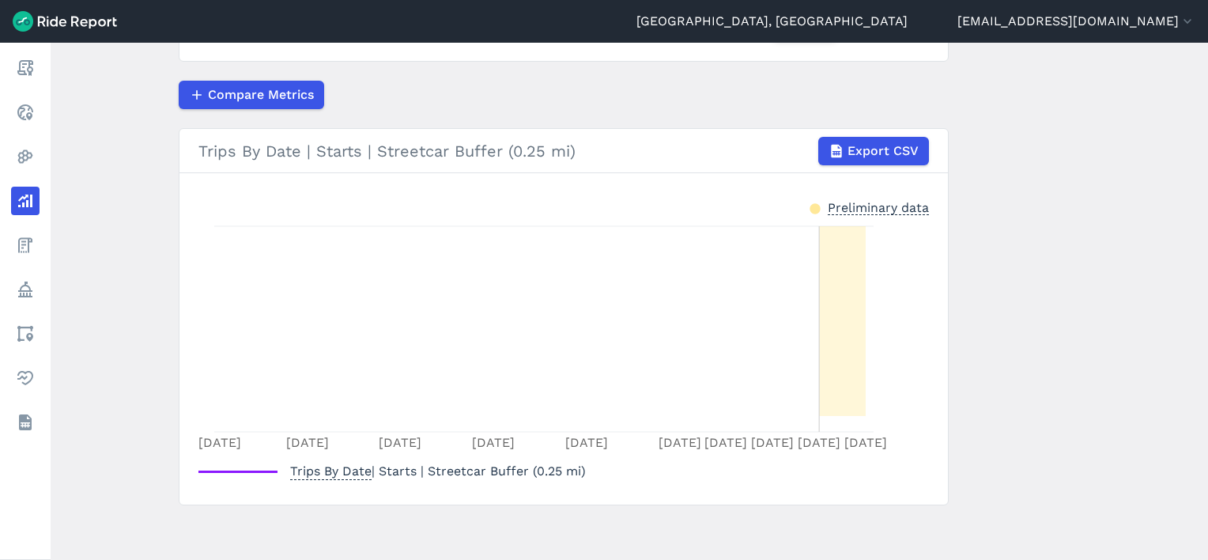
scroll to position [146, 0]
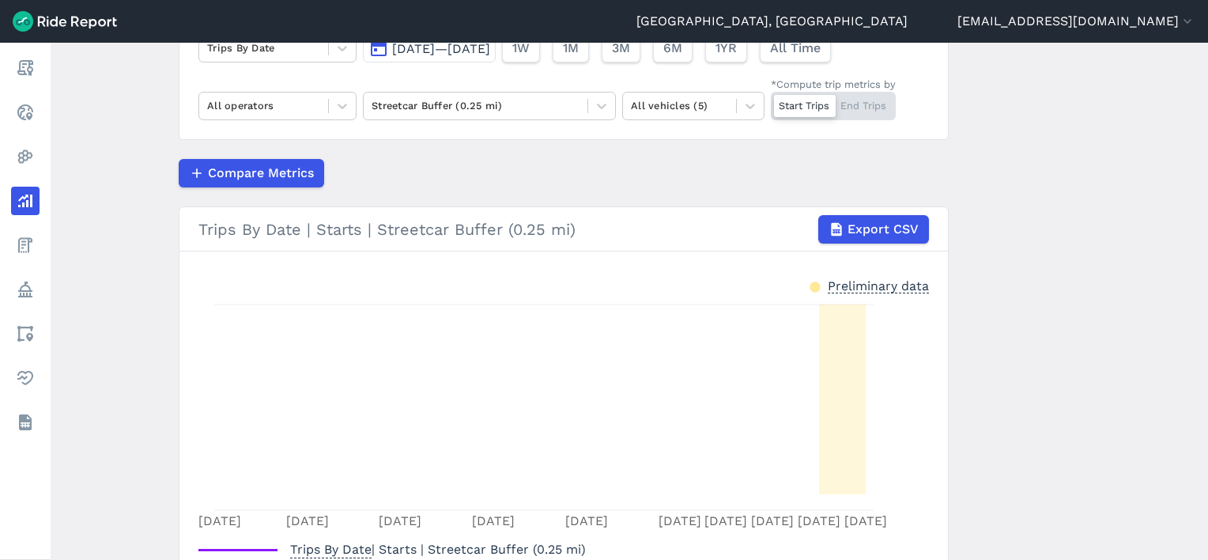
click at [386, 138] on div "Trips By Date [DATE]—[DATE] 1W 1M 3M 6M 1YR All Time All operators Streetcar Bu…" at bounding box center [564, 77] width 770 height 126
click at [425, 185] on div "Compare Metrics" at bounding box center [564, 173] width 770 height 28
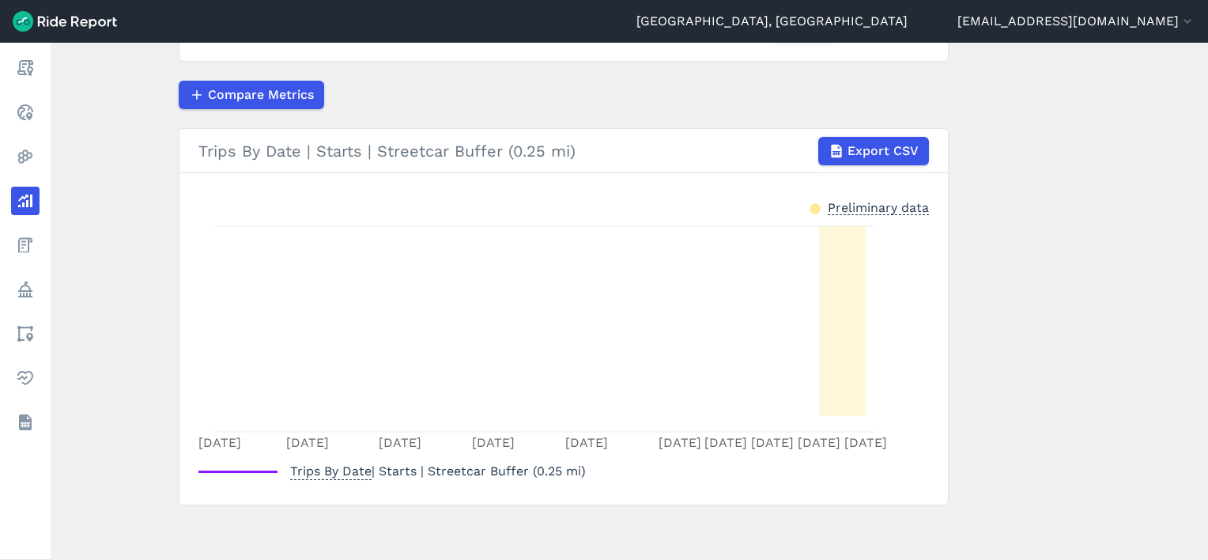
scroll to position [0, 0]
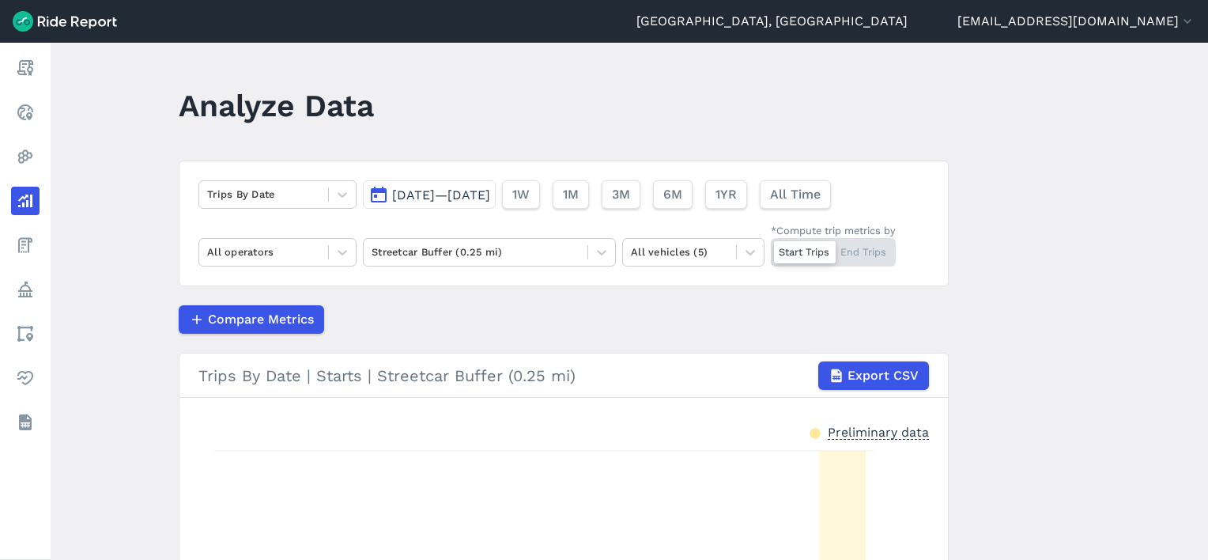
click at [351, 133] on div "Analyze Data" at bounding box center [286, 111] width 214 height 61
